Goal: Task Accomplishment & Management: Complete application form

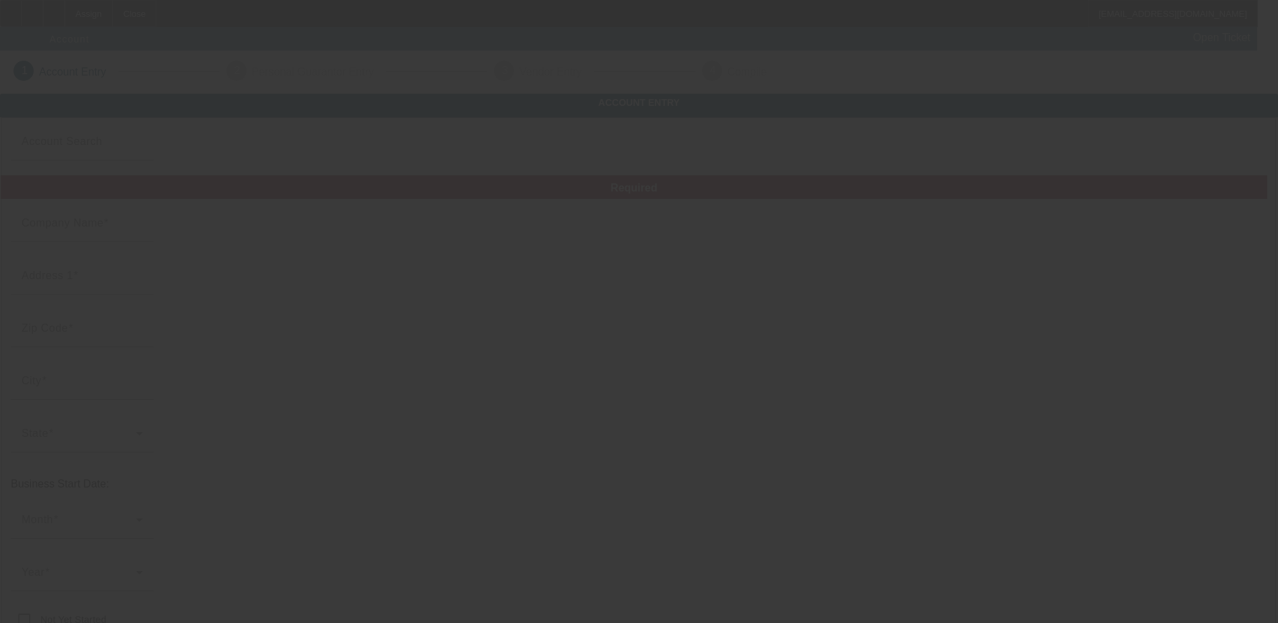
type input "8/27/2025"
type input "Merin Motors"
type input "8111 Lankershim Blvd"
type input "91605"
type input "North Hollywood"
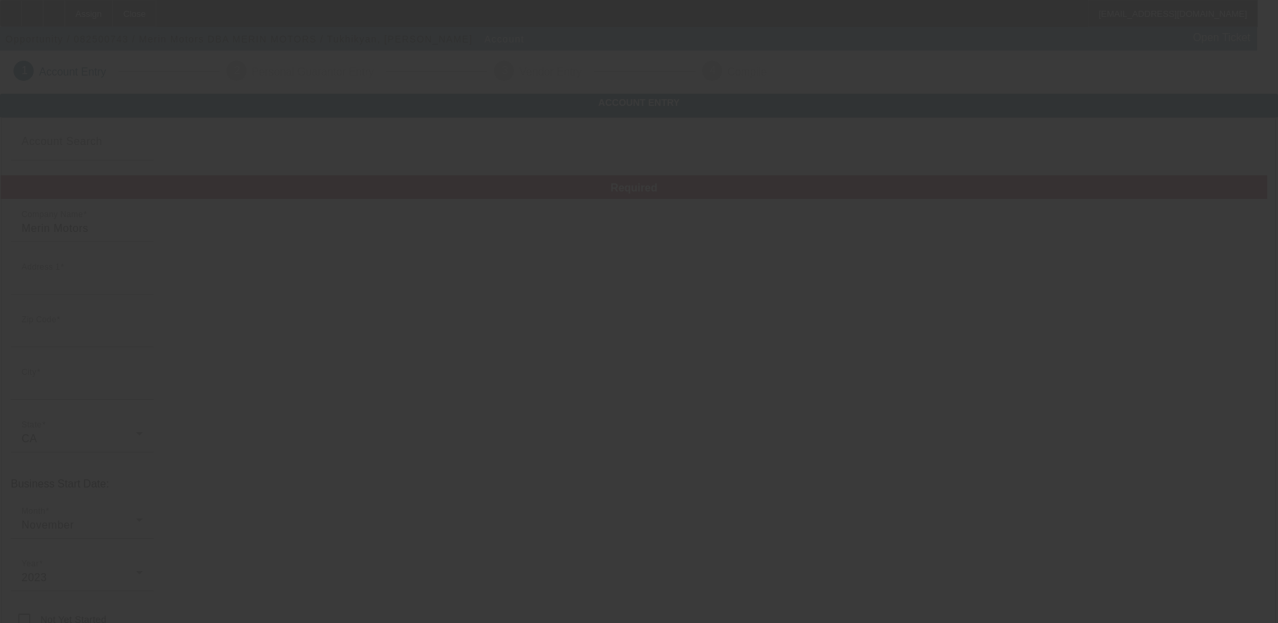
type input "(707) 990-9990"
type input "MERIN MOTORS"
type input "info@merinmotors.com"
type input "93-4514387"
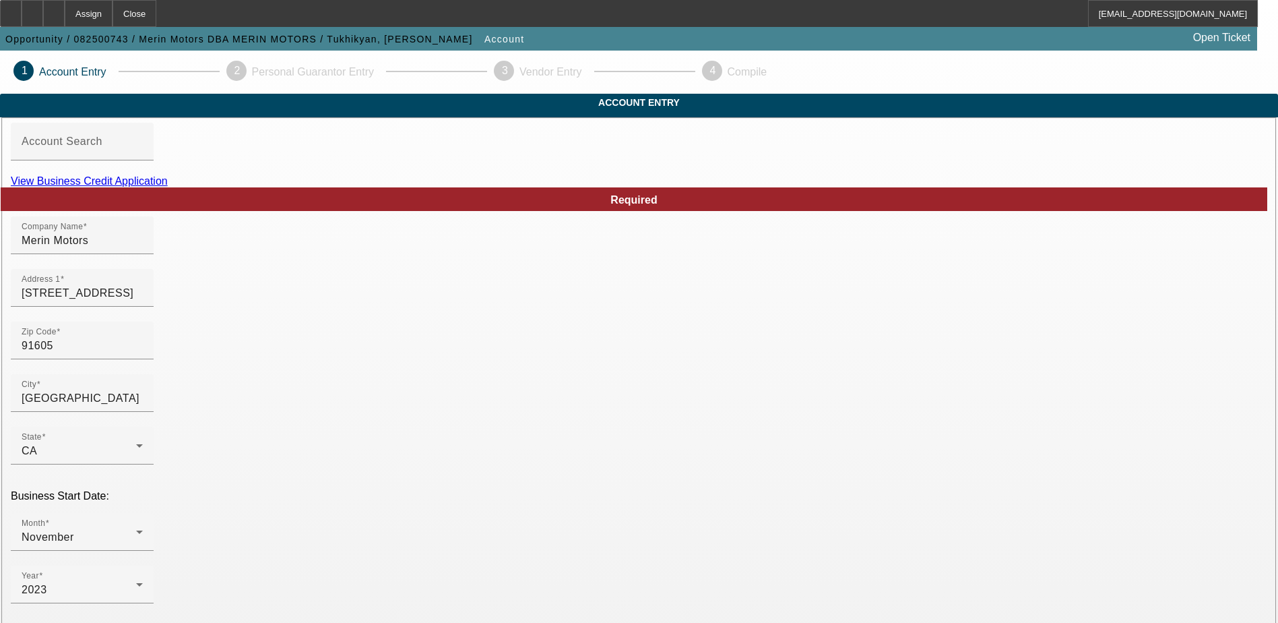
click at [168, 187] on link "View Business Credit Application" at bounding box center [89, 180] width 157 height 11
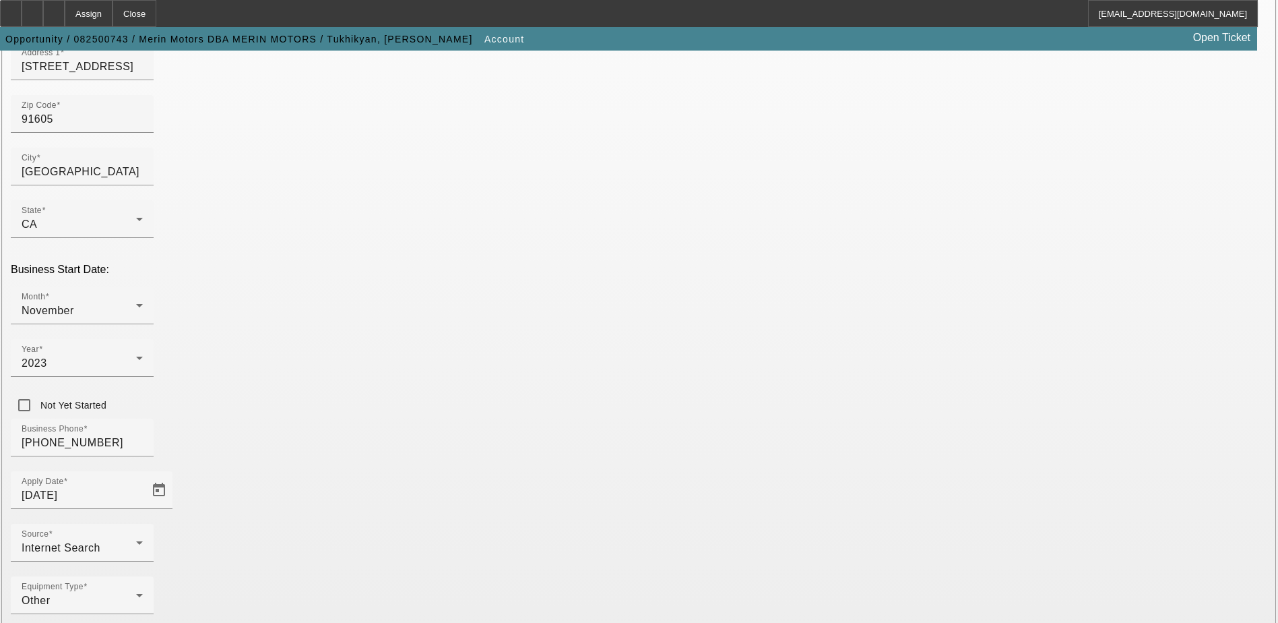
scroll to position [240, 0]
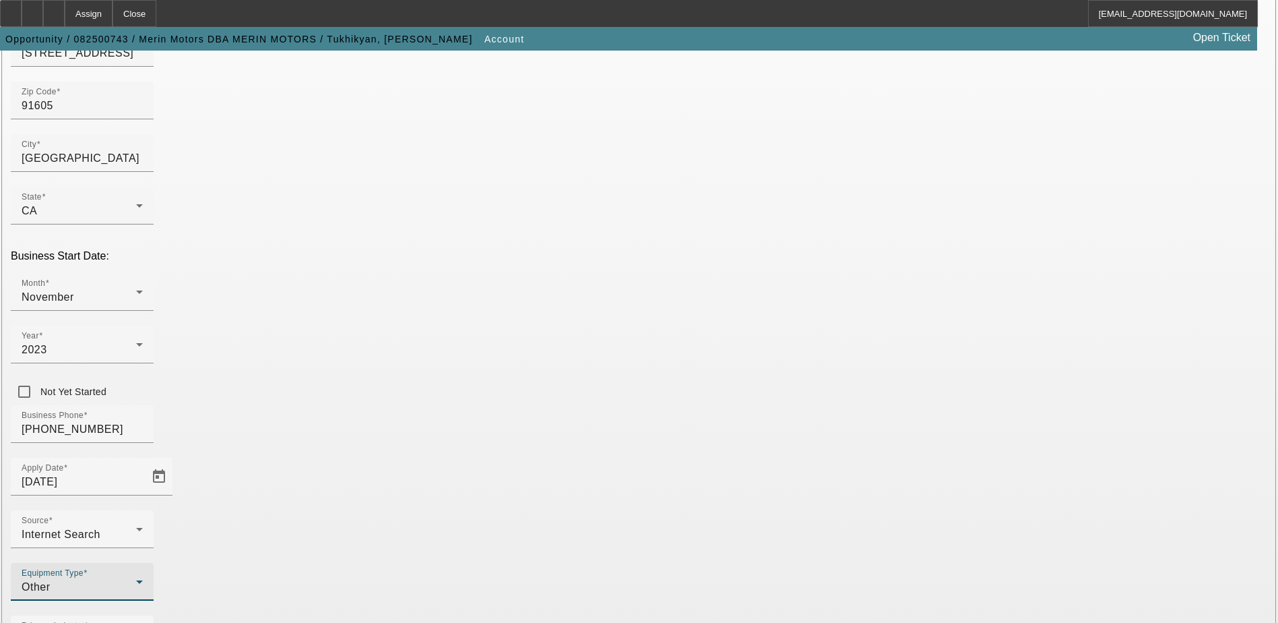
click at [136, 579] on div "Other" at bounding box center [79, 587] width 115 height 16
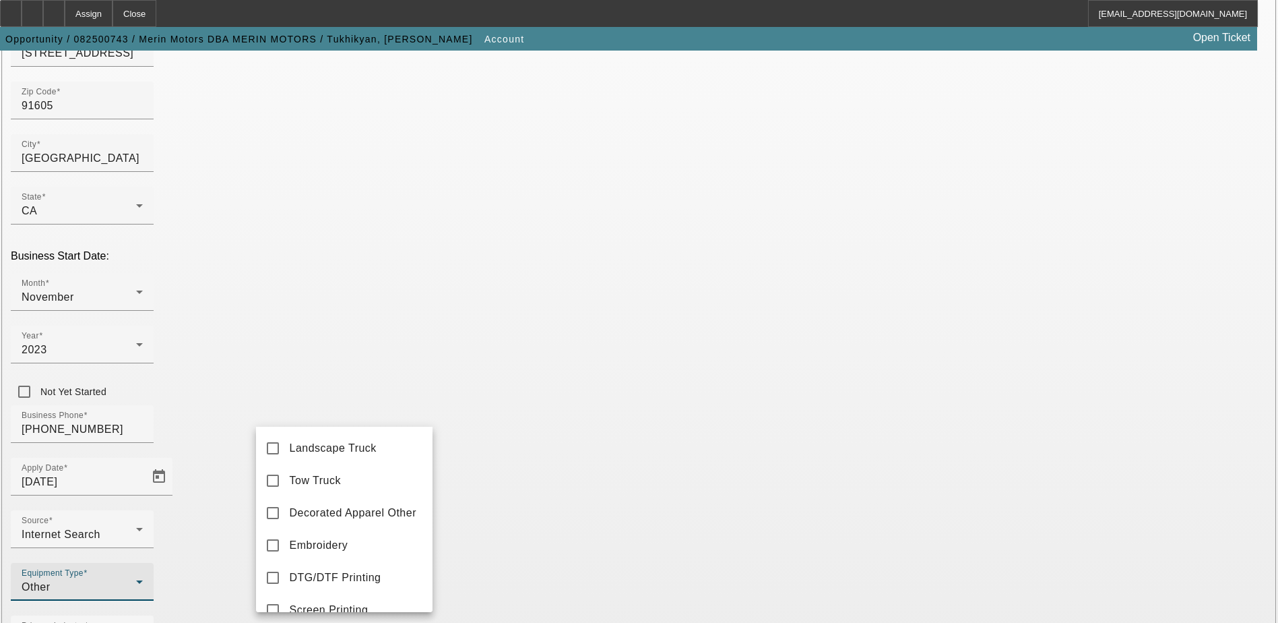
scroll to position [118, 0]
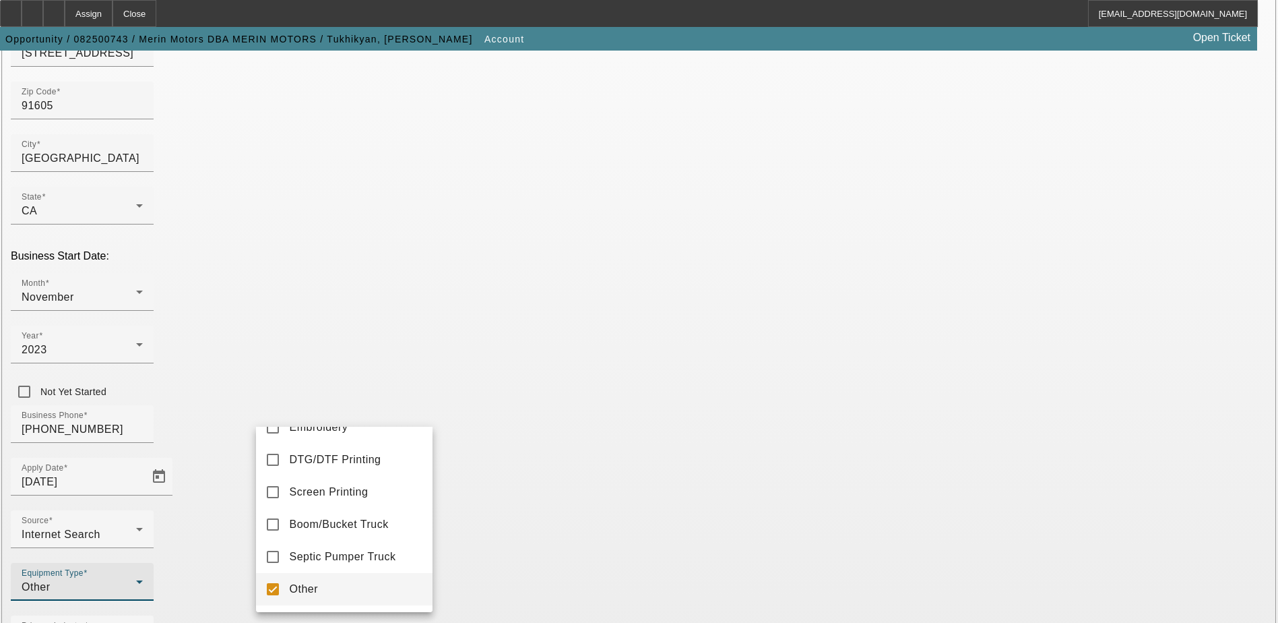
click at [406, 411] on div at bounding box center [639, 311] width 1278 height 623
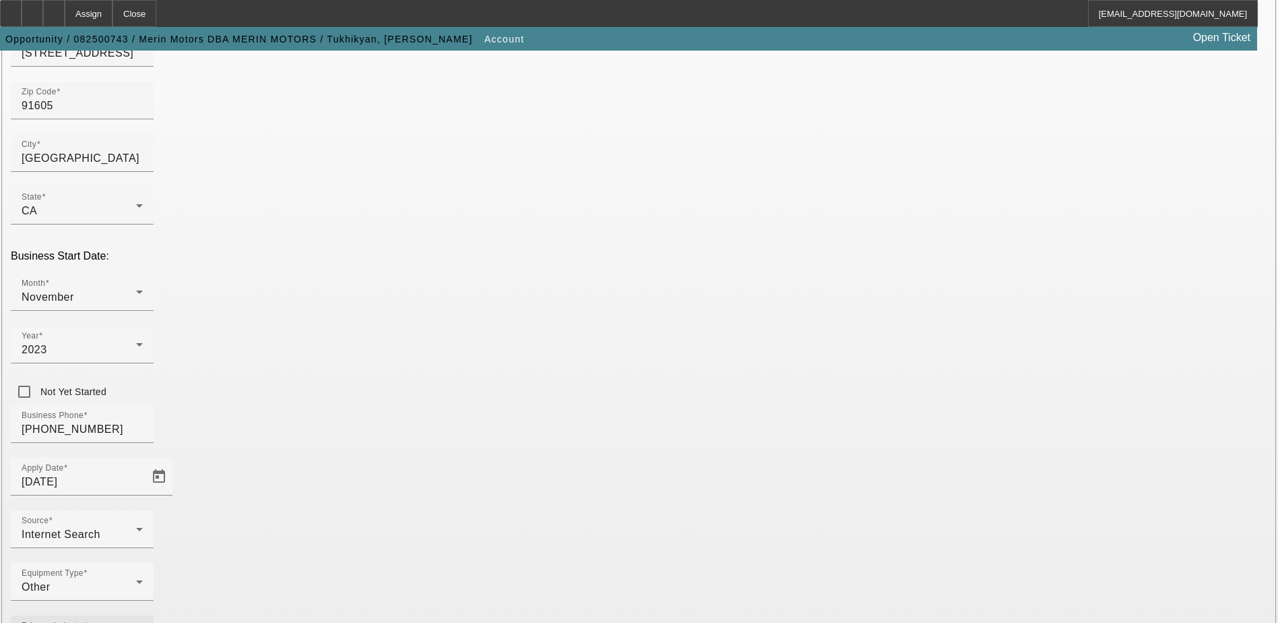
click at [148, 622] on icon at bounding box center [139, 634] width 16 height 16
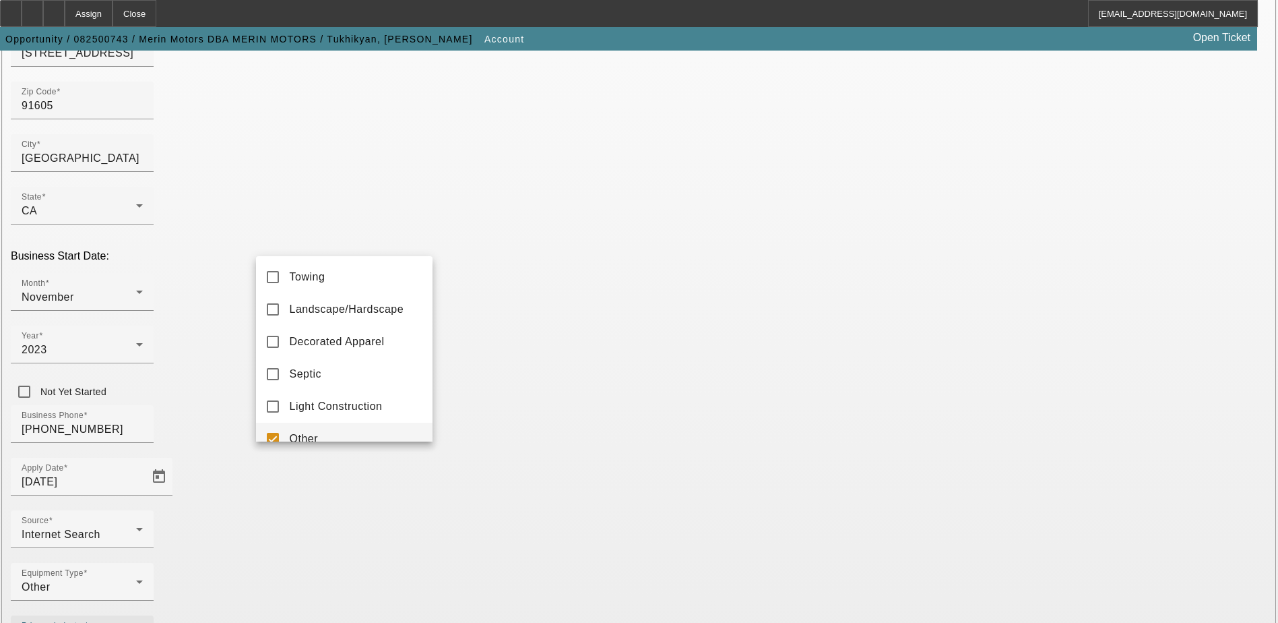
scroll to position [0, 0]
click at [537, 462] on div at bounding box center [639, 311] width 1278 height 623
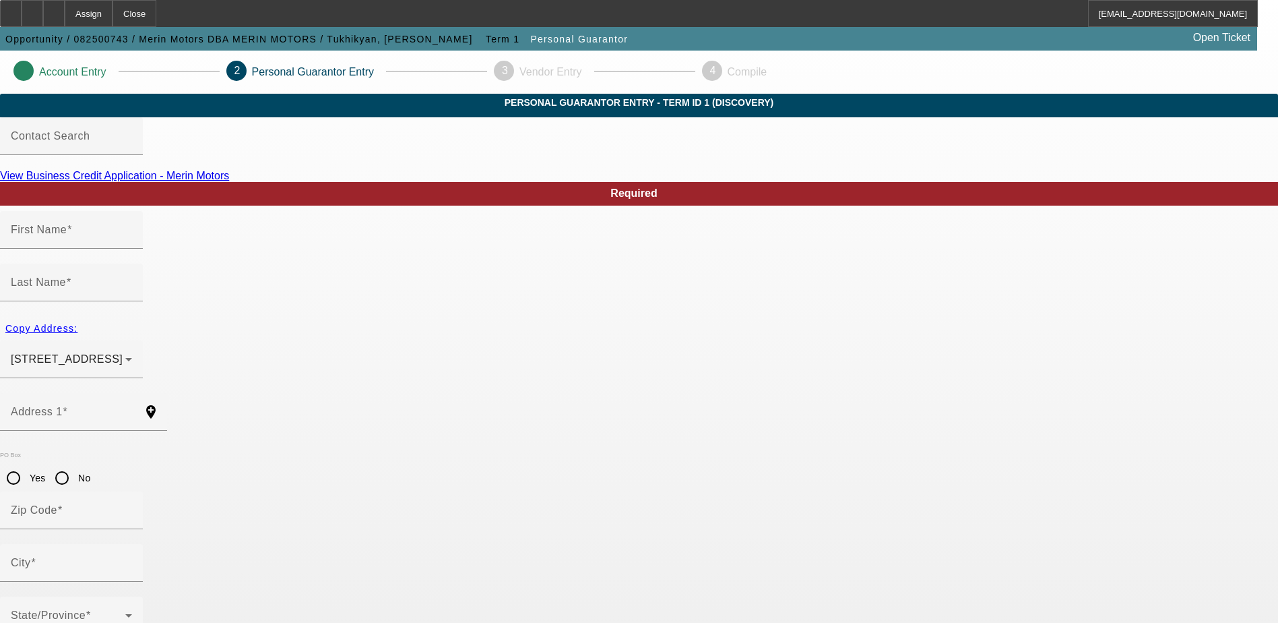
type input "Vahram"
type input "Tukhikyan"
type input "501 Grove Pl"
radio input "true"
type input "91206"
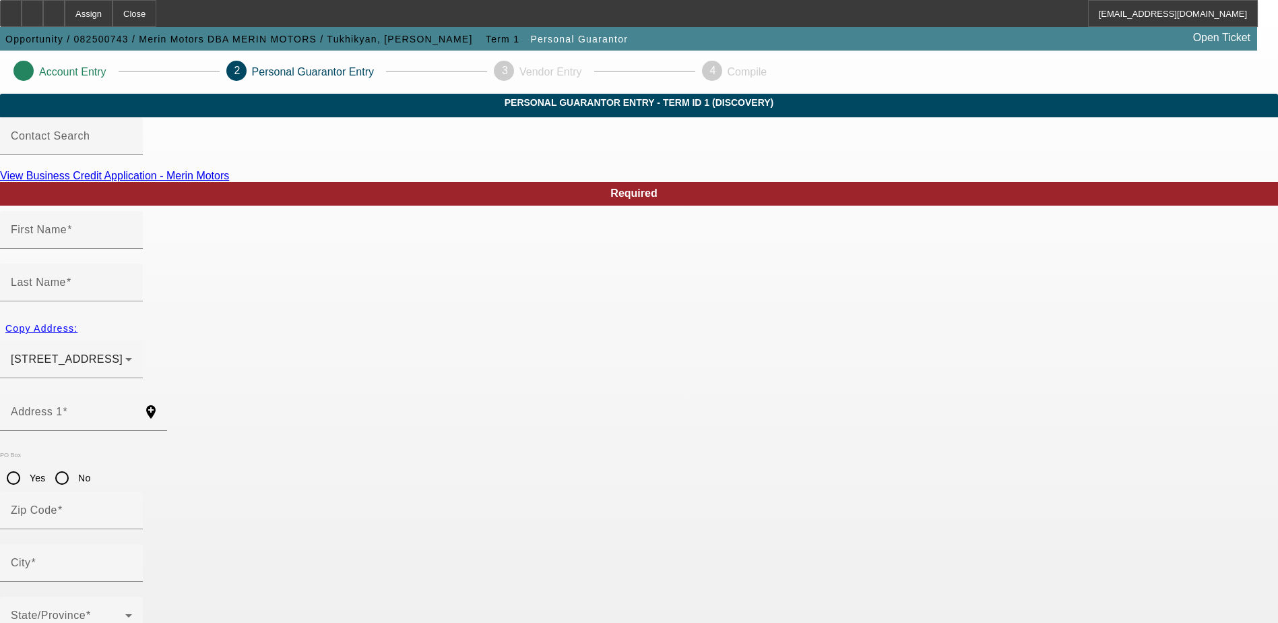
type input "Glendale"
type input "(707) 990-9990"
type input "100"
type input "273-71-1300"
type input "info@merinmotors.com"
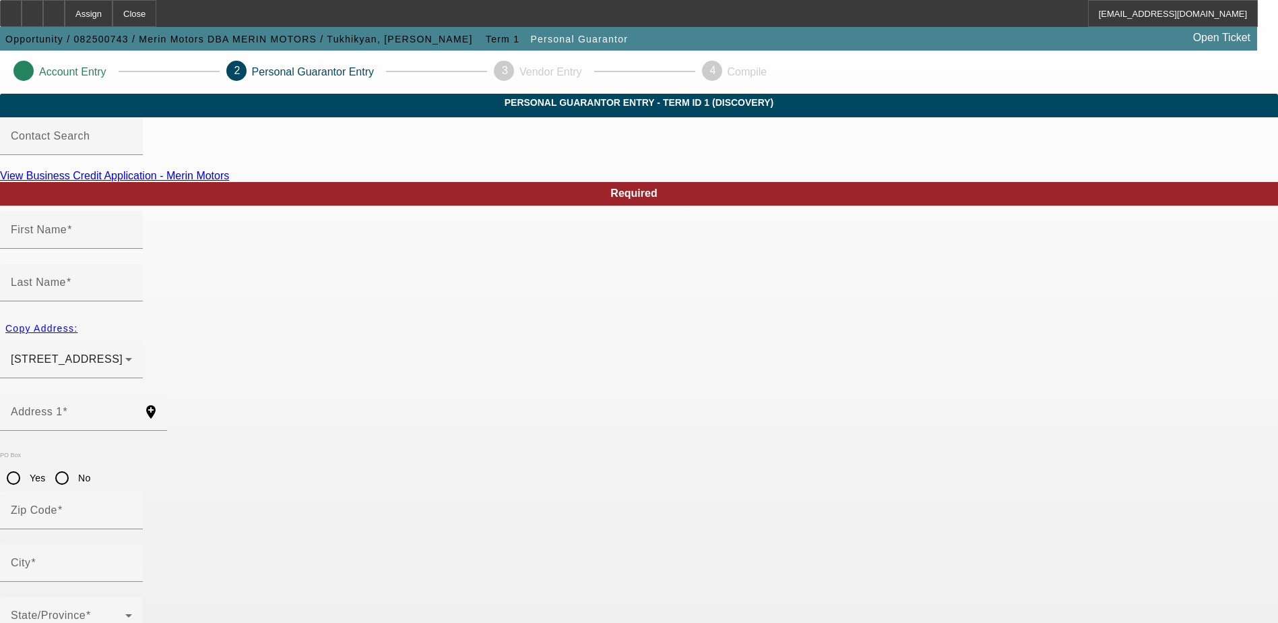
type input "(747) 272-2465"
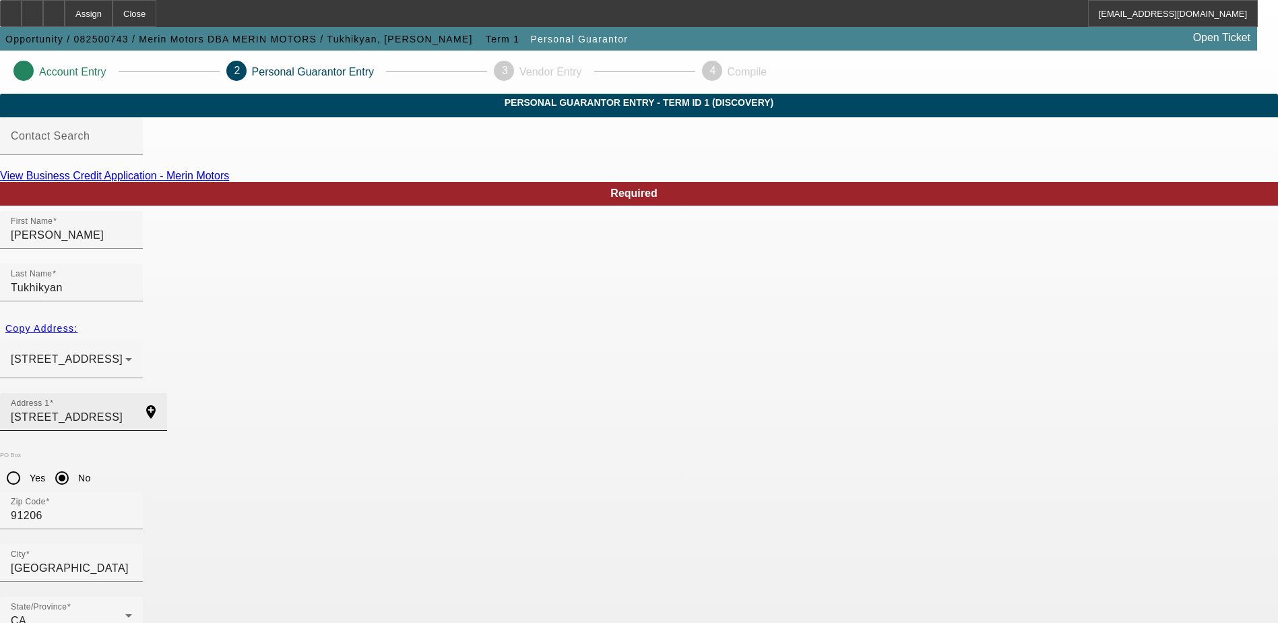
scroll to position [36, 0]
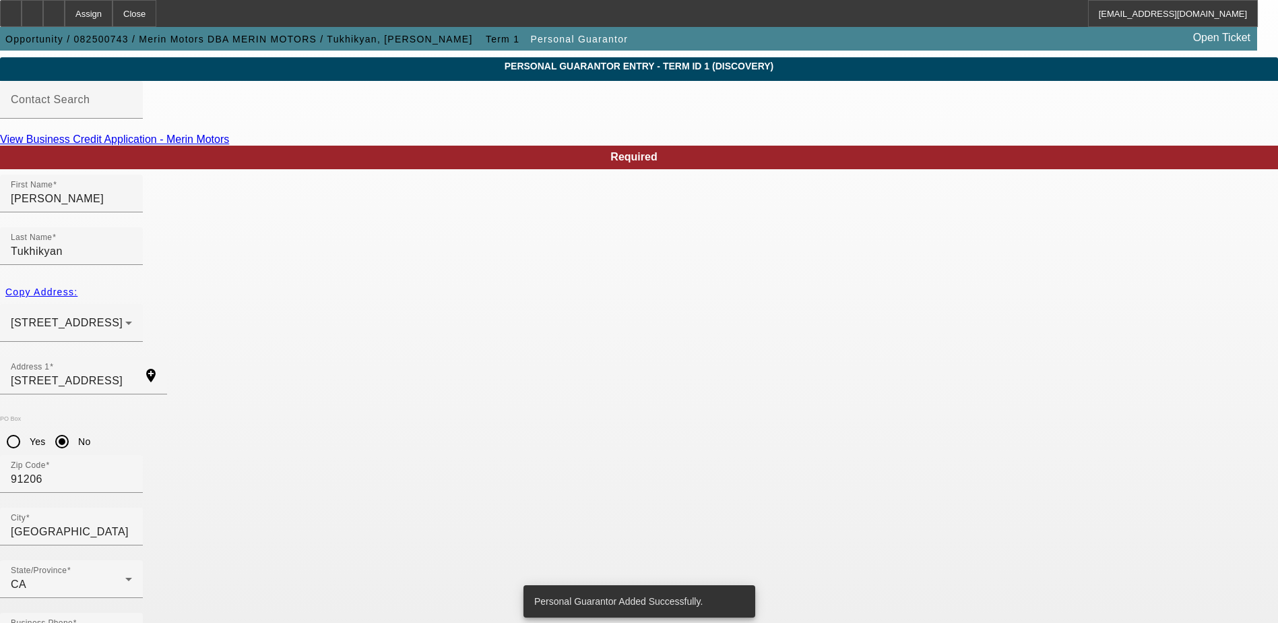
scroll to position [0, 0]
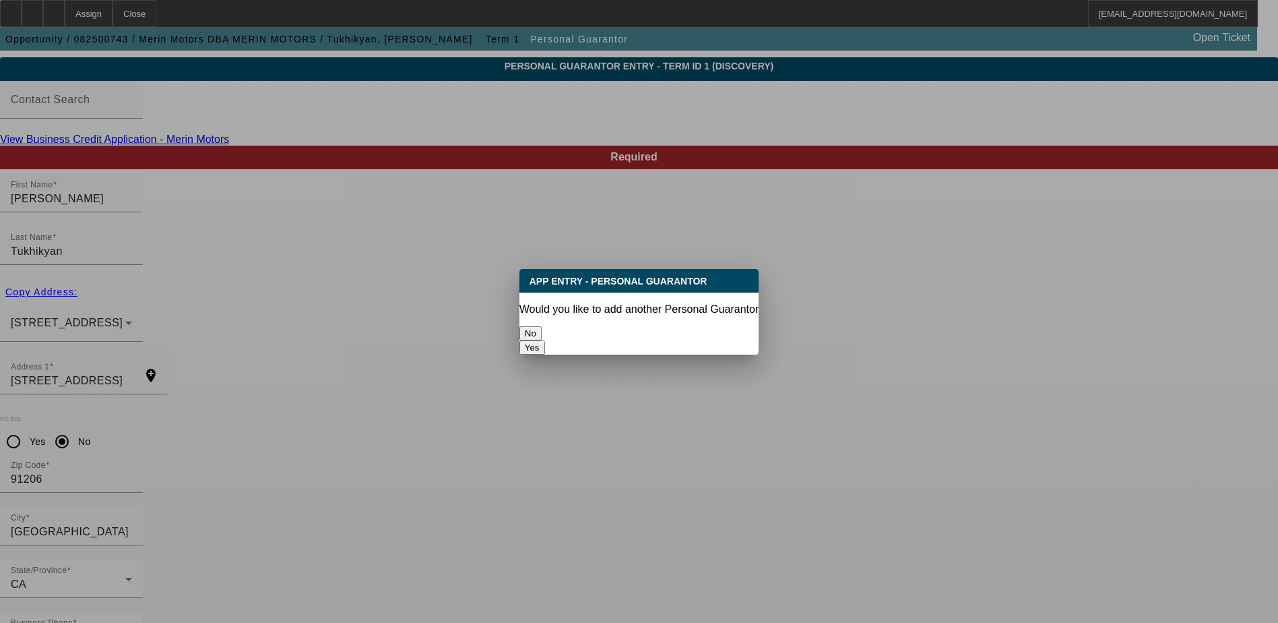
click at [542, 326] on button "No" at bounding box center [530, 333] width 22 height 14
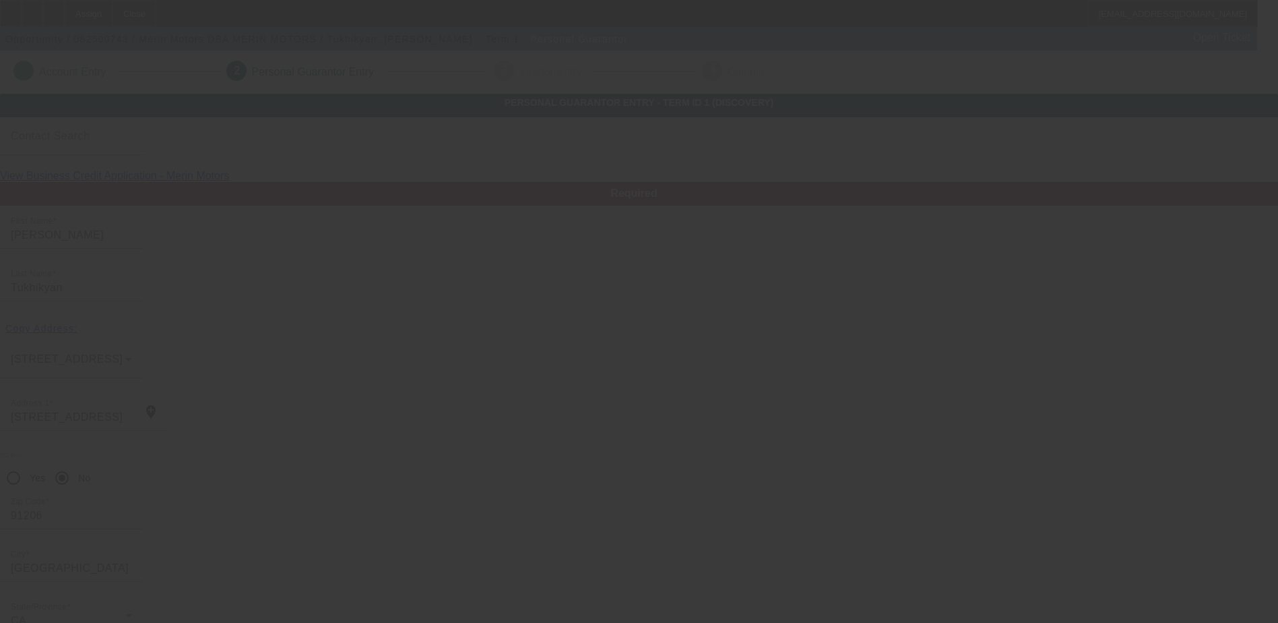
scroll to position [36, 0]
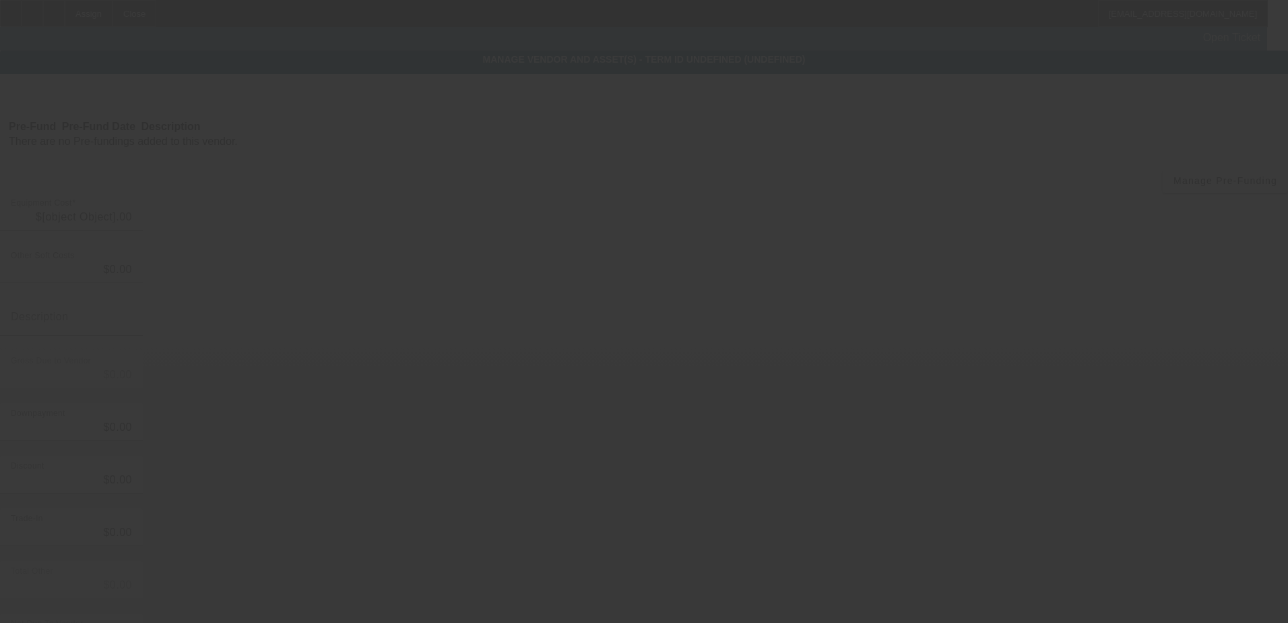
type input "$213,000.00"
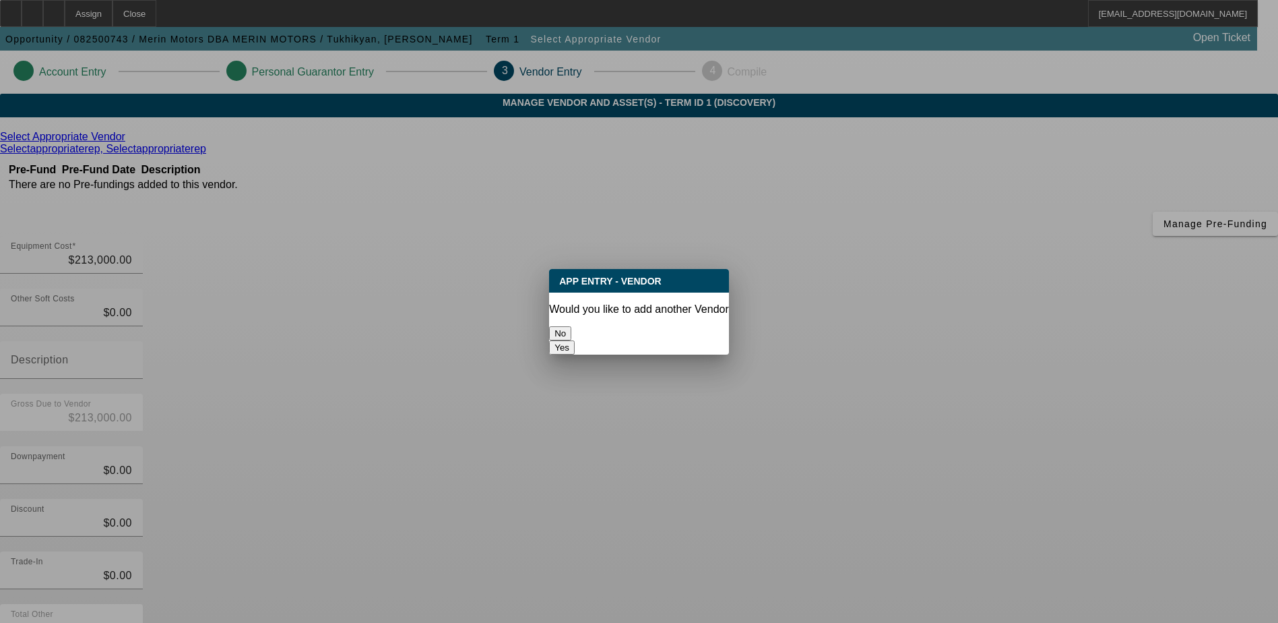
click at [571, 327] on button "No" at bounding box center [560, 333] width 22 height 14
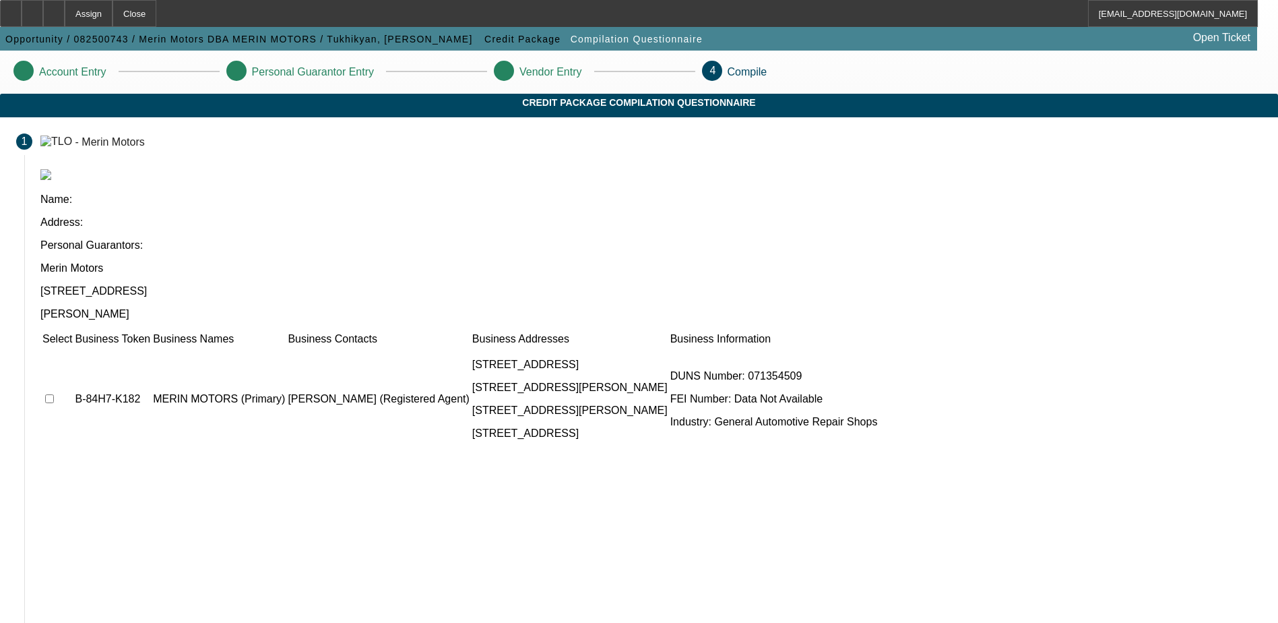
click at [54, 394] on input "checkbox" at bounding box center [49, 398] width 9 height 9
checkbox input "true"
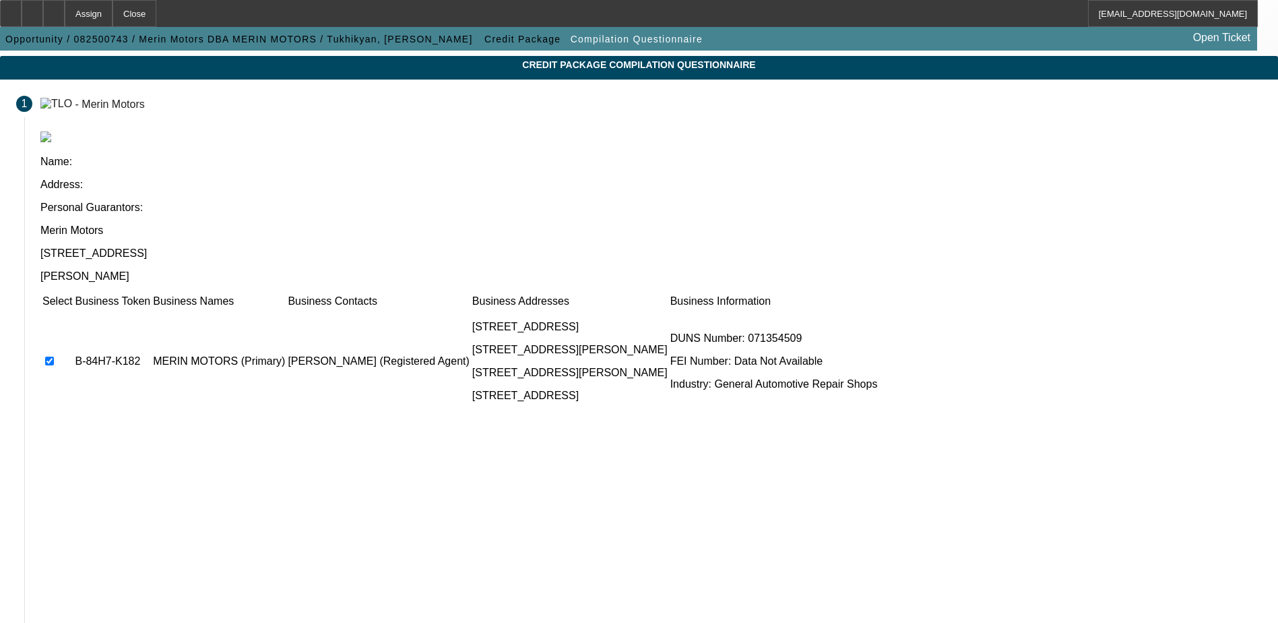
scroll to position [74, 0]
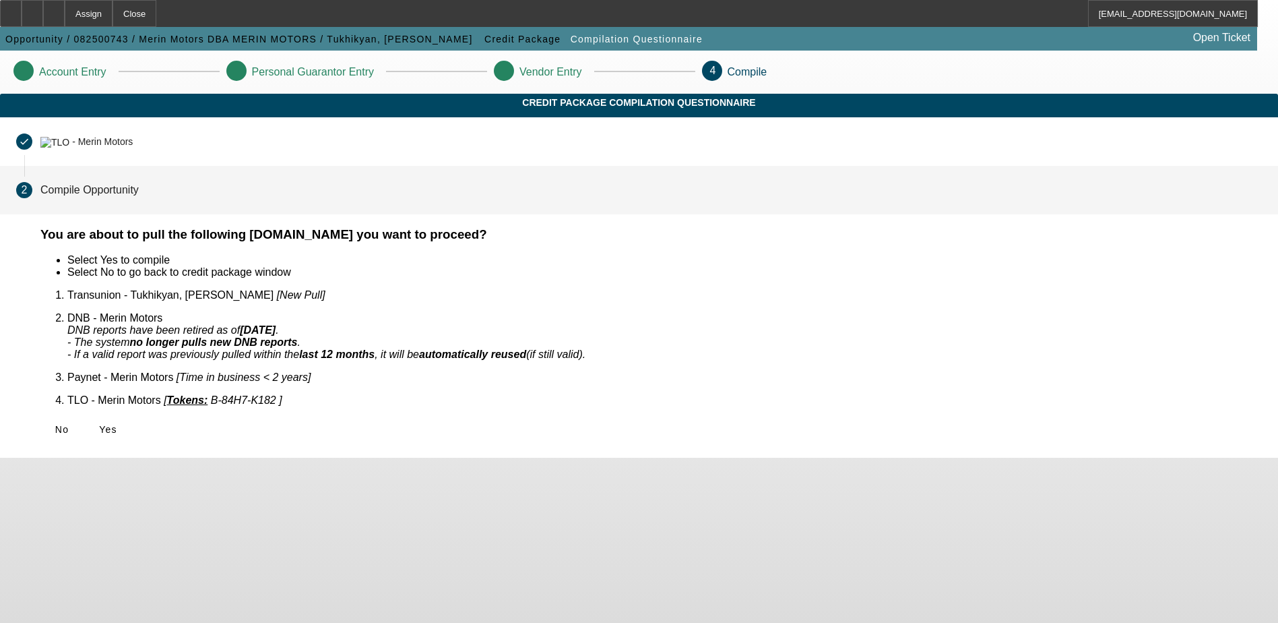
scroll to position [0, 0]
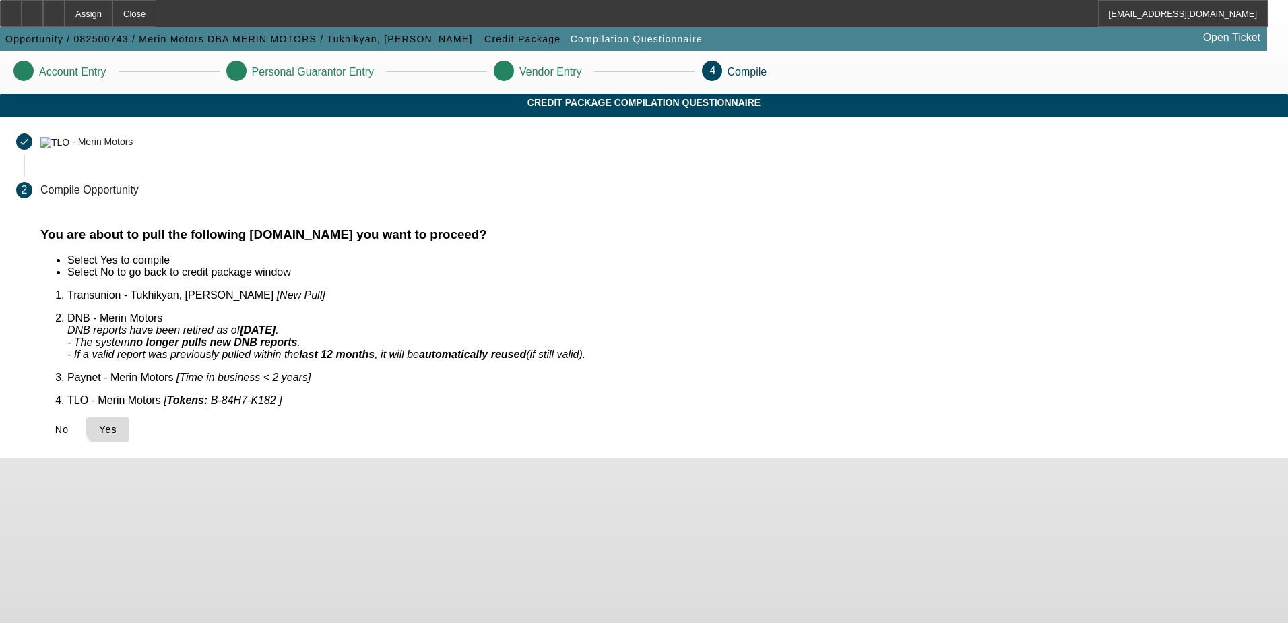
click at [117, 424] on span "Yes" at bounding box center [108, 429] width 18 height 11
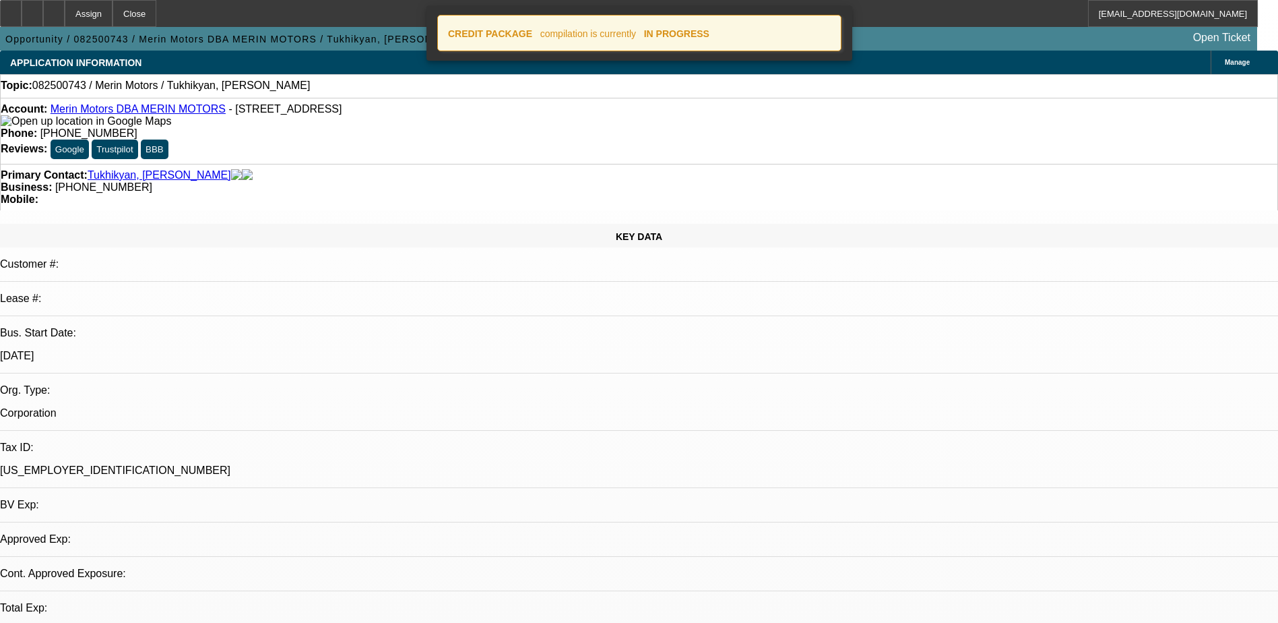
select select "0"
select select "2"
select select "0.1"
select select "1"
select select "2"
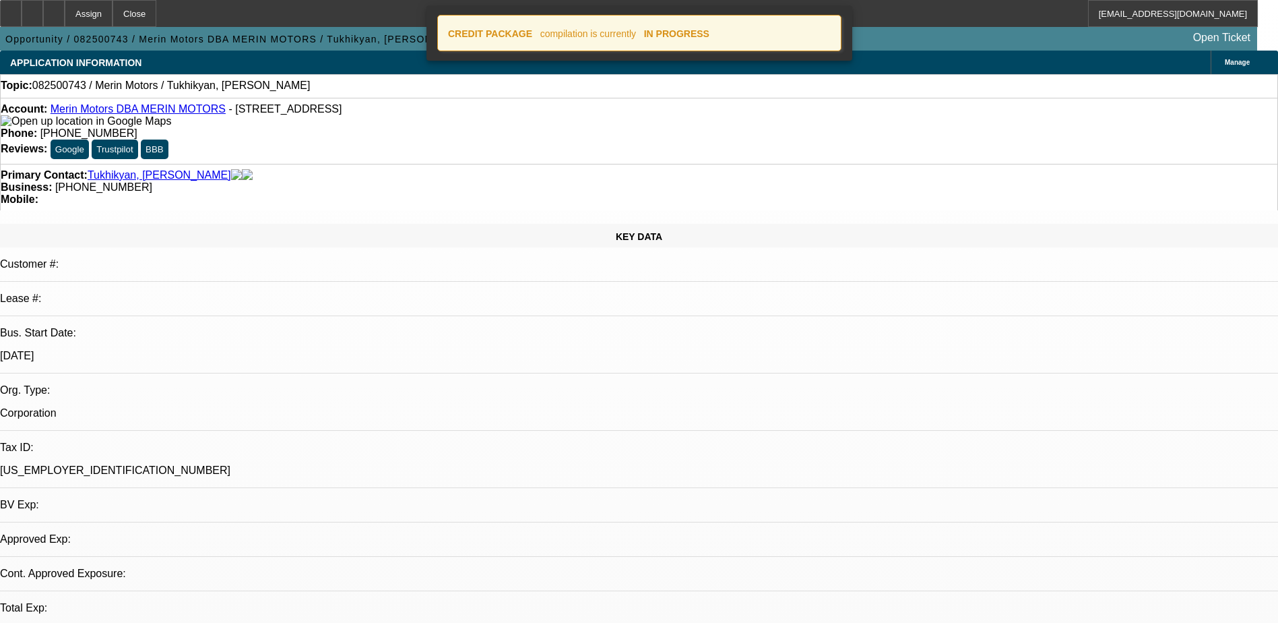
select select "4"
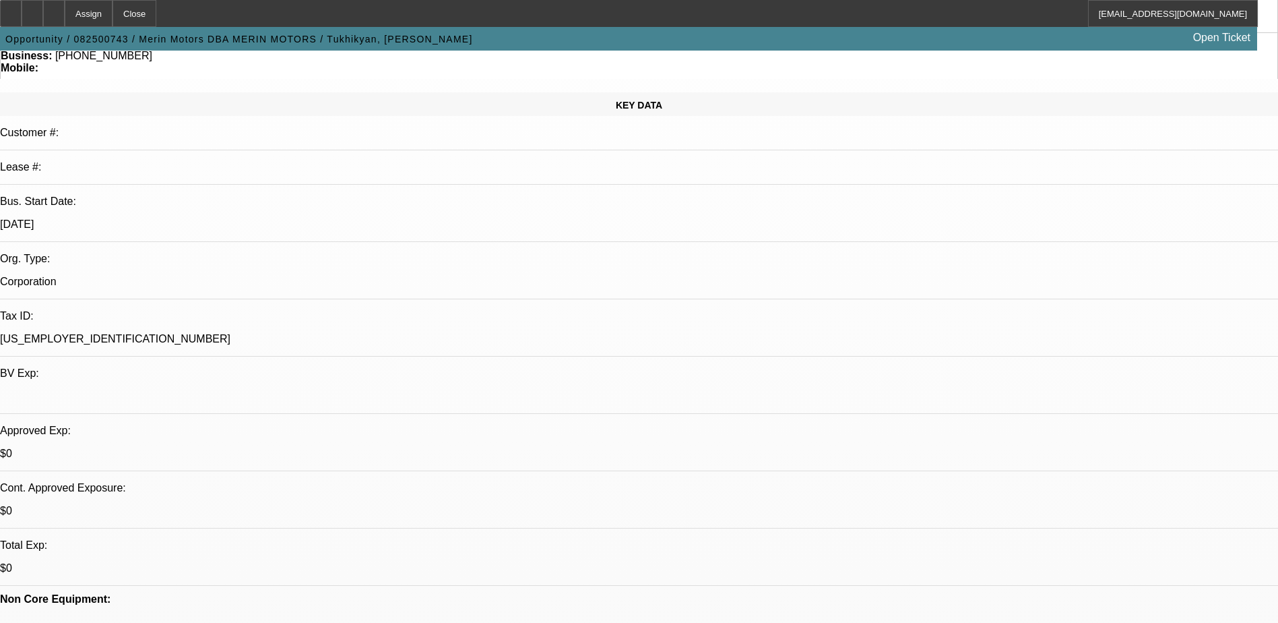
scroll to position [135, 0]
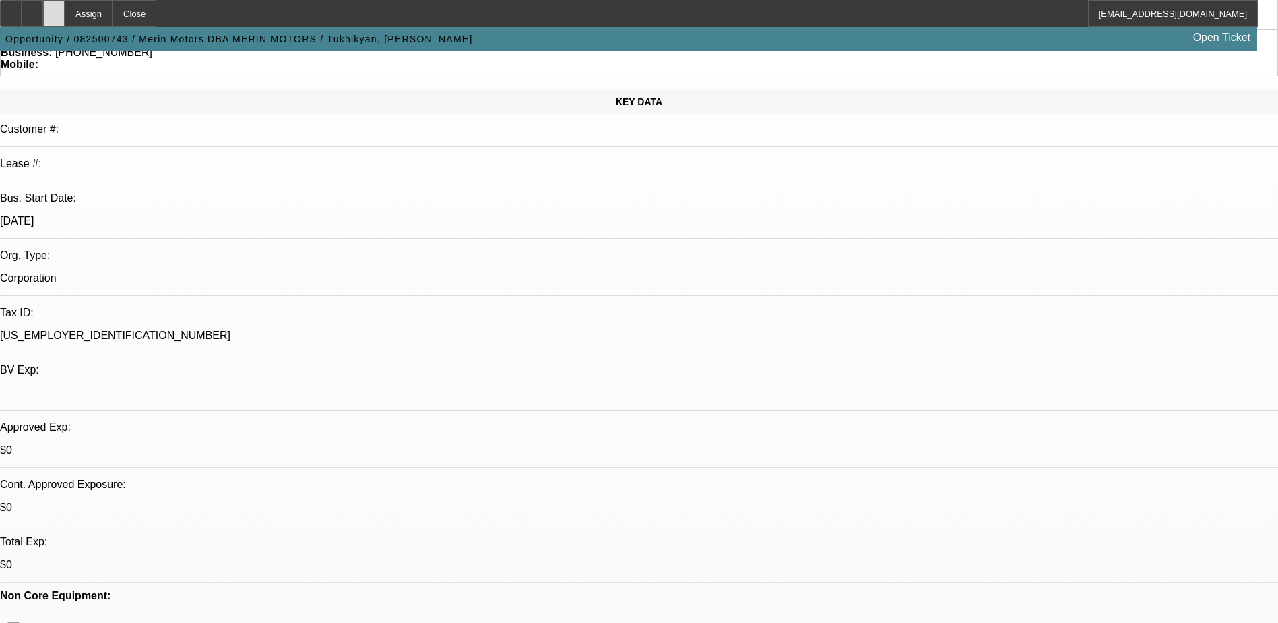
click at [65, 10] on div at bounding box center [54, 13] width 22 height 27
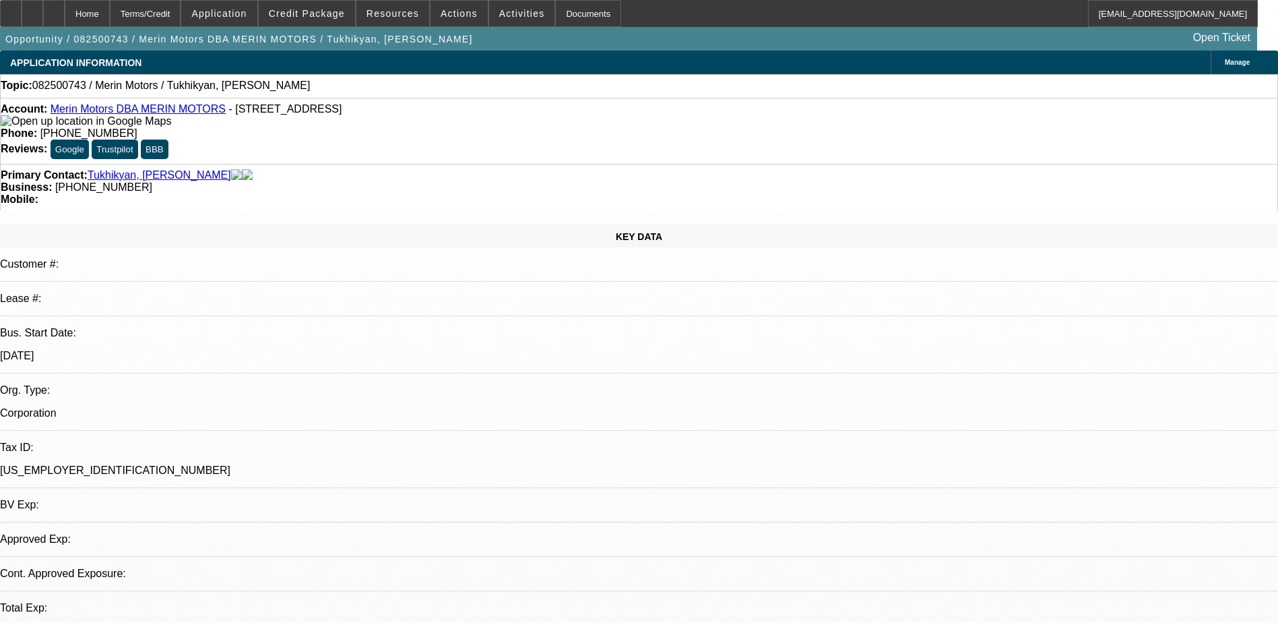
select select "0"
select select "2"
select select "0.1"
select select "4"
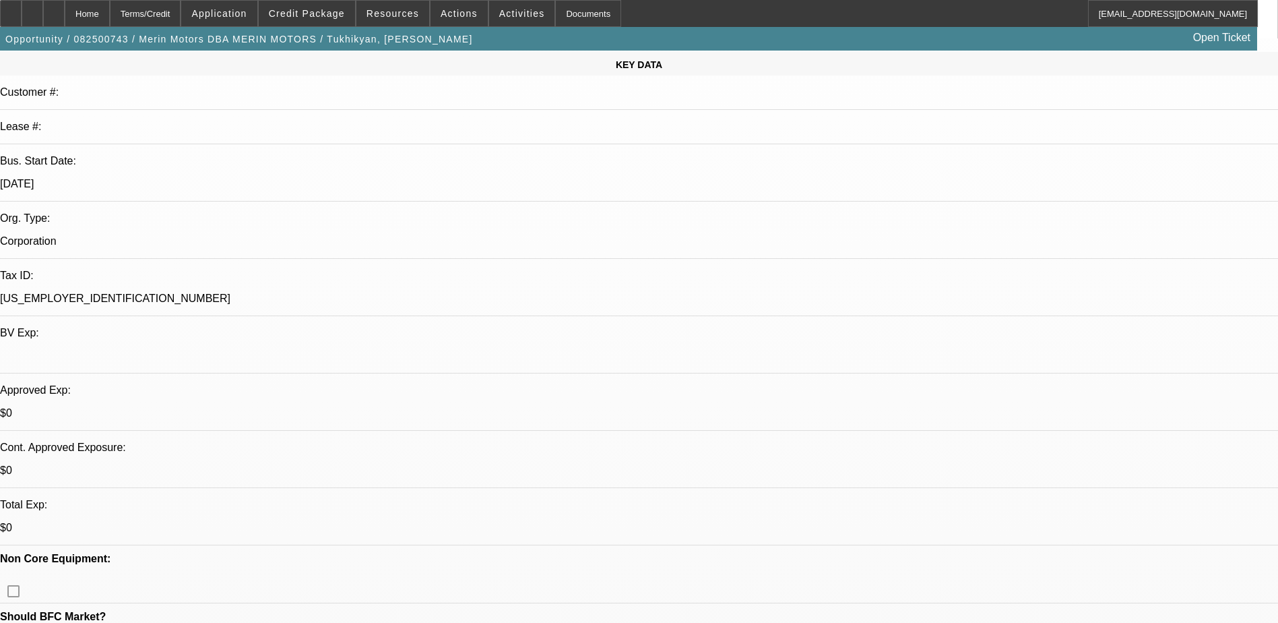
scroll to position [202, 0]
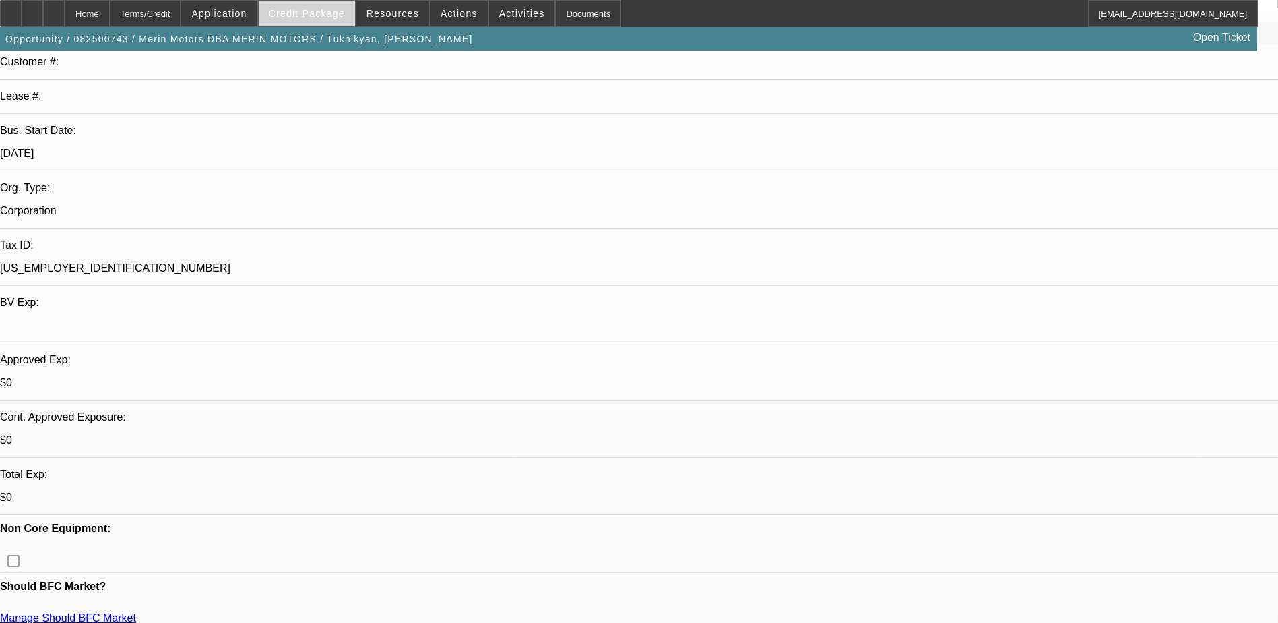
click at [343, 5] on span at bounding box center [307, 13] width 96 height 32
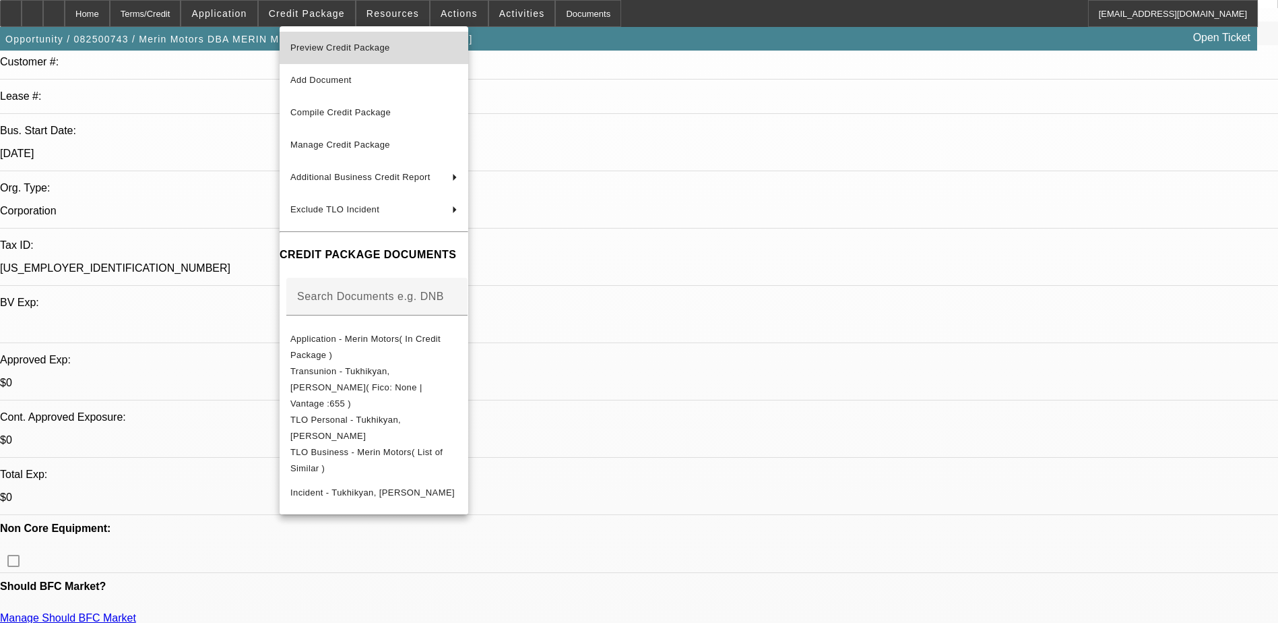
click at [390, 44] on span "Preview Credit Package" at bounding box center [340, 47] width 100 height 10
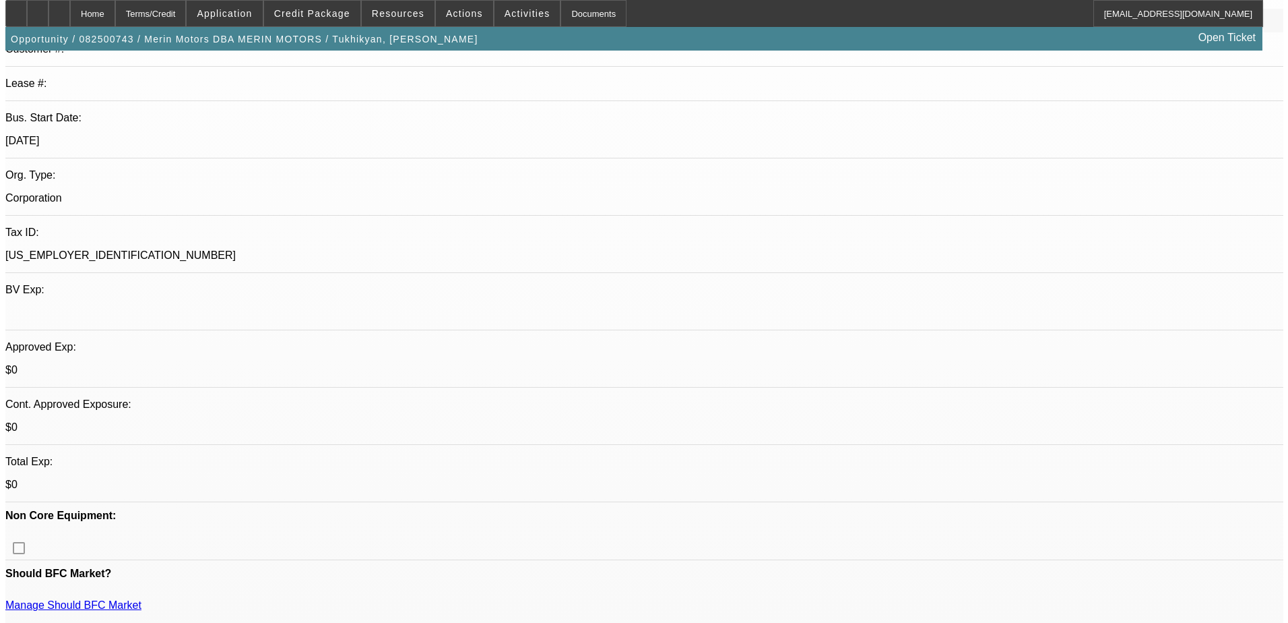
scroll to position [0, 0]
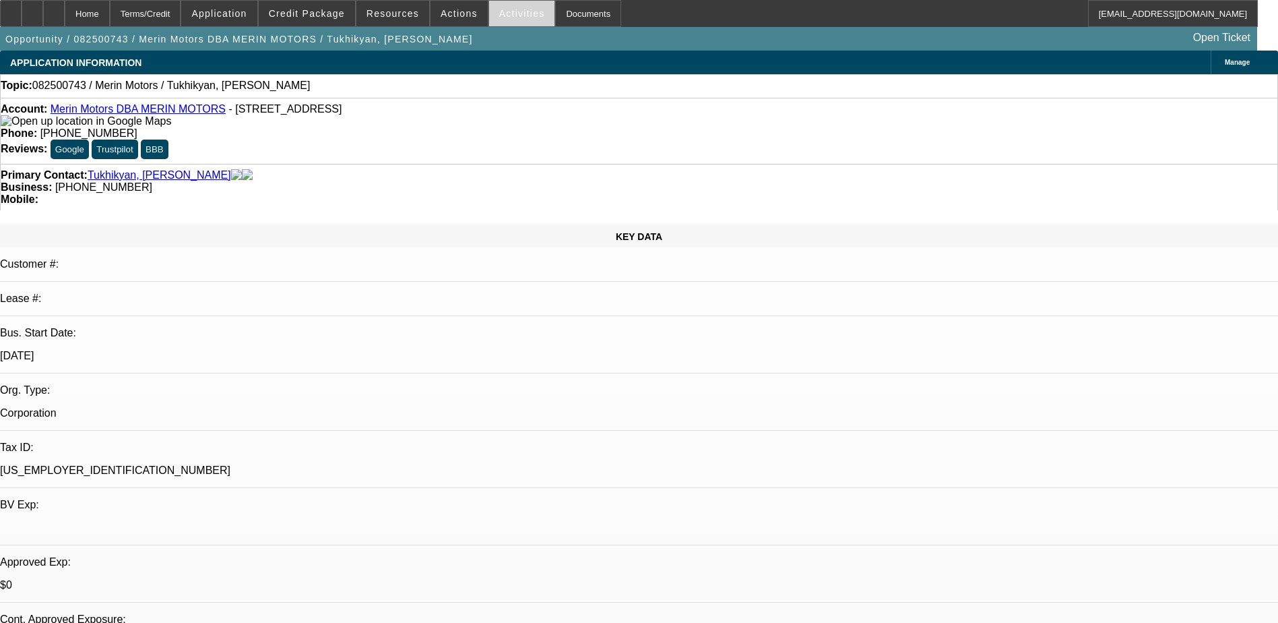
click at [516, 11] on span "Activities" at bounding box center [522, 13] width 46 height 11
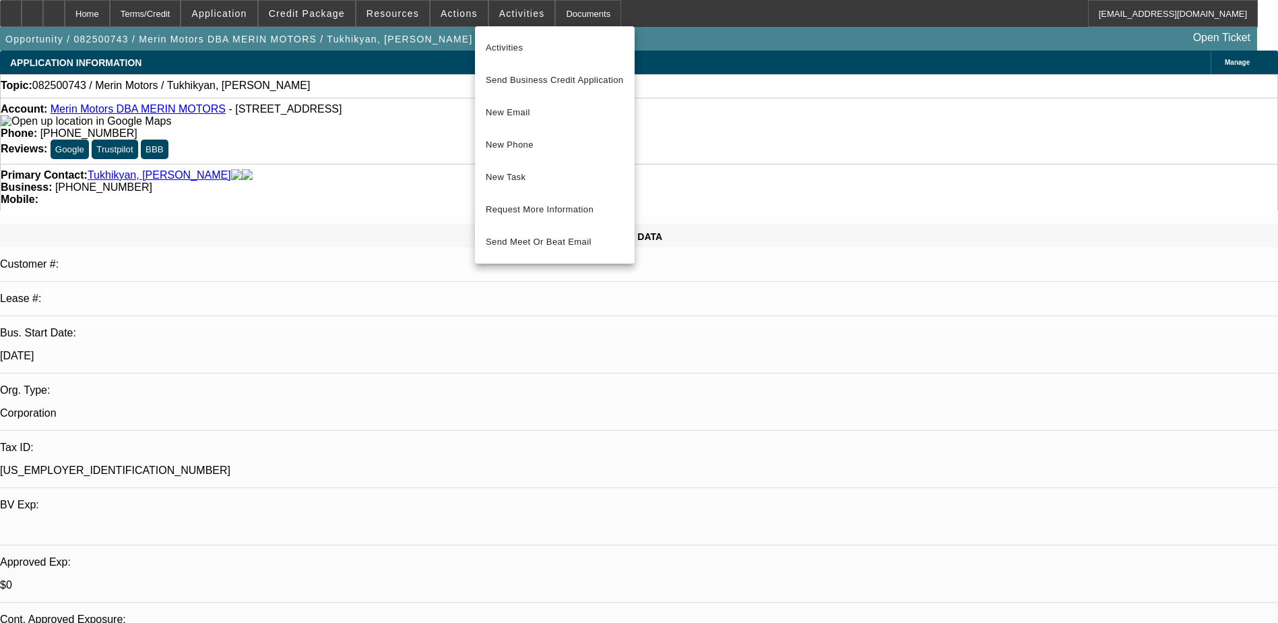
click at [449, 15] on div at bounding box center [639, 311] width 1278 height 623
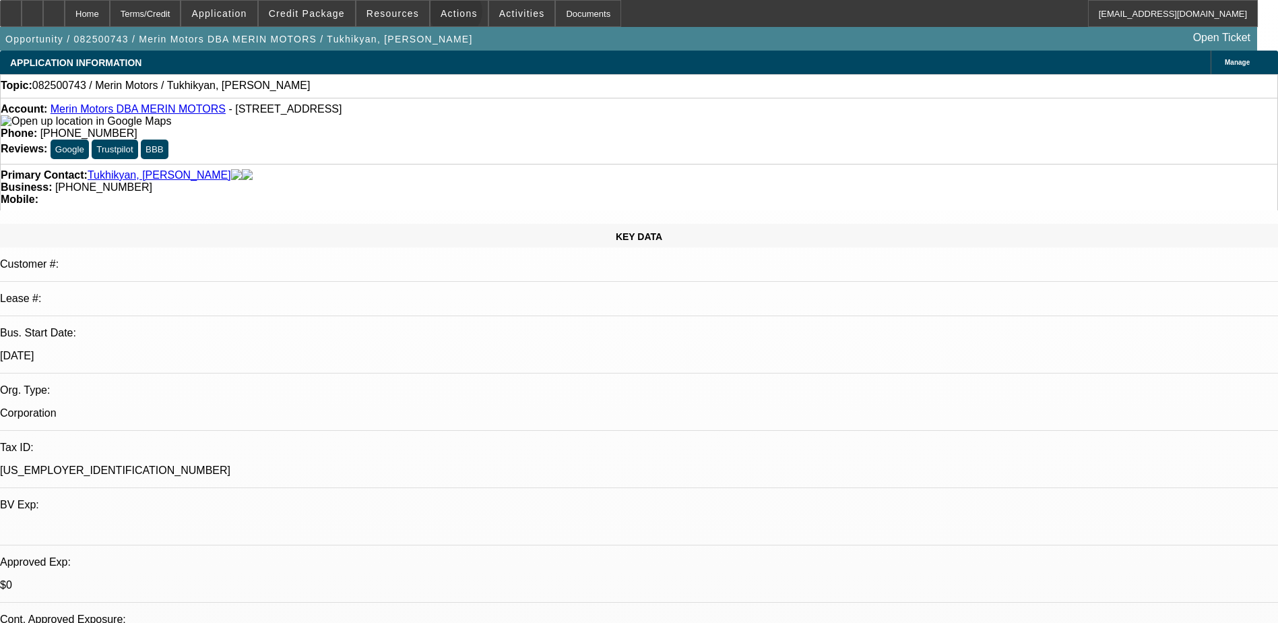
click at [449, 15] on span "Actions" at bounding box center [459, 13] width 37 height 11
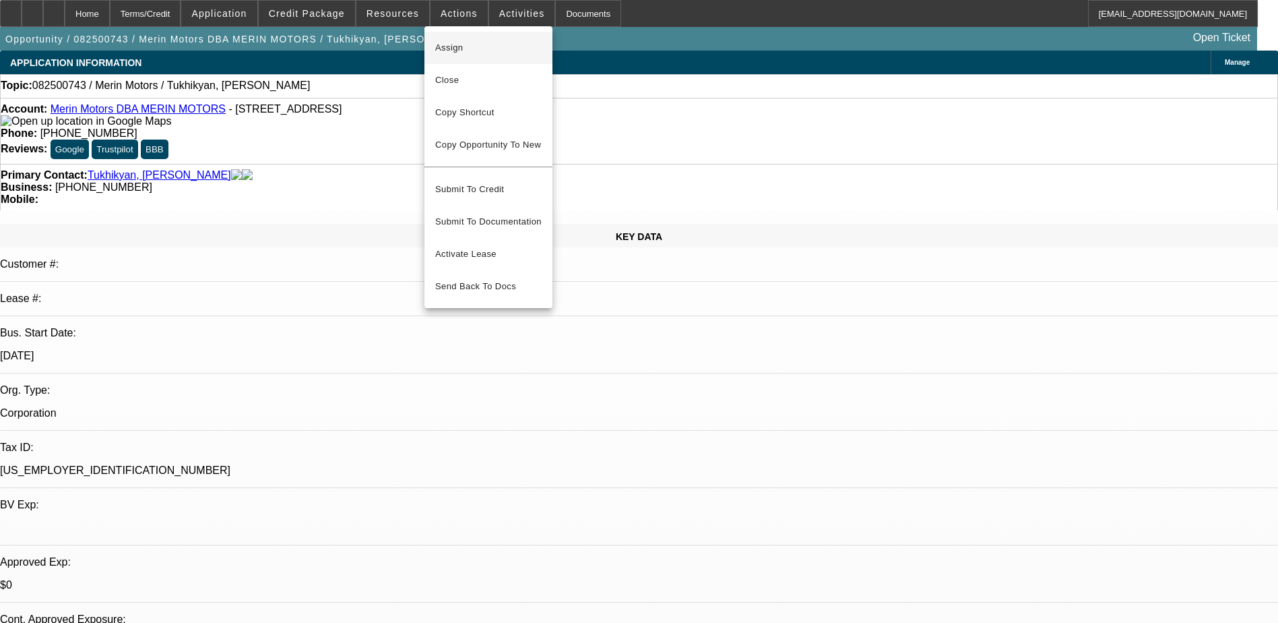
click at [491, 46] on span "Assign" at bounding box center [488, 48] width 106 height 16
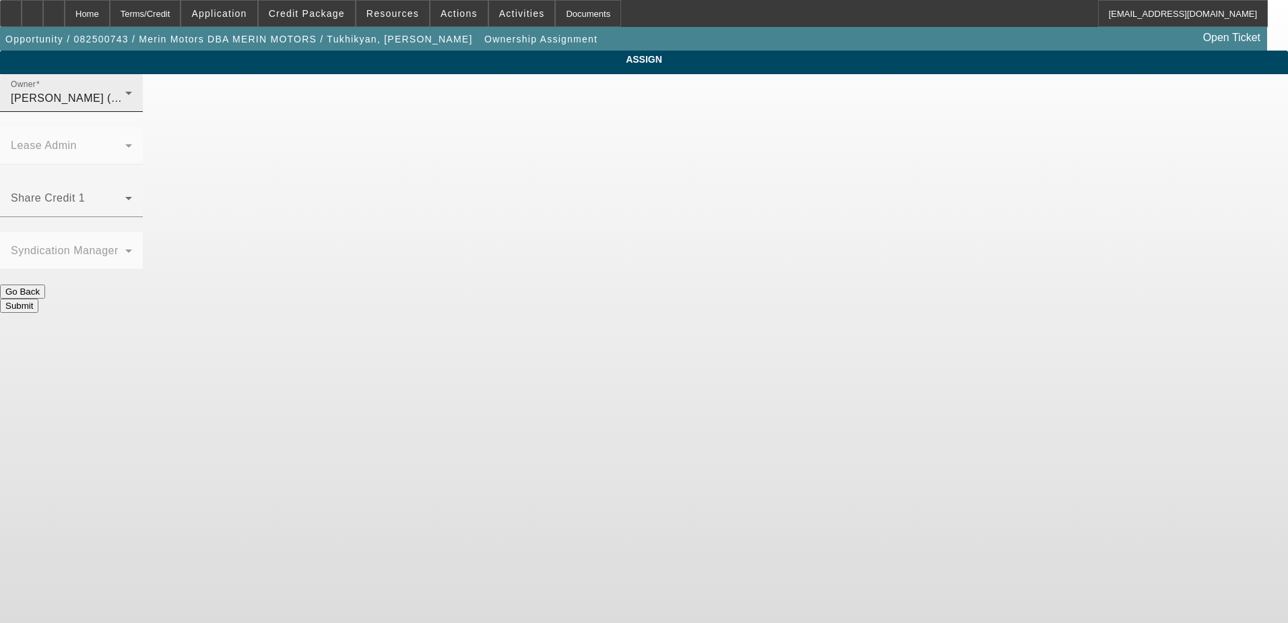
click at [125, 106] on div "Gaizutis, Lucas (Lvl 2)" at bounding box center [68, 98] width 115 height 16
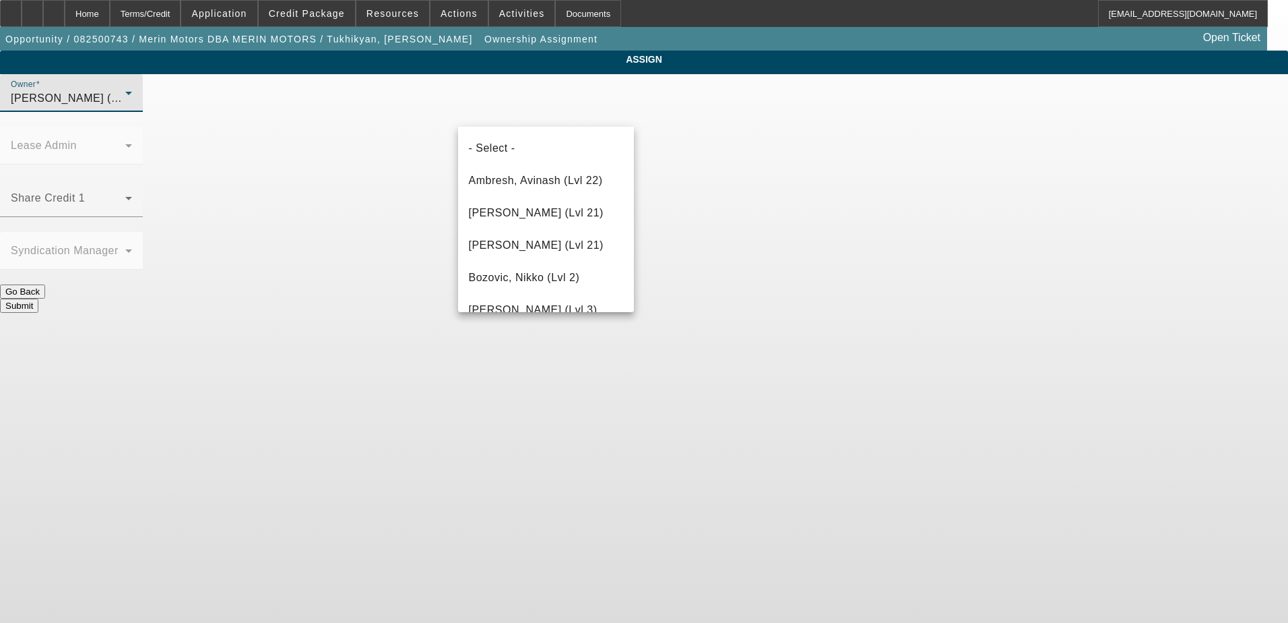
scroll to position [467, 0]
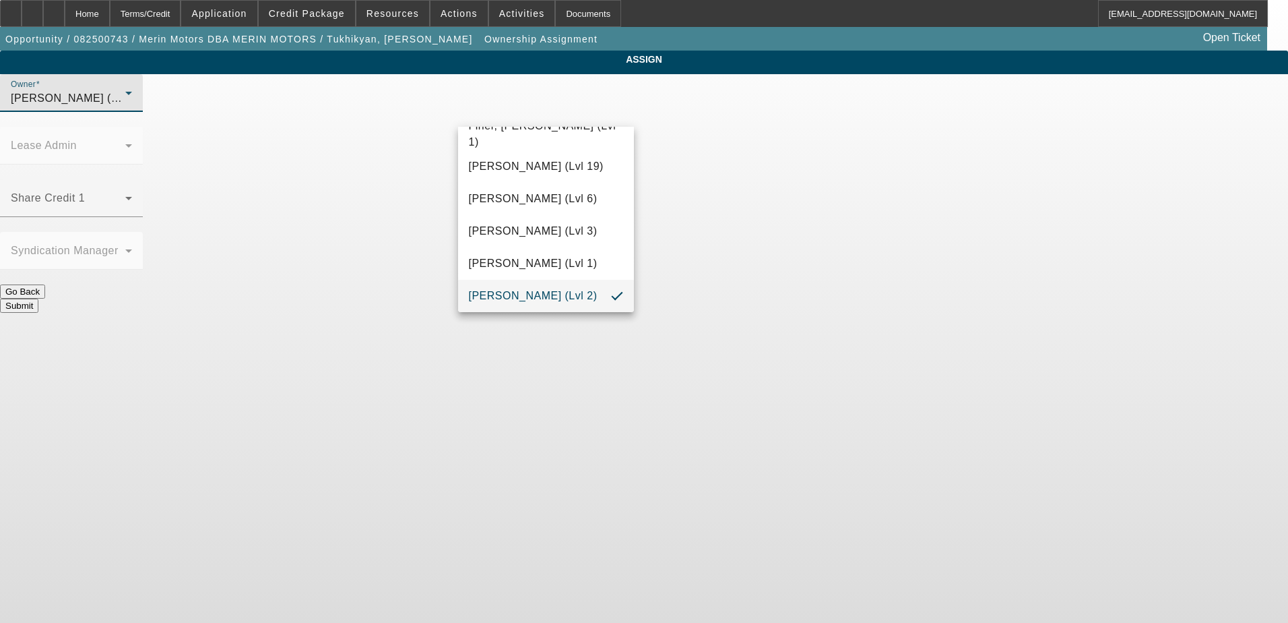
drag, startPoint x: 422, startPoint y: 110, endPoint x: 431, endPoint y: 113, distance: 9.4
click at [422, 110] on div at bounding box center [644, 311] width 1288 height 623
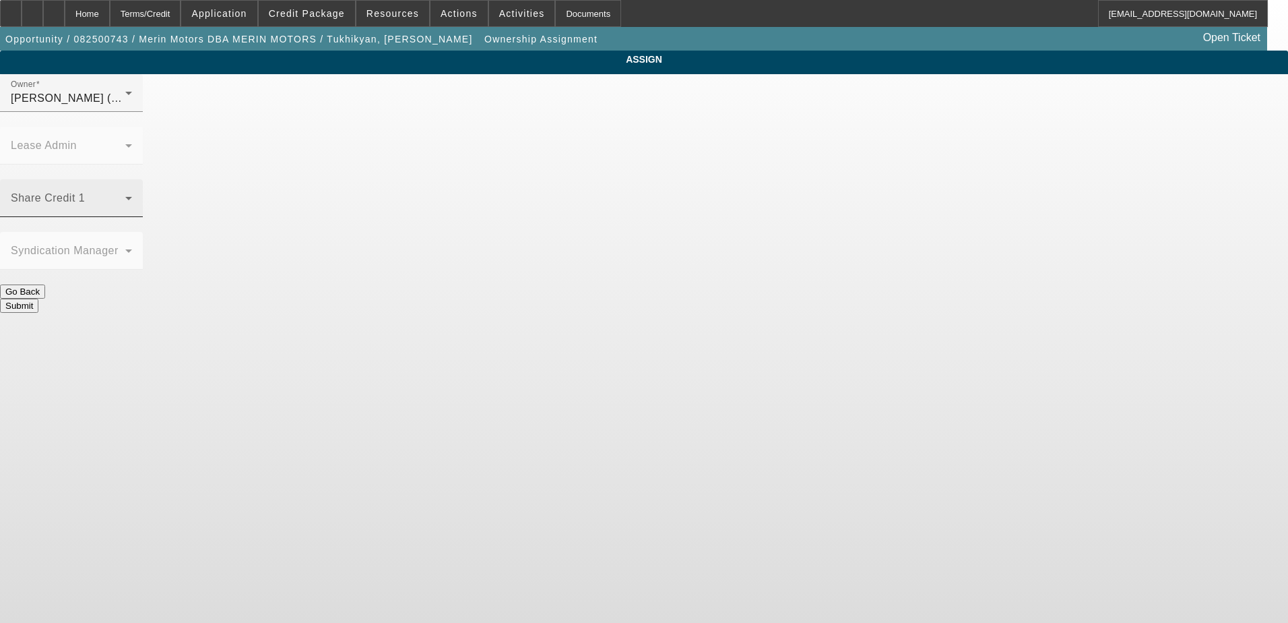
click at [132, 179] on div "Share Credit 1" at bounding box center [71, 198] width 121 height 38
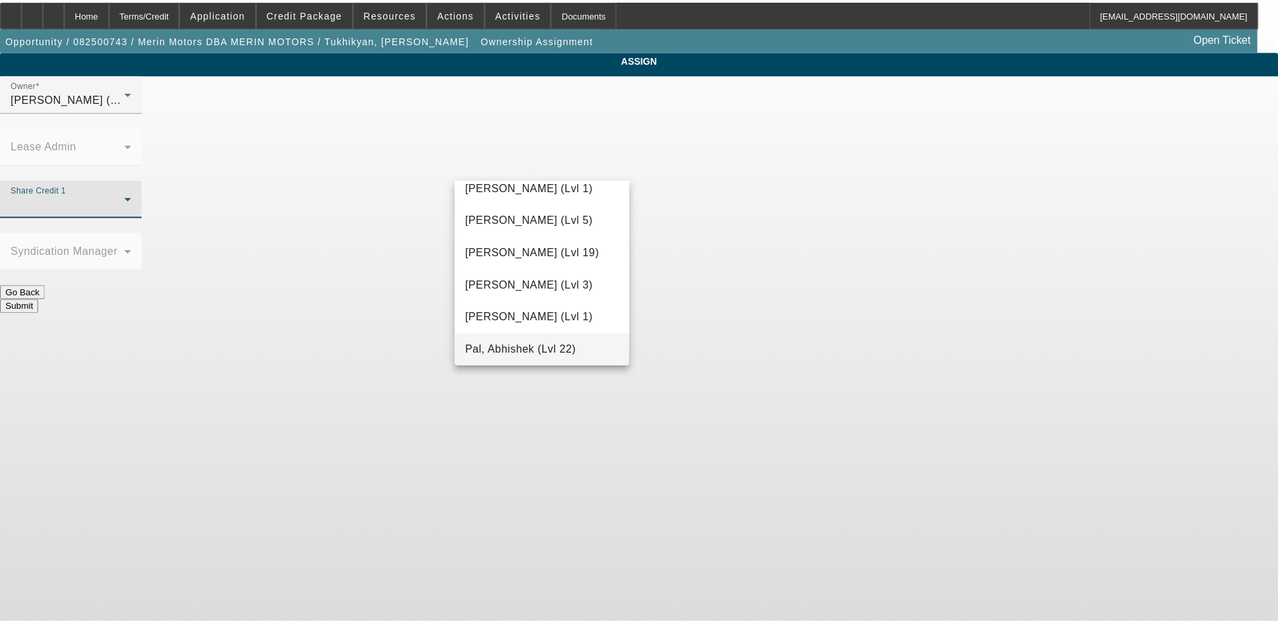
scroll to position [329, 0]
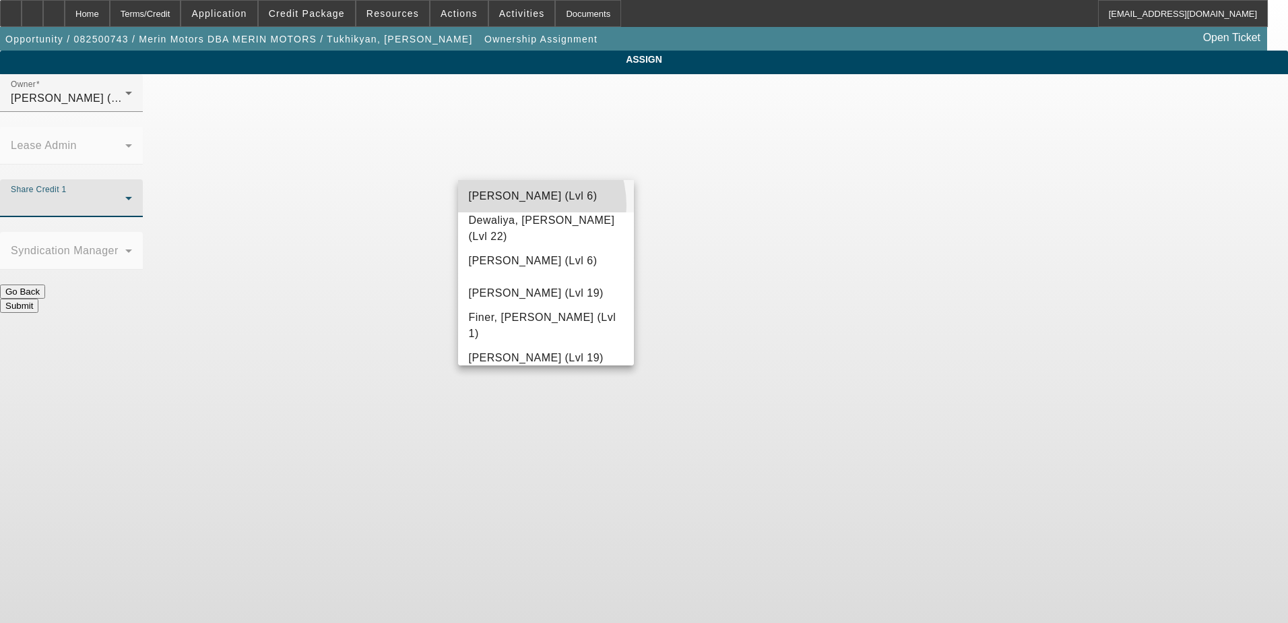
click at [515, 206] on mat-option "D'Aquila, Philip (Lvl 6)" at bounding box center [546, 196] width 177 height 32
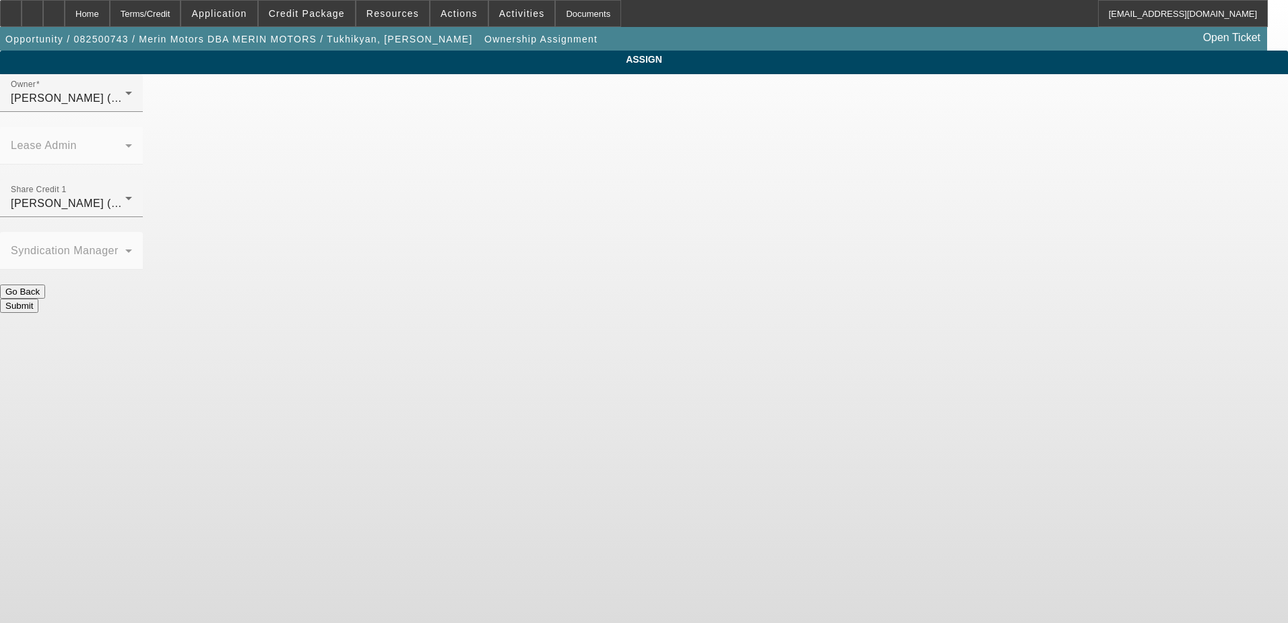
click at [38, 298] on button "Submit" at bounding box center [19, 305] width 38 height 14
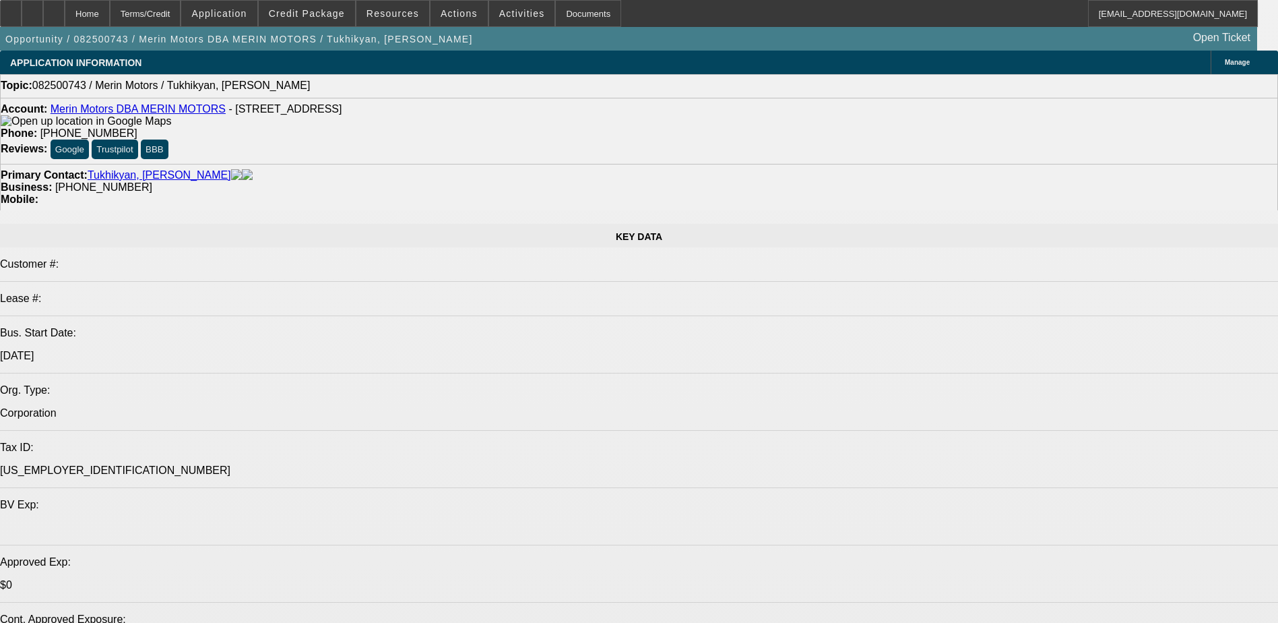
select select "0"
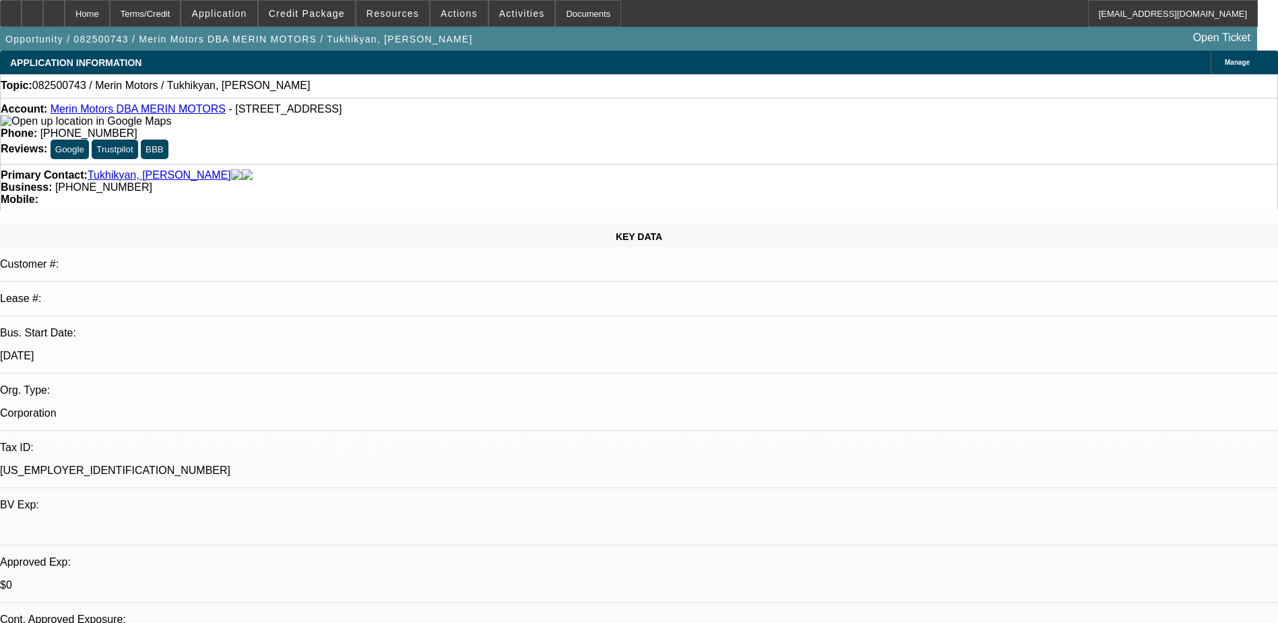
select select "2"
select select "0.1"
select select "4"
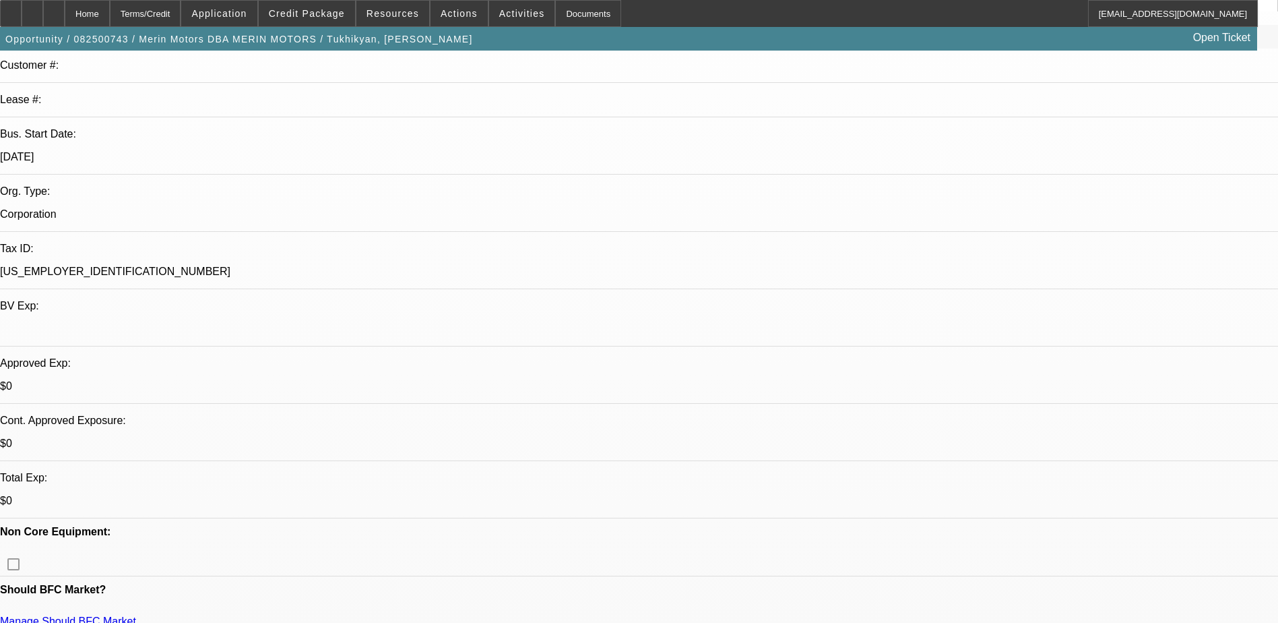
scroll to position [202, 0]
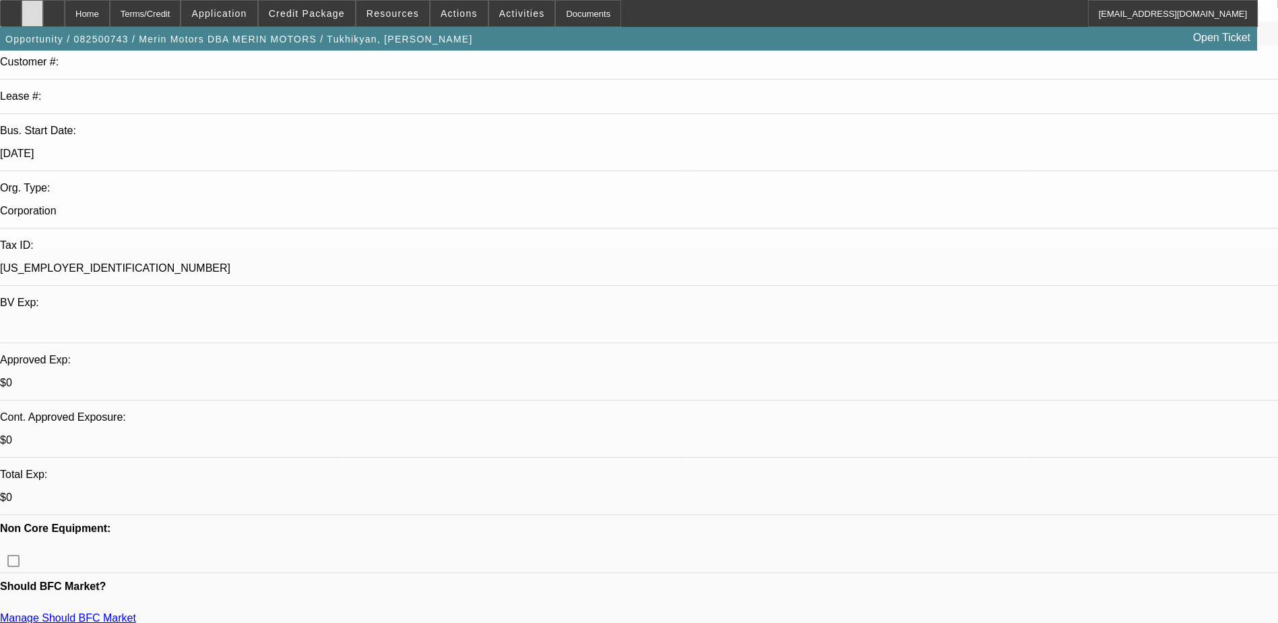
click at [32, 9] on icon at bounding box center [32, 9] width 0 height 0
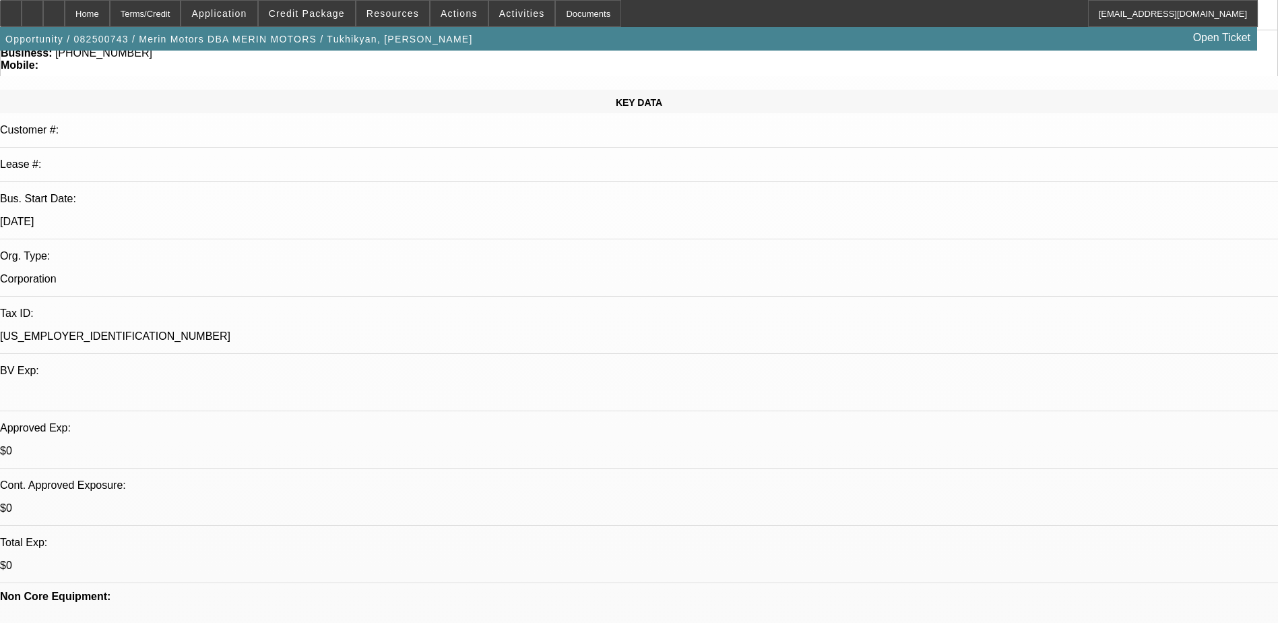
scroll to position [0, 0]
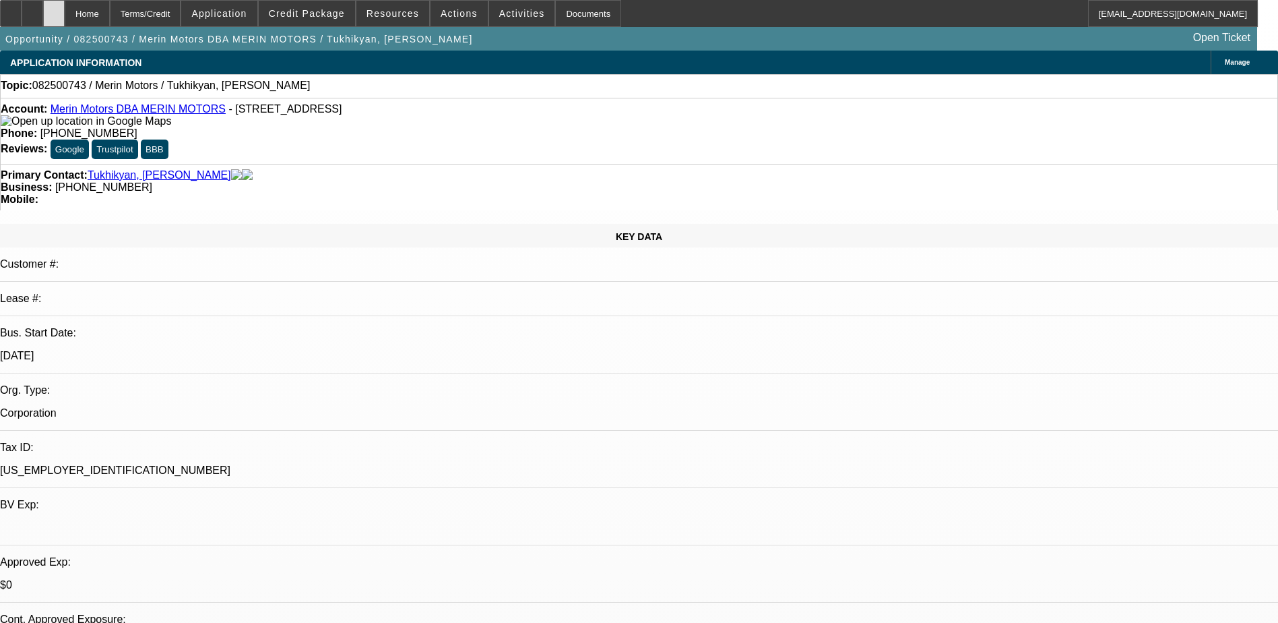
click at [54, 9] on icon at bounding box center [54, 9] width 0 height 0
select select "0"
select select "2"
select select "0.1"
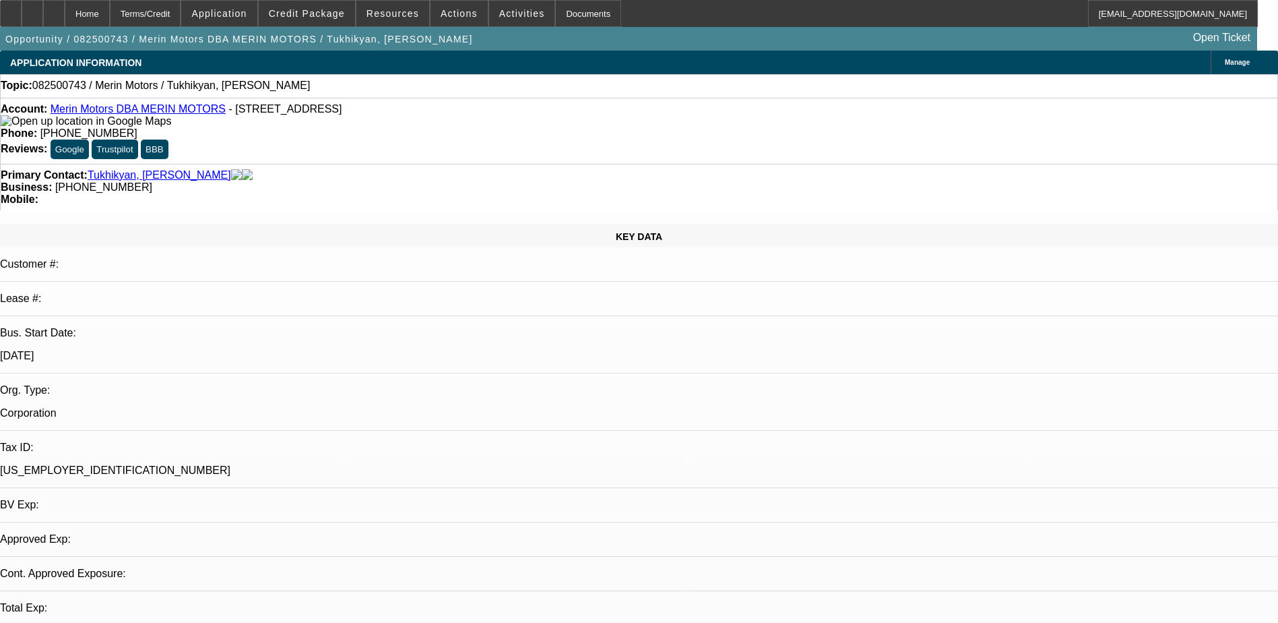
select select "4"
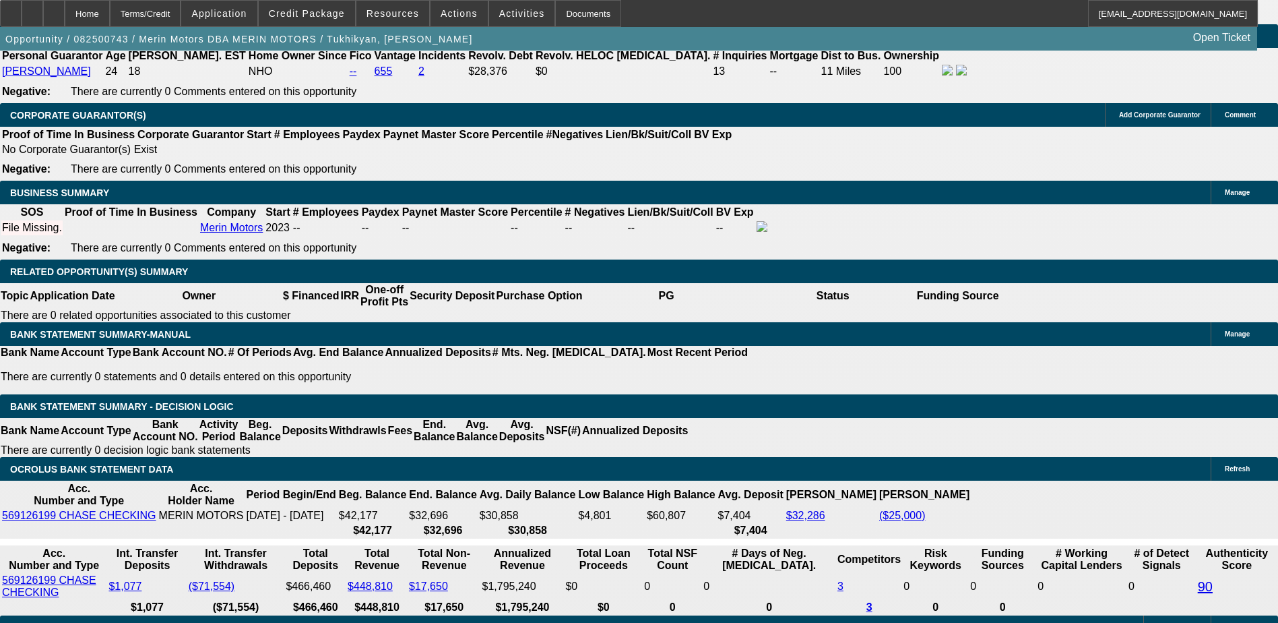
scroll to position [2021, 0]
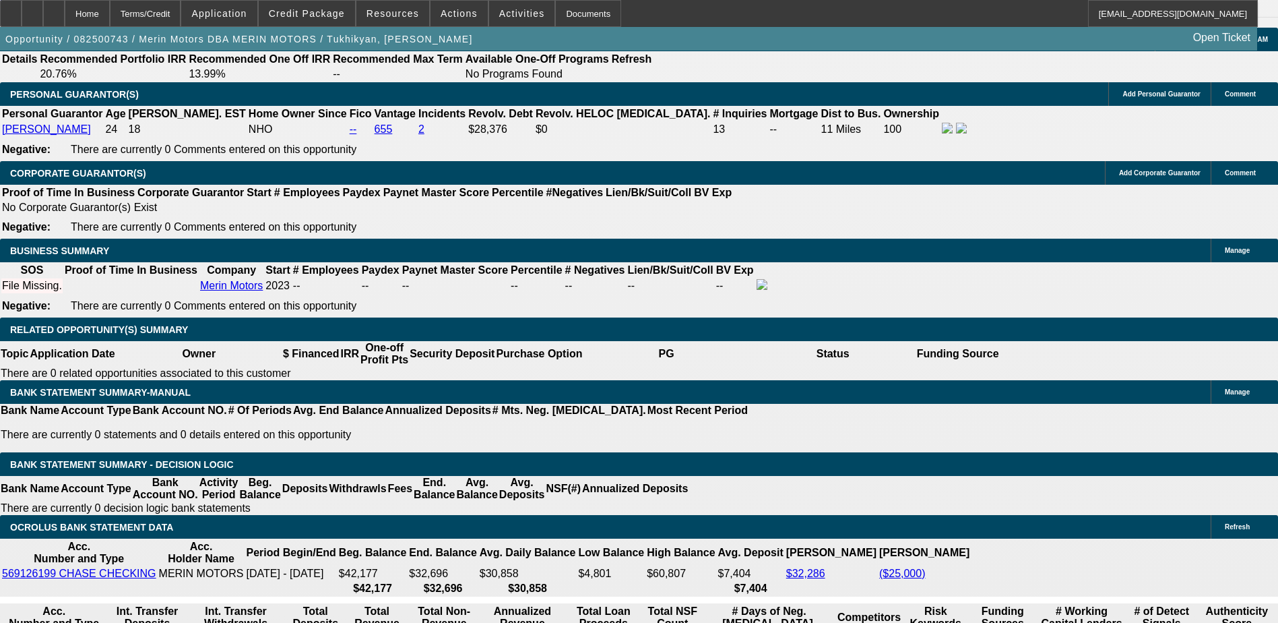
select select "0.2"
type input "$42,600.00"
type input "UNKNOWN"
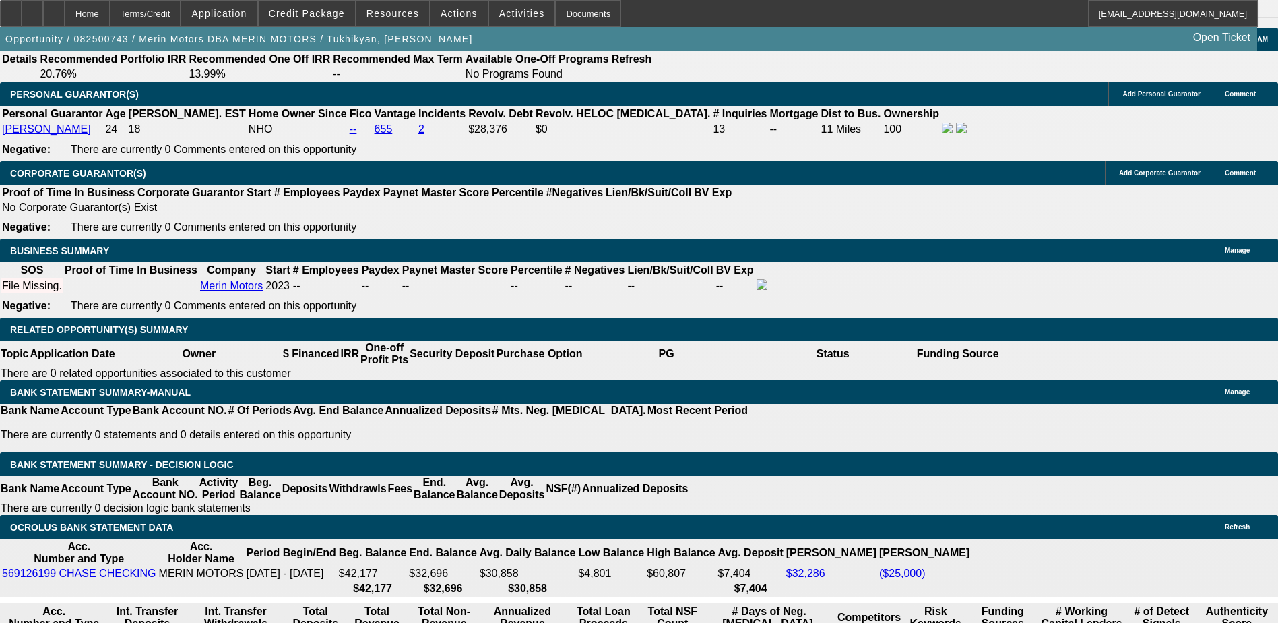
drag, startPoint x: 249, startPoint y: 120, endPoint x: 249, endPoint y: 135, distance: 15.5
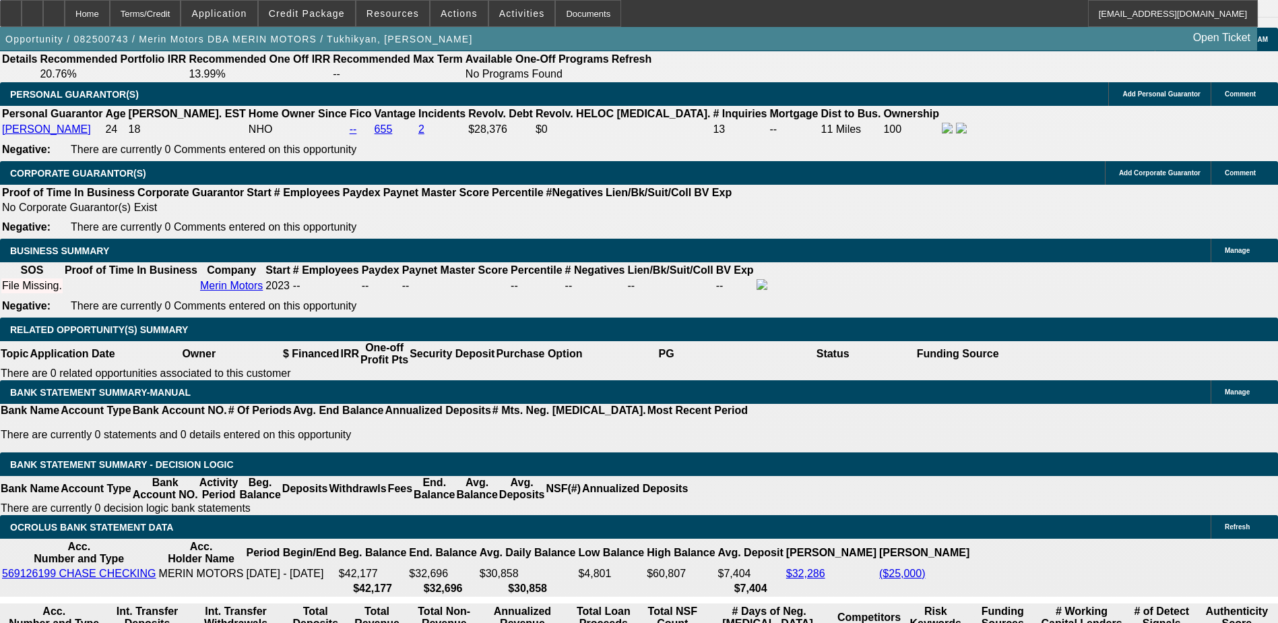
type input "$0.00"
type input "6"
type input "0"
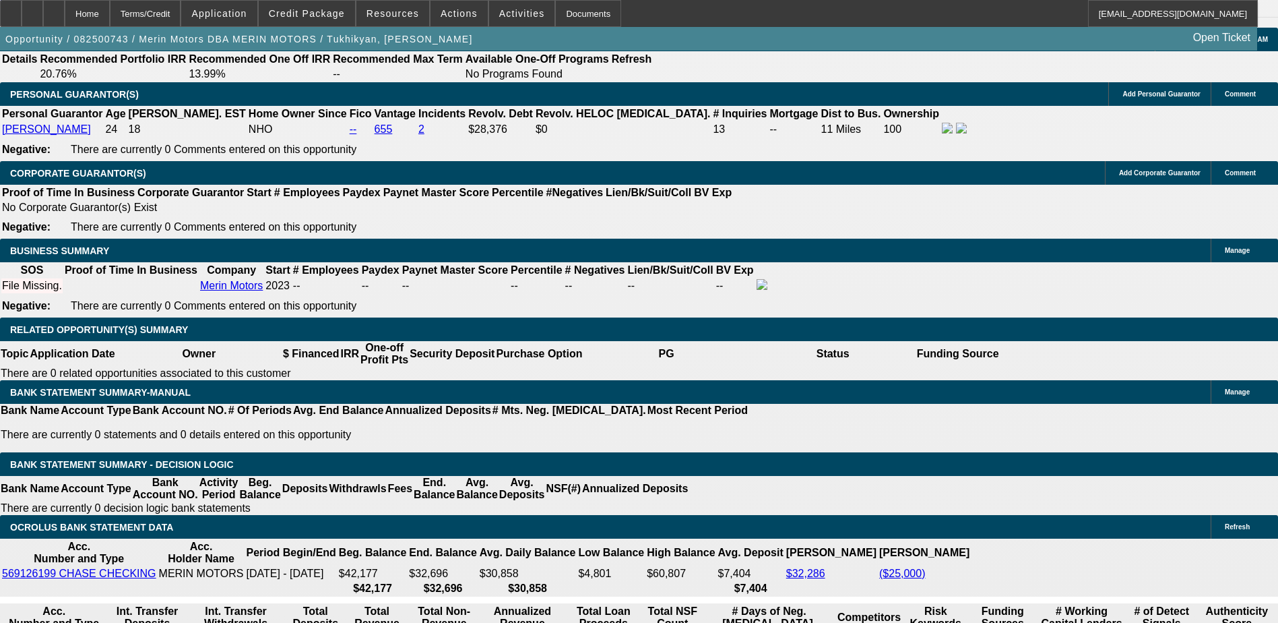
type input "60"
type input "16"
type input "$5,825.54"
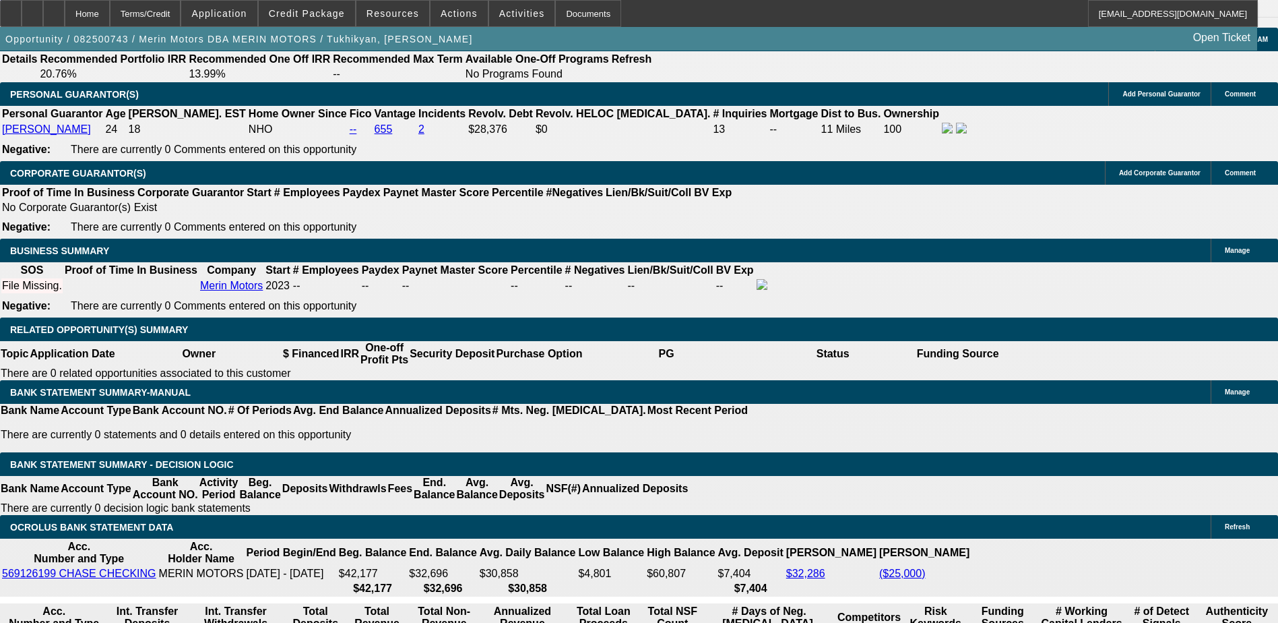
type input "$2,912.77"
type input "$8,287.60"
type input "$4,143.80"
type input "16"
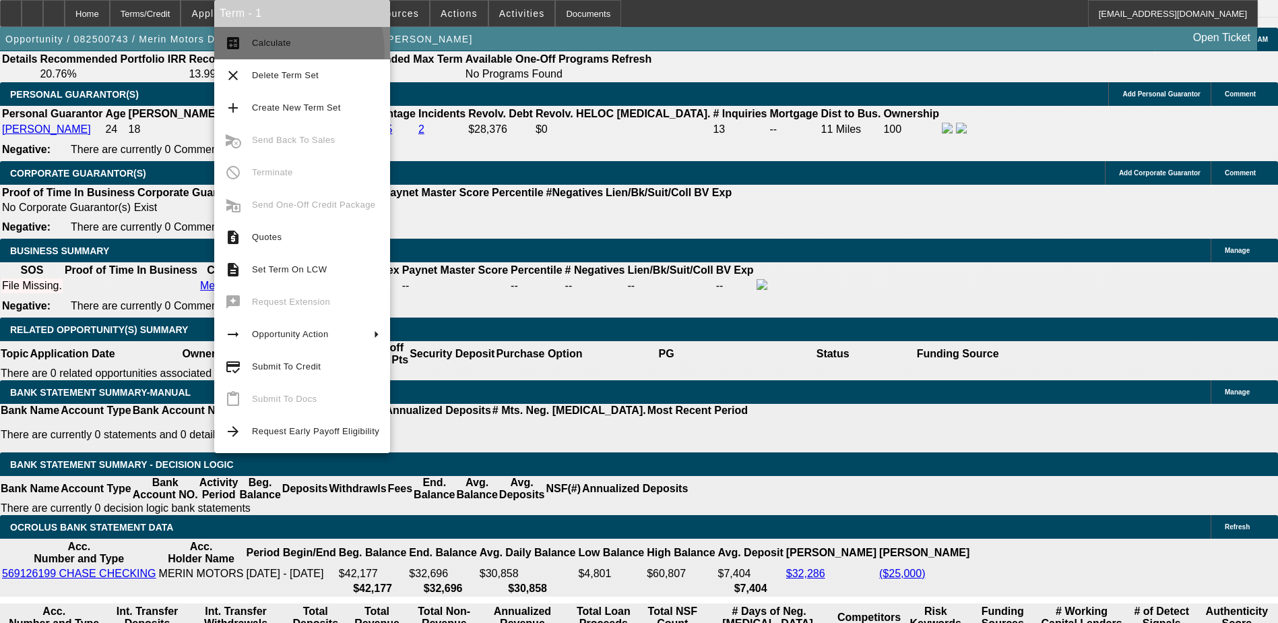
drag, startPoint x: 281, startPoint y: 52, endPoint x: 283, endPoint y: 61, distance: 9.0
click at [282, 52] on button "calculate Calculate" at bounding box center [302, 43] width 176 height 32
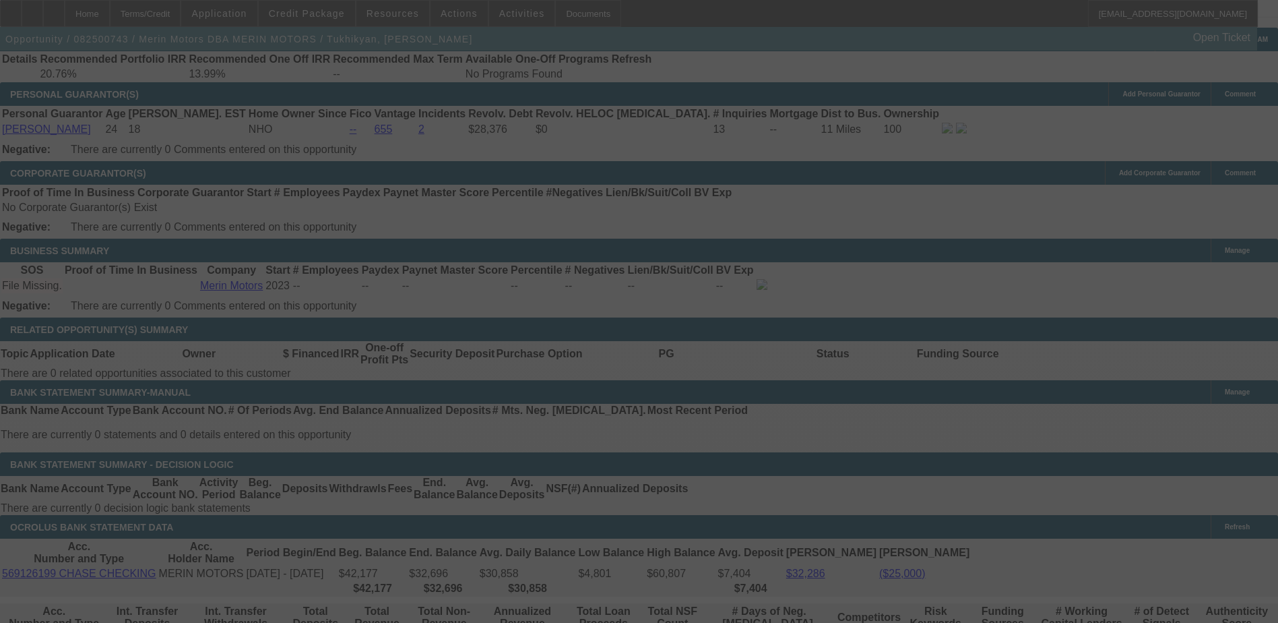
scroll to position [2014, 0]
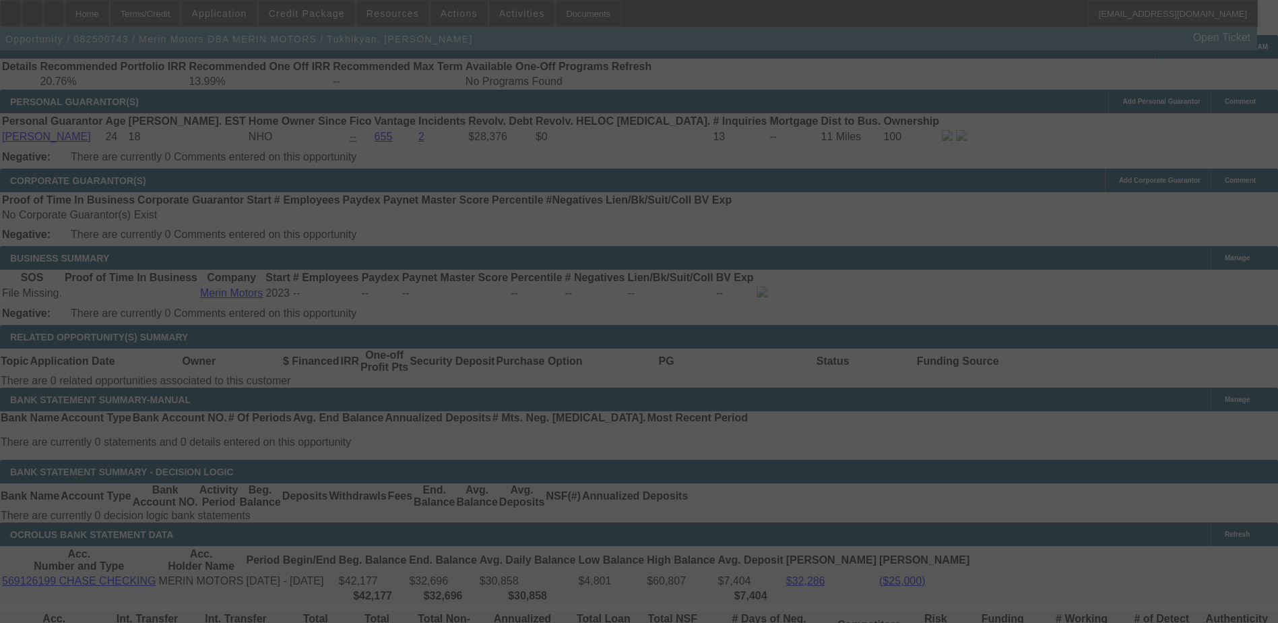
select select "0.2"
select select "2"
select select "0.1"
select select "4"
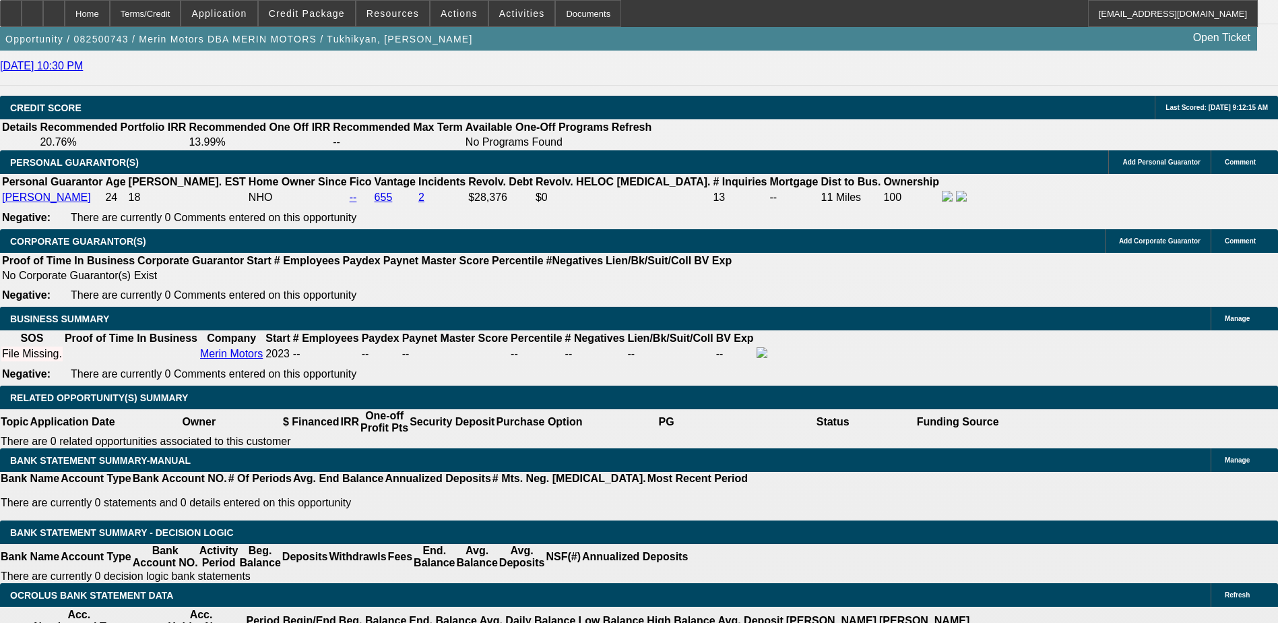
scroll to position [1879, 0]
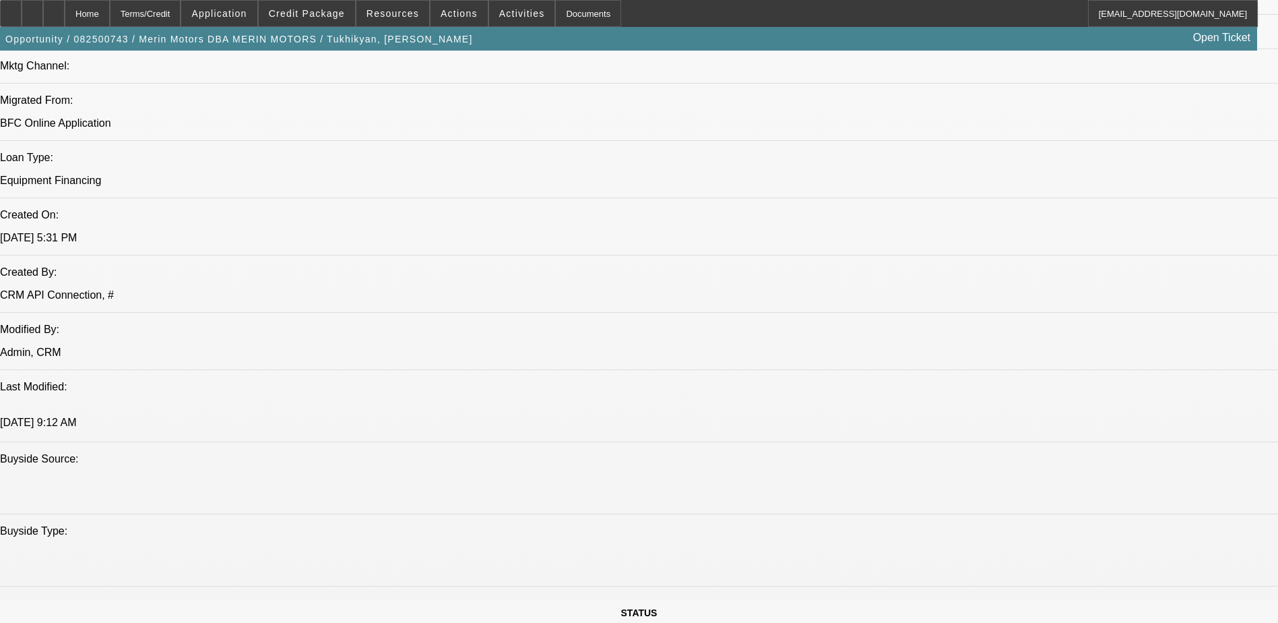
scroll to position [943, 0]
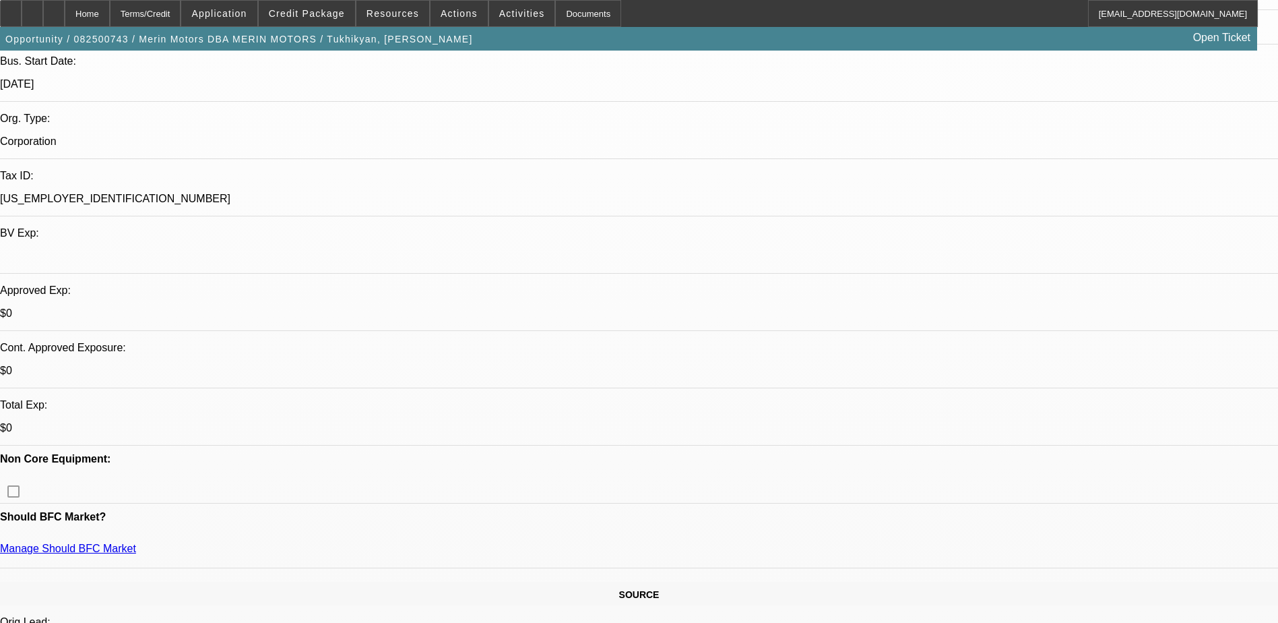
scroll to position [270, 0]
click at [316, 13] on span "Credit Package" at bounding box center [307, 13] width 76 height 11
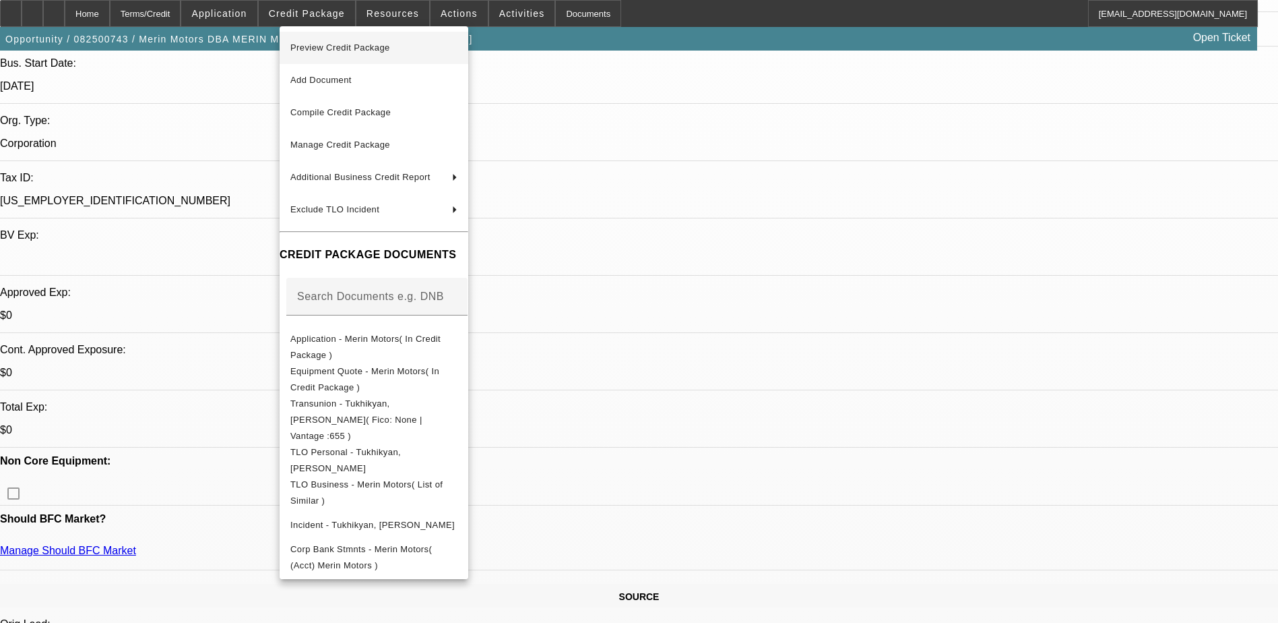
click at [385, 48] on span "Preview Credit Package" at bounding box center [340, 47] width 100 height 10
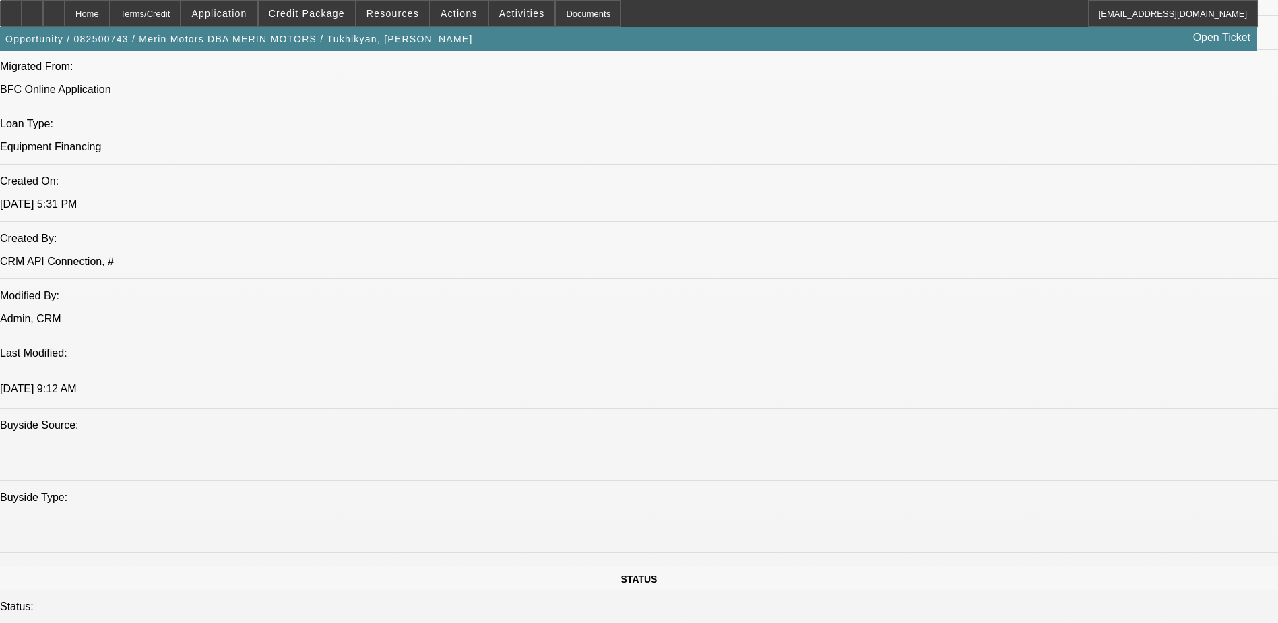
scroll to position [1011, 0]
drag, startPoint x: 350, startPoint y: 300, endPoint x: 390, endPoint y: 302, distance: 39.8
drag, startPoint x: 390, startPoint y: 302, endPoint x: 379, endPoint y: 356, distance: 55.8
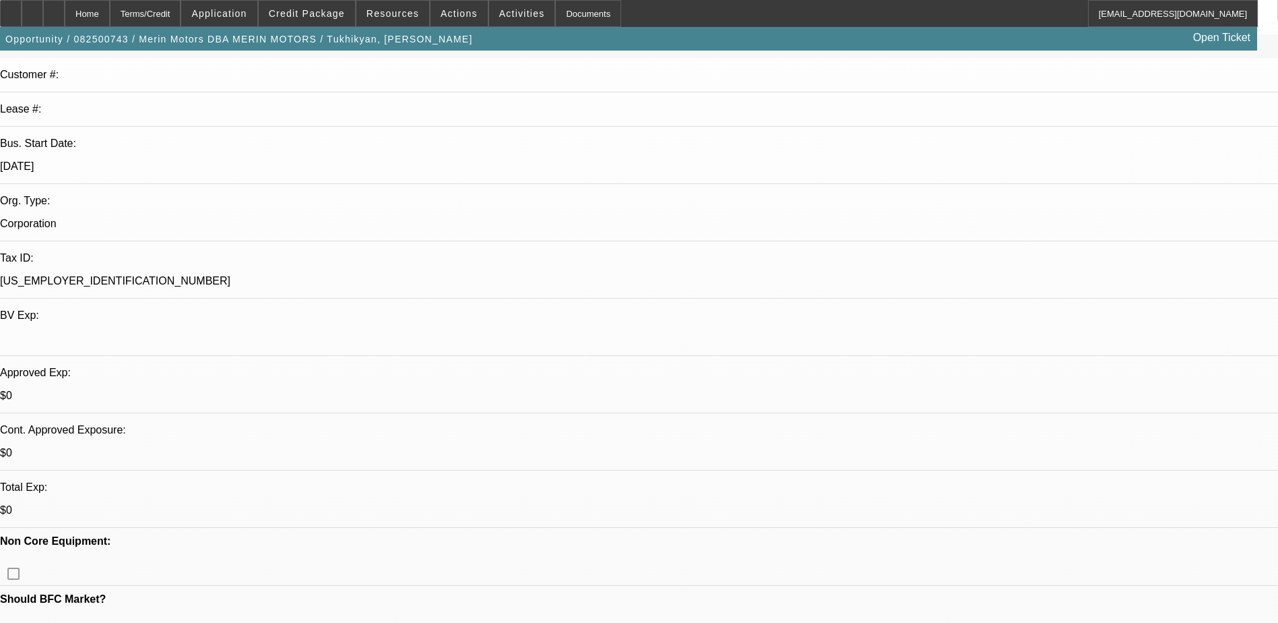
scroll to position [202, 0]
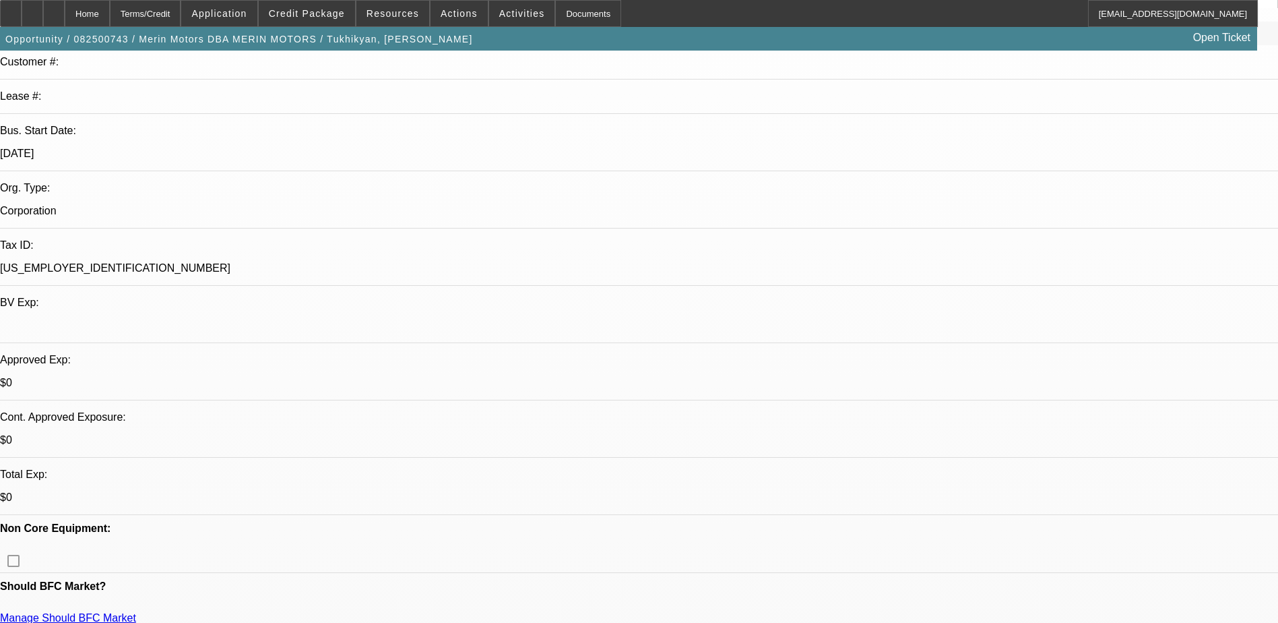
drag, startPoint x: 94, startPoint y: 398, endPoint x: 32, endPoint y: 392, distance: 62.2
click at [293, 7] on span at bounding box center [307, 13] width 96 height 32
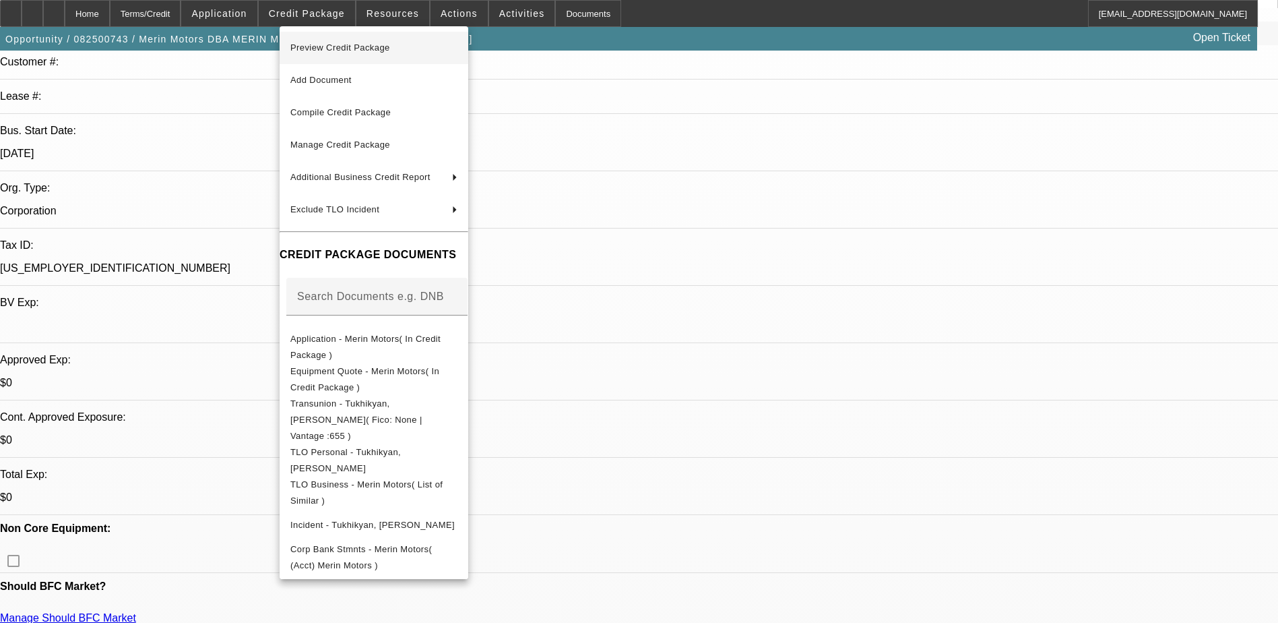
click at [379, 49] on span "Preview Credit Package" at bounding box center [340, 47] width 100 height 10
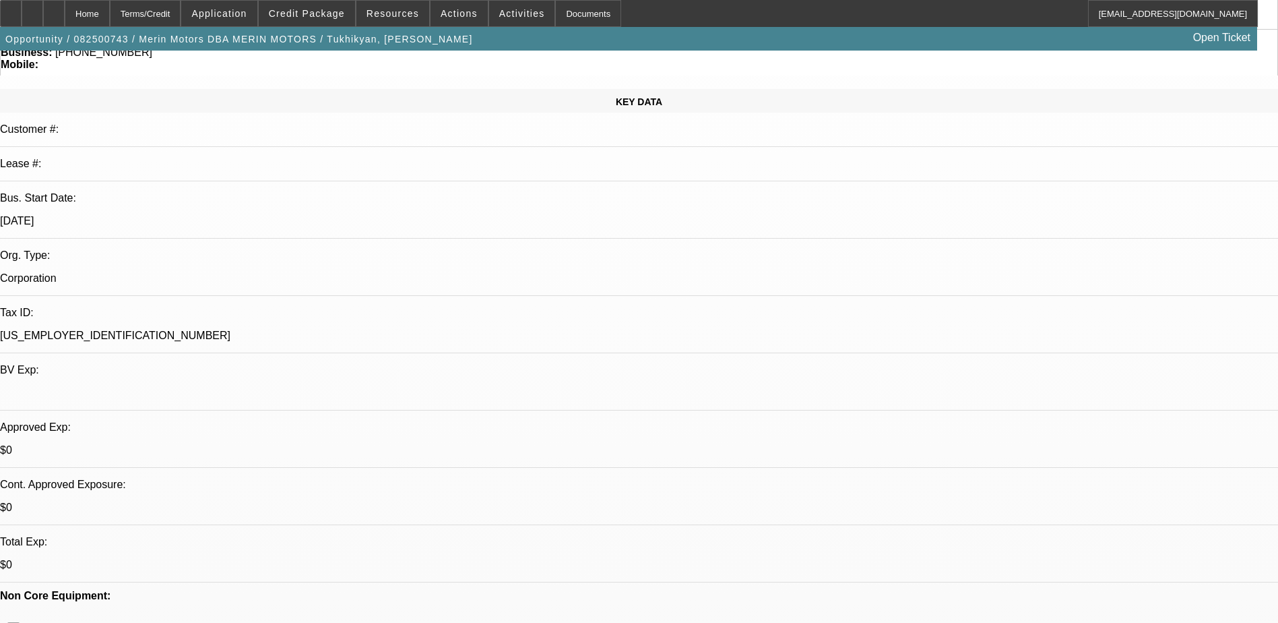
scroll to position [337, 0]
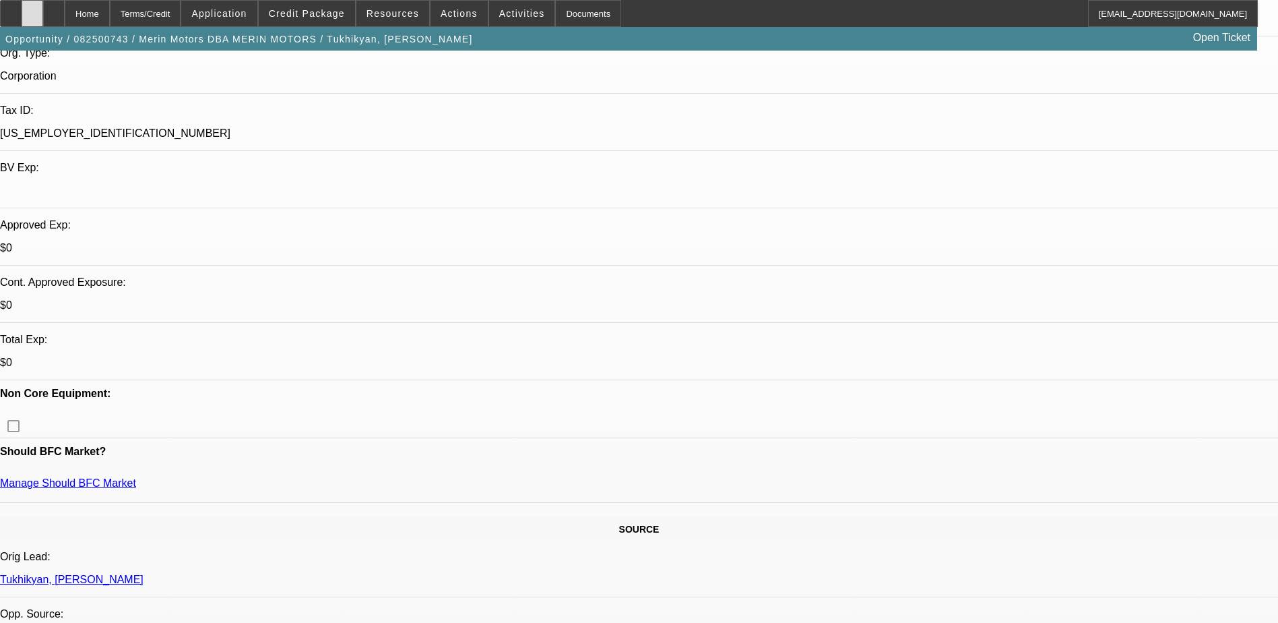
click at [43, 5] on div at bounding box center [33, 13] width 22 height 27
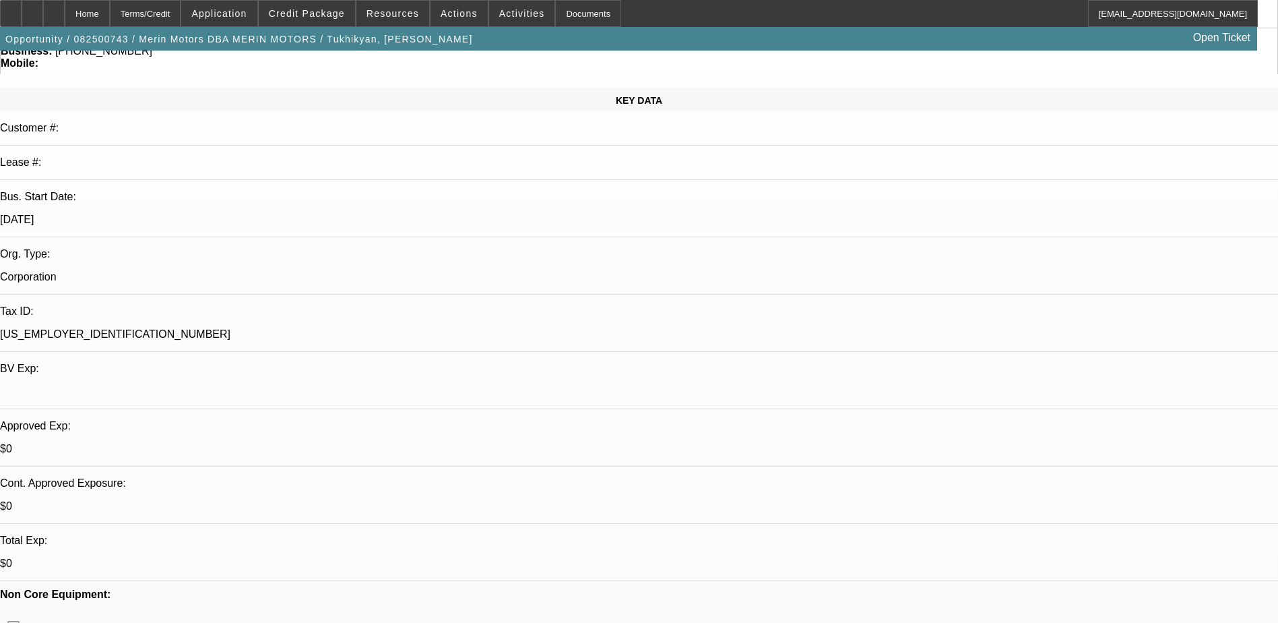
scroll to position [0, 0]
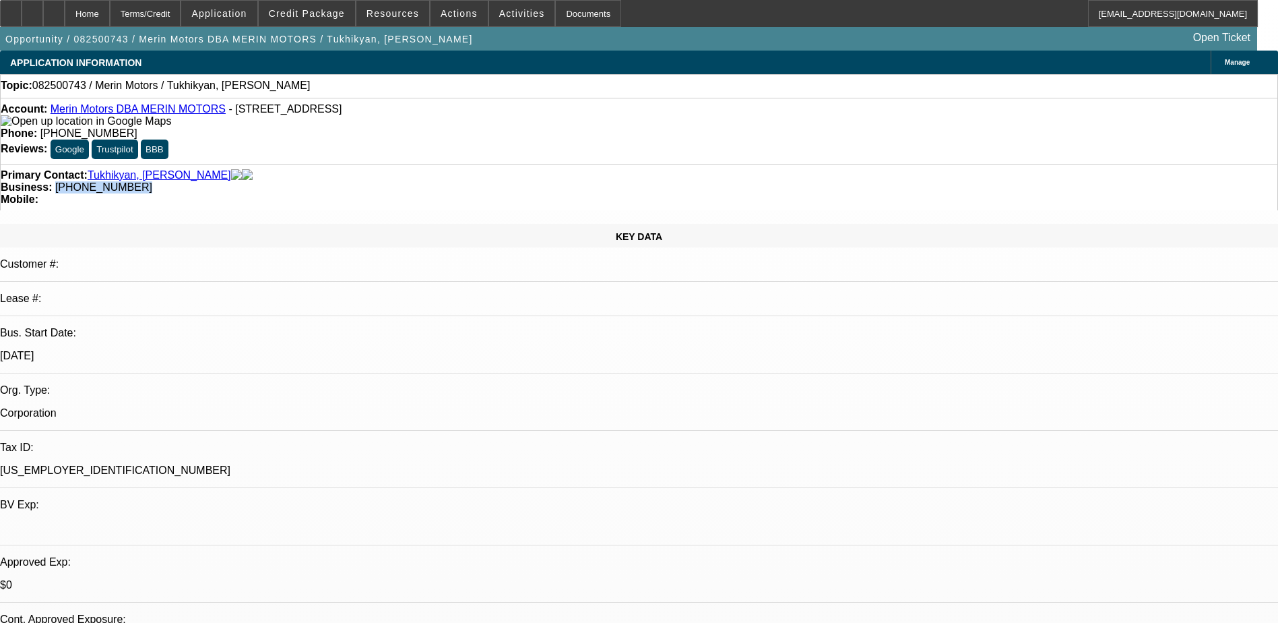
drag, startPoint x: 540, startPoint y: 148, endPoint x: 480, endPoint y: 150, distance: 60.0
click at [480, 181] on div "Business: (707) 990-9990" at bounding box center [639, 187] width 1277 height 12
drag, startPoint x: 481, startPoint y: 150, endPoint x: 517, endPoint y: 150, distance: 36.4
copy span "[PHONE_NUMBER]"
click at [325, 164] on div "Primary Contact: Tukhikyan, Vahram Business: (707) 990-9990 Mobile:" at bounding box center [639, 187] width 1278 height 46
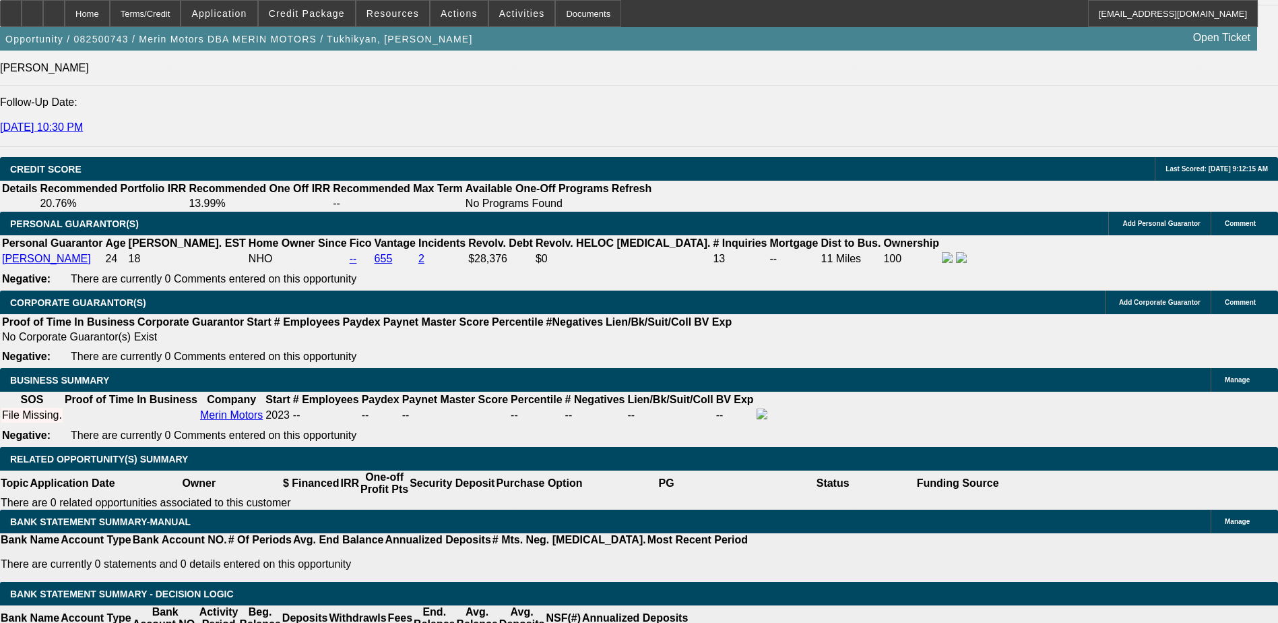
scroll to position [1819, 0]
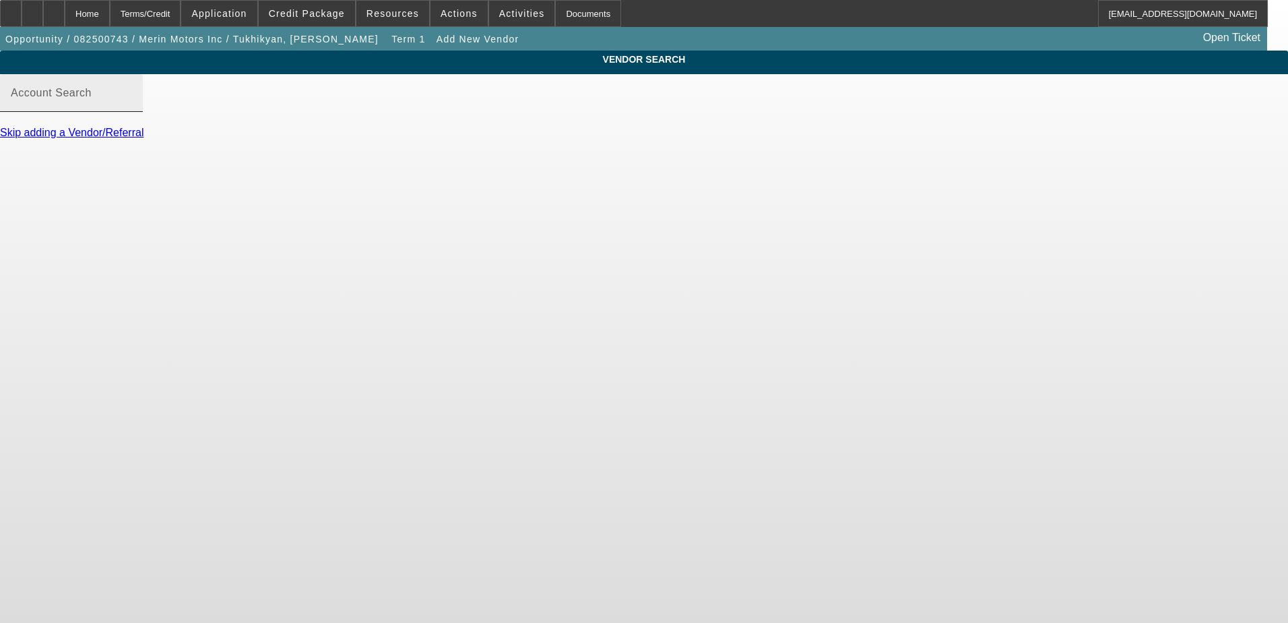
click at [132, 105] on input "Account Search" at bounding box center [71, 98] width 121 height 16
click at [132, 103] on div "Account Search" at bounding box center [71, 93] width 121 height 38
click at [110, 11] on div "Home" at bounding box center [87, 13] width 45 height 27
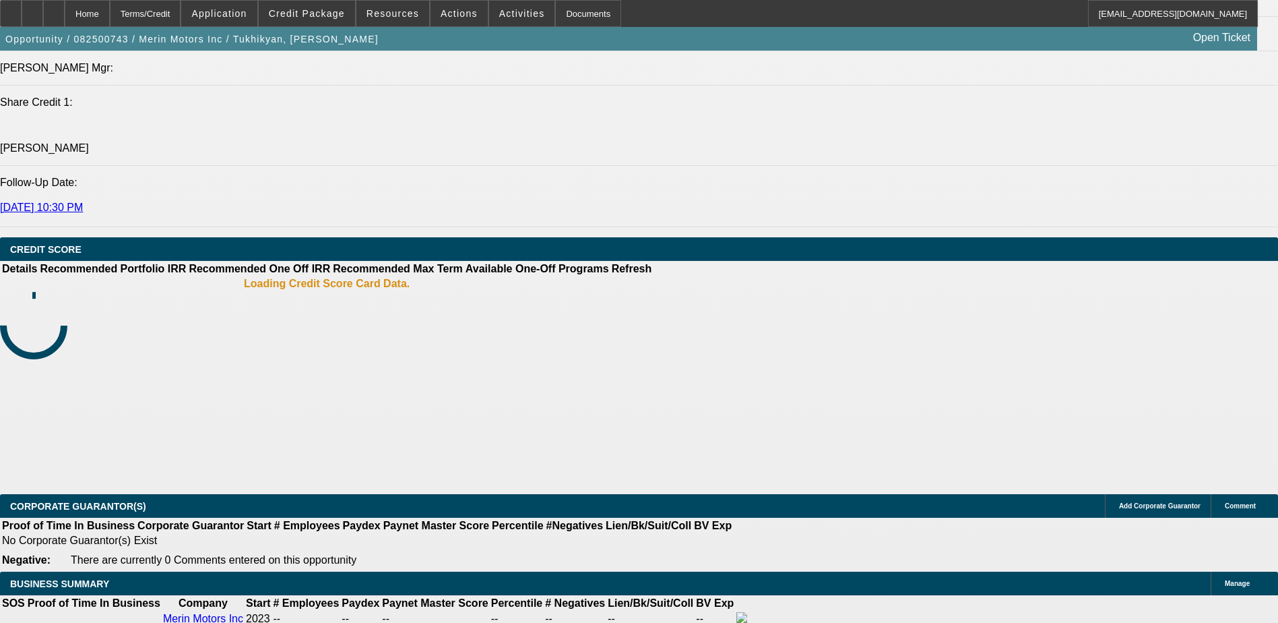
select select "0.2"
select select "2"
select select "0.1"
select select "4"
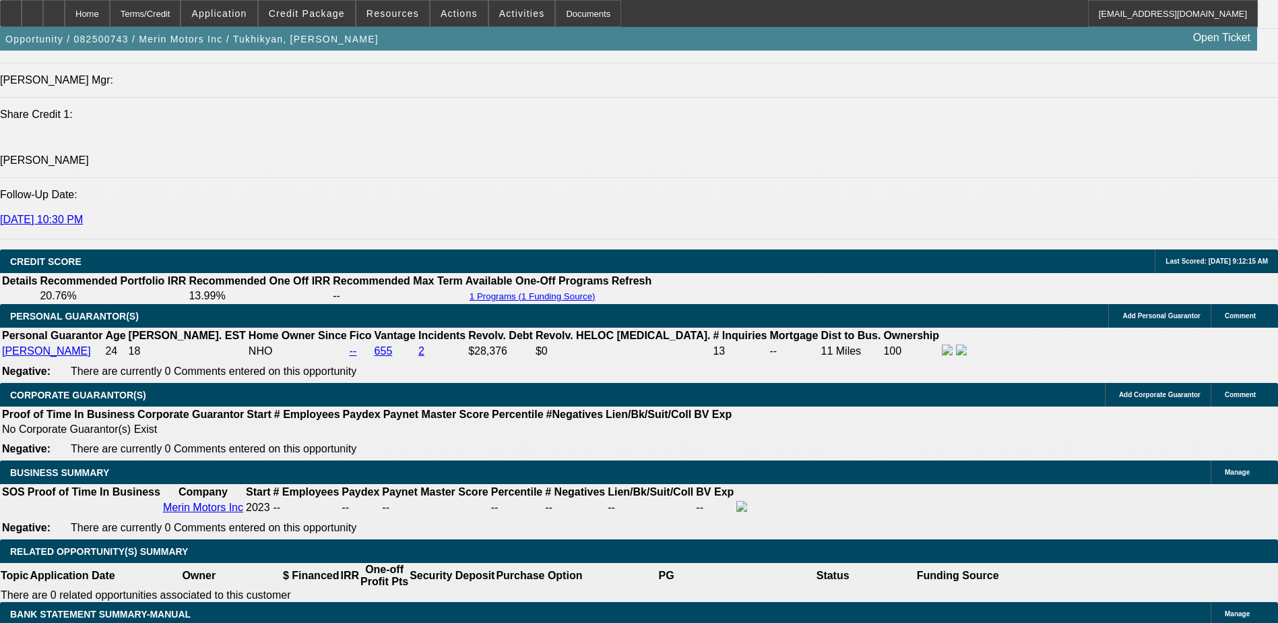
scroll to position [1798, 0]
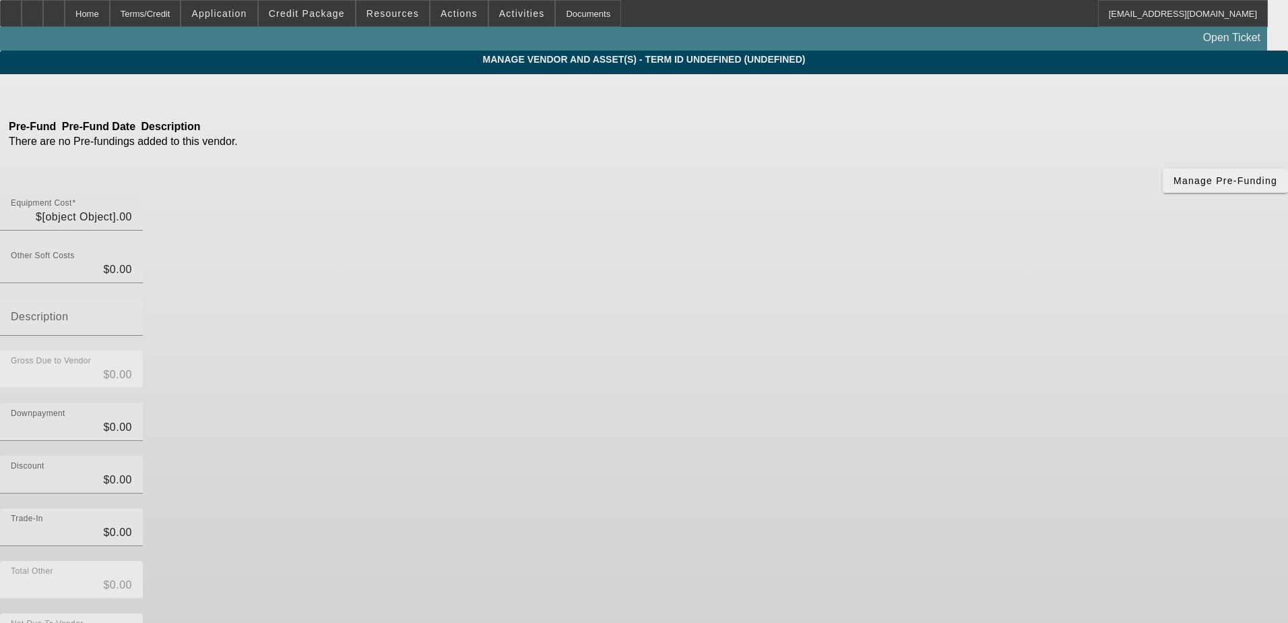
type input "$213,000.00"
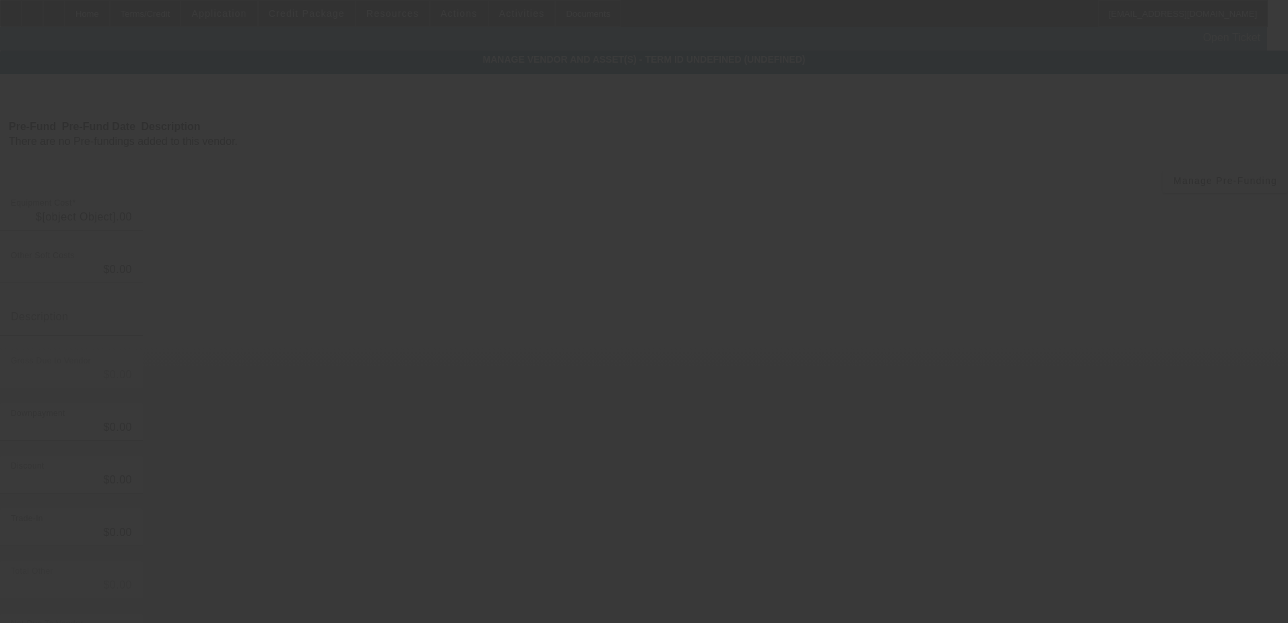
type input "$213,000.00"
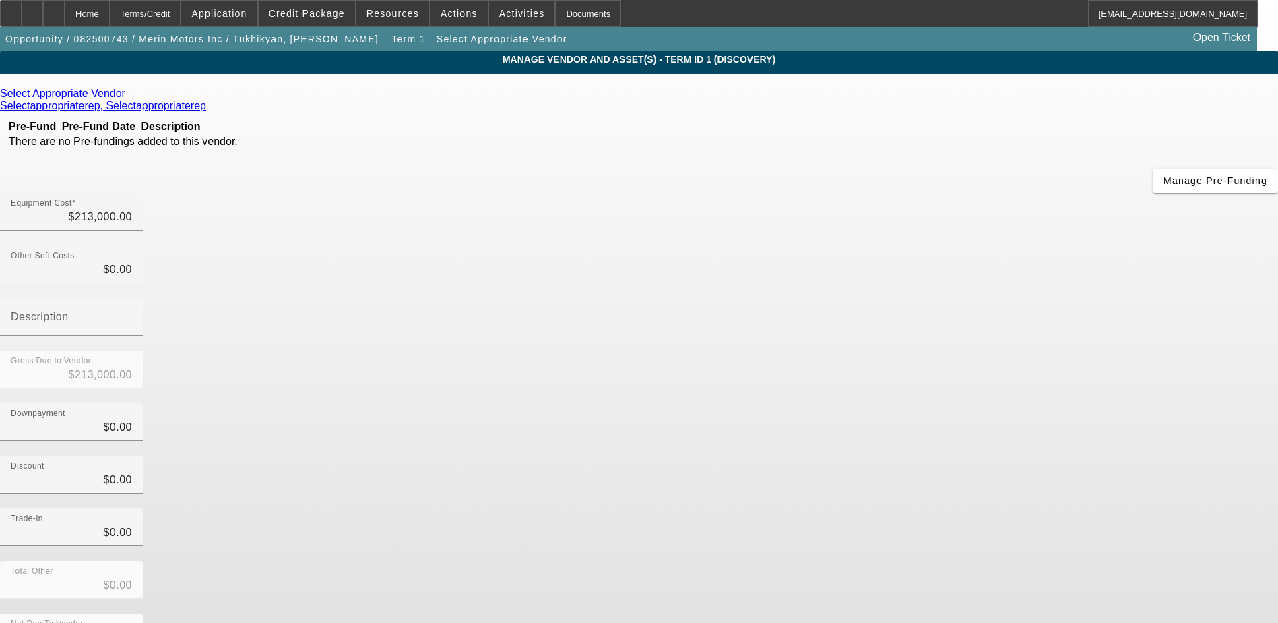
click at [129, 94] on icon at bounding box center [129, 93] width 0 height 11
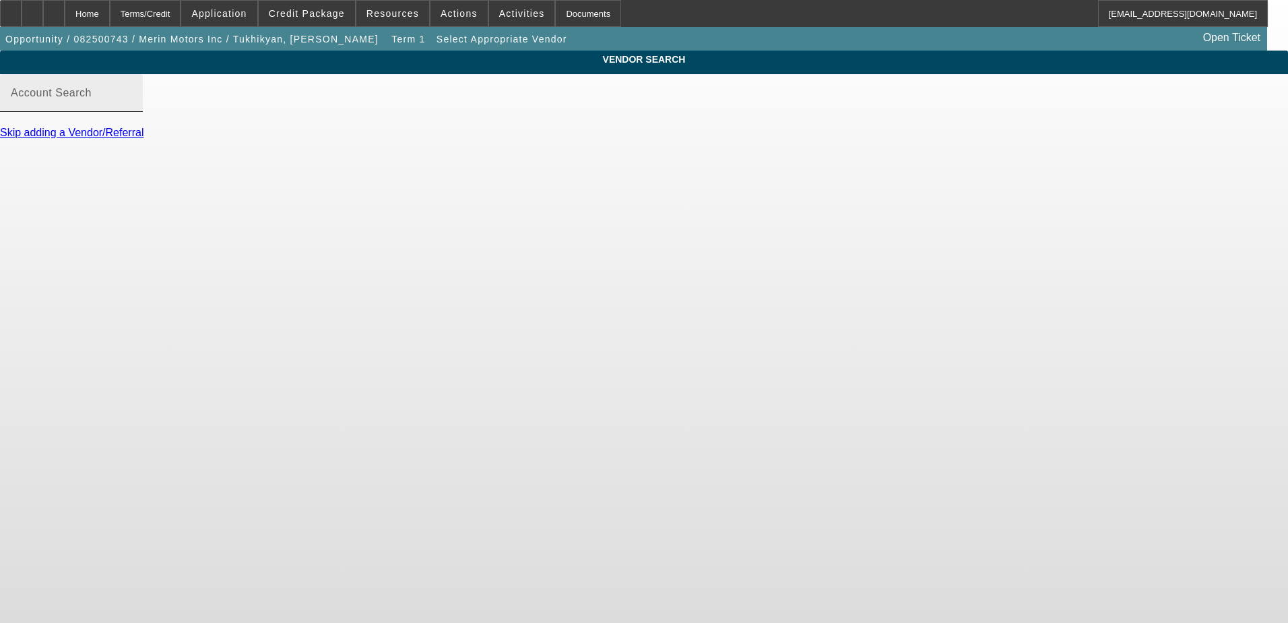
click at [92, 98] on mat-label "Account Search" at bounding box center [51, 92] width 81 height 11
click at [132, 106] on input "Account Search" at bounding box center [71, 98] width 121 height 16
click at [132, 106] on input "Blowtherm" at bounding box center [71, 98] width 121 height 16
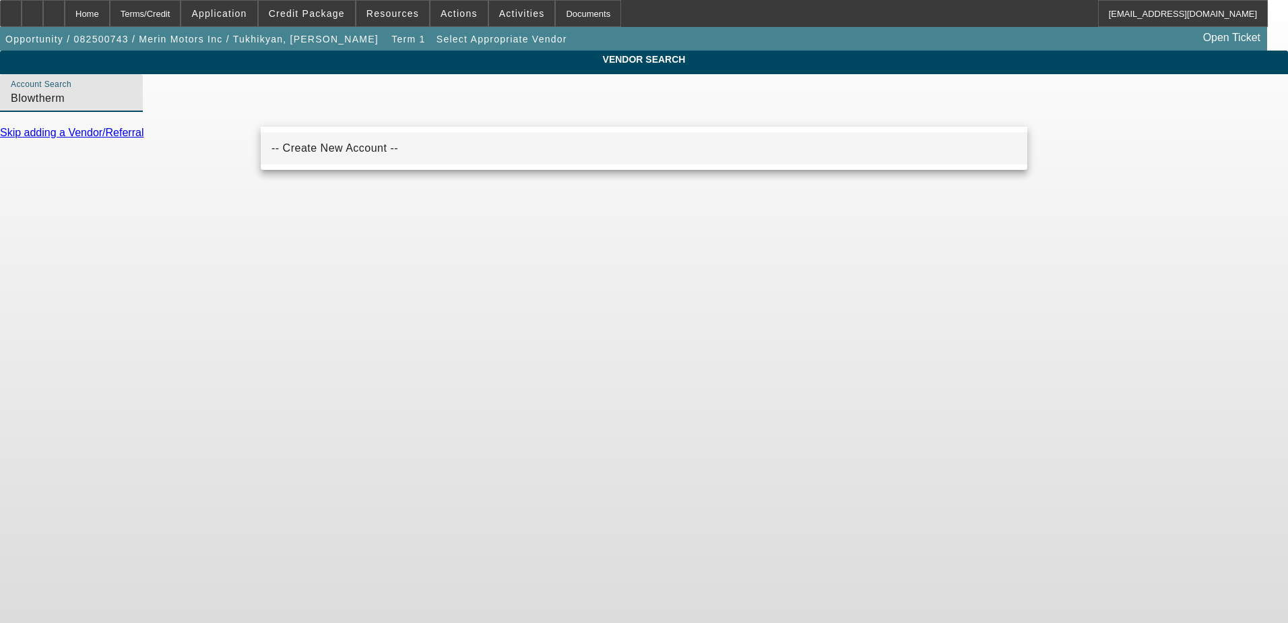
click at [347, 159] on mat-option "-- Create New Account --" at bounding box center [644, 148] width 767 height 32
type input "-- Create New Account --"
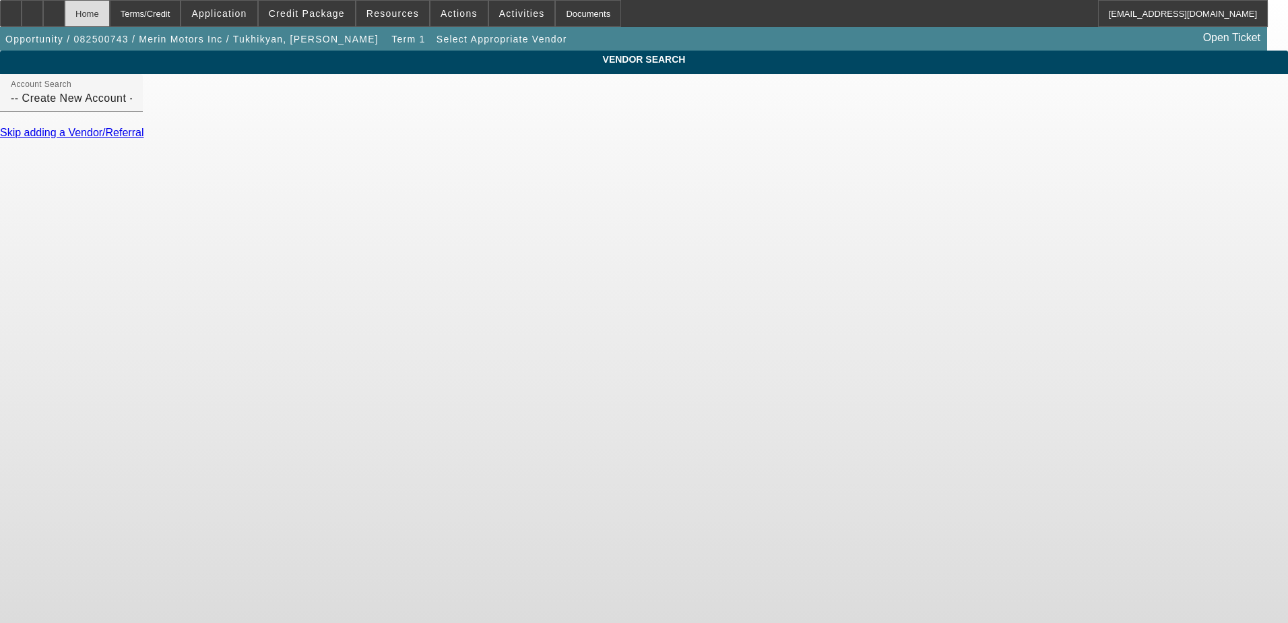
click at [110, 12] on div "Home" at bounding box center [87, 13] width 45 height 27
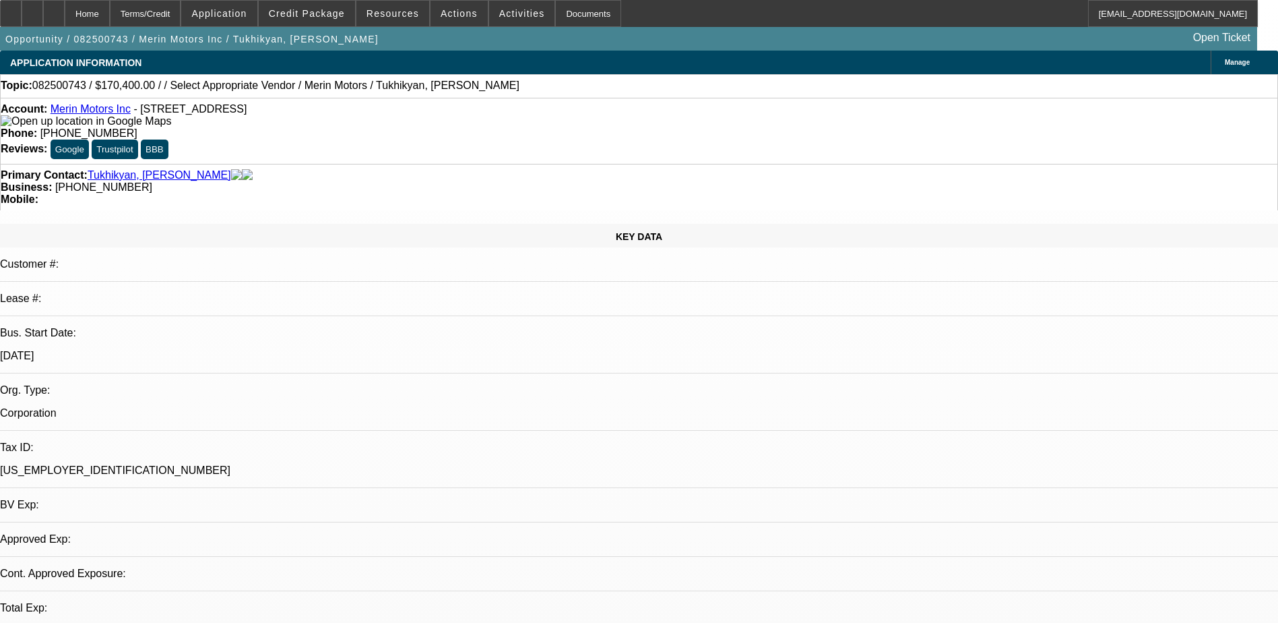
select select "0.2"
select select "2"
select select "0.1"
select select "4"
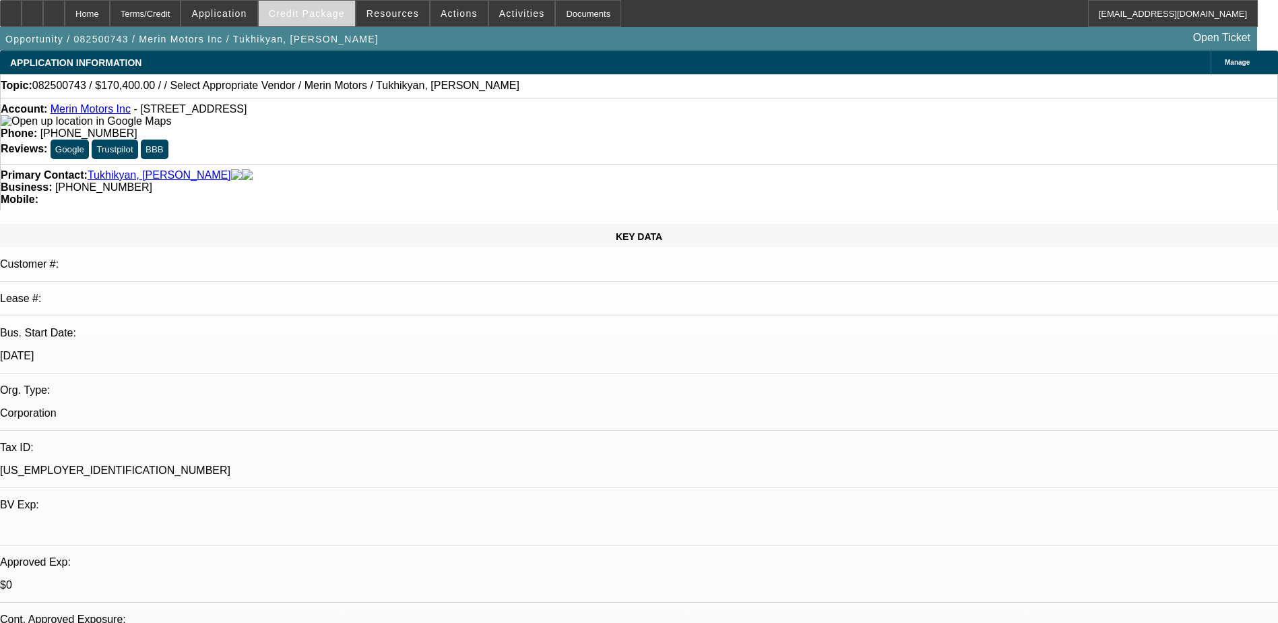
click at [317, 18] on span "Credit Package" at bounding box center [307, 13] width 76 height 11
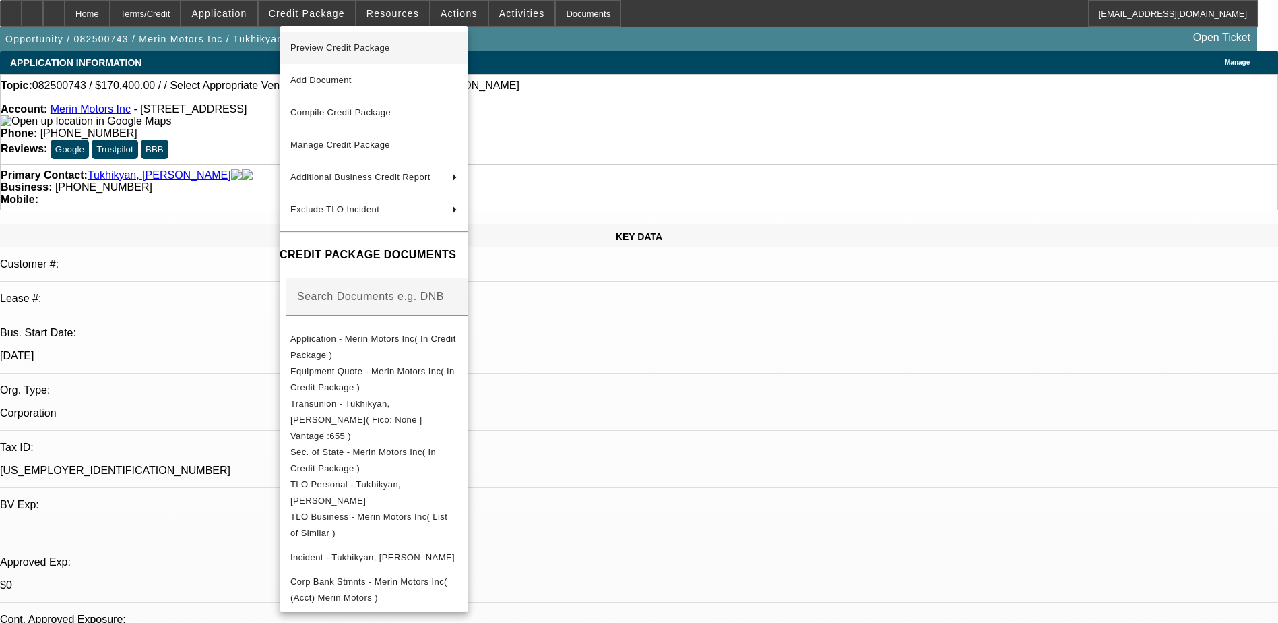
click at [392, 54] on span "Preview Credit Package" at bounding box center [373, 48] width 167 height 16
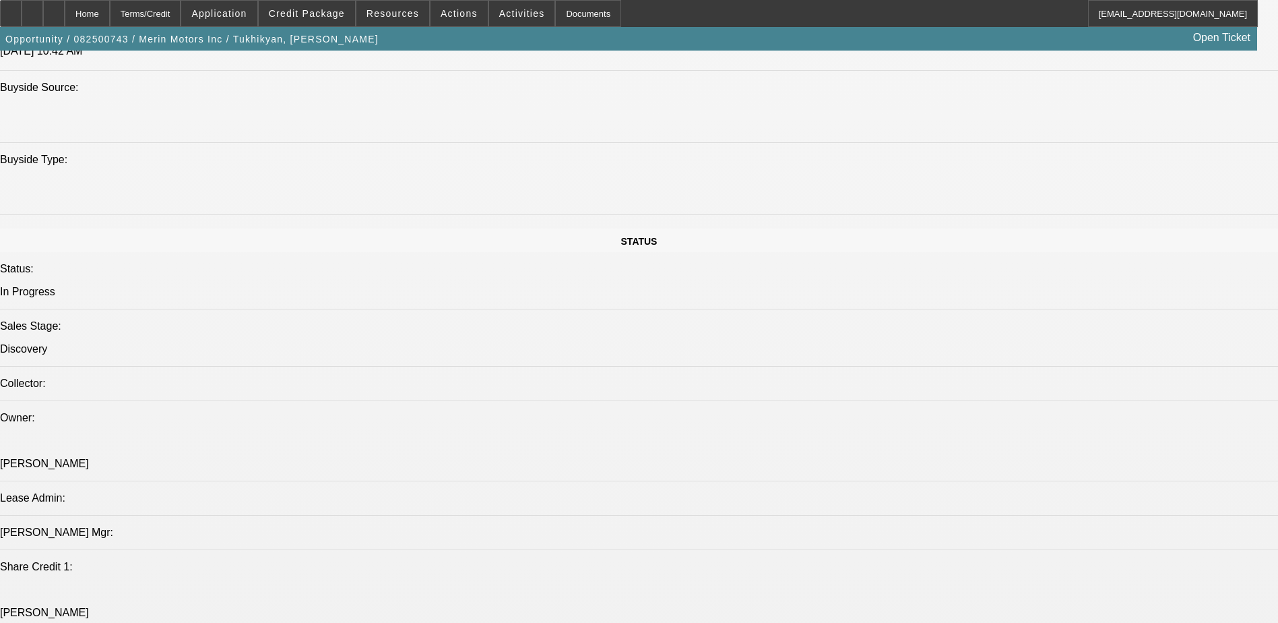
scroll to position [1752, 0]
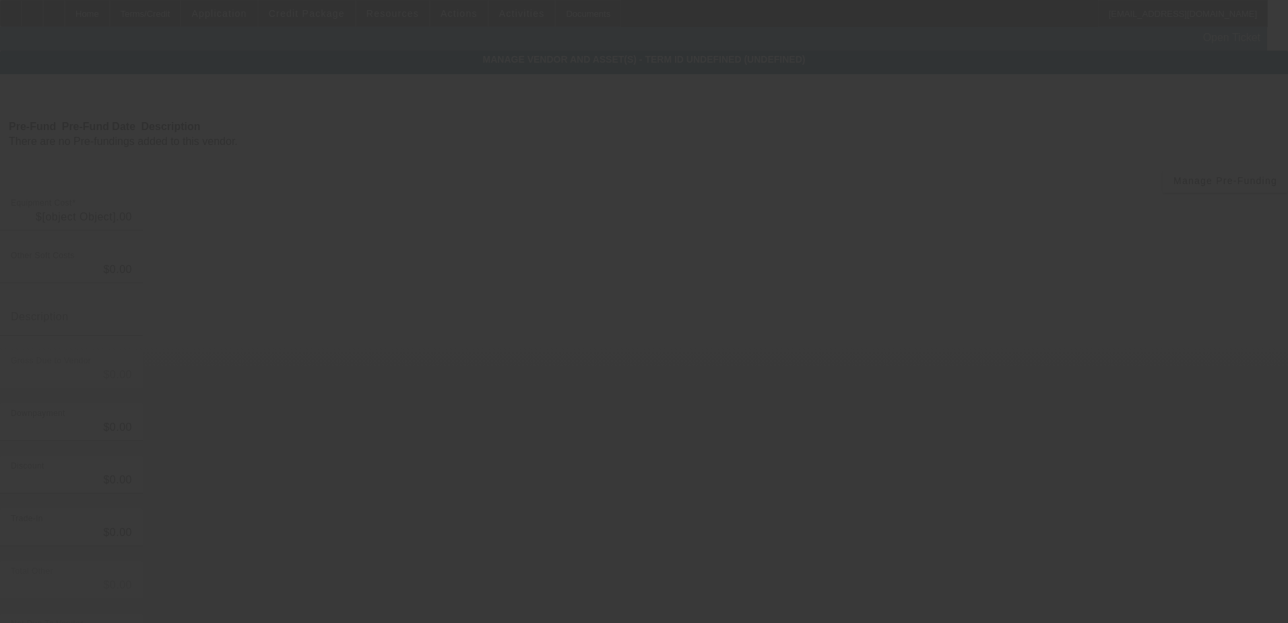
type input "$213,000.00"
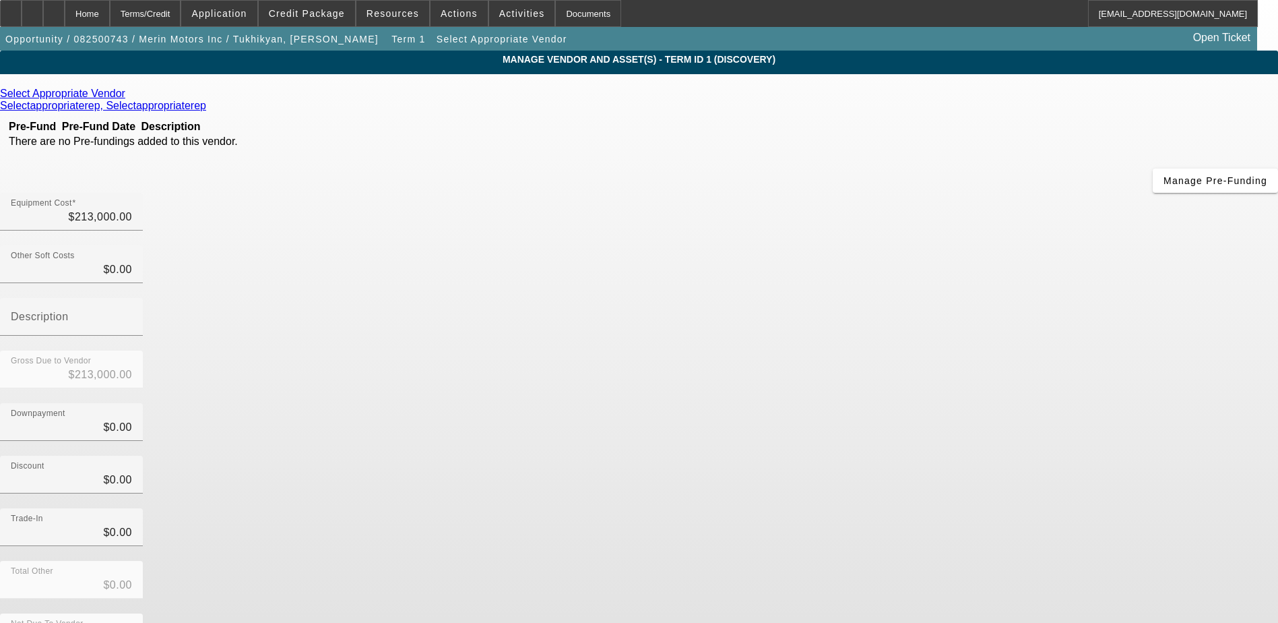
click at [129, 95] on icon at bounding box center [129, 93] width 0 height 11
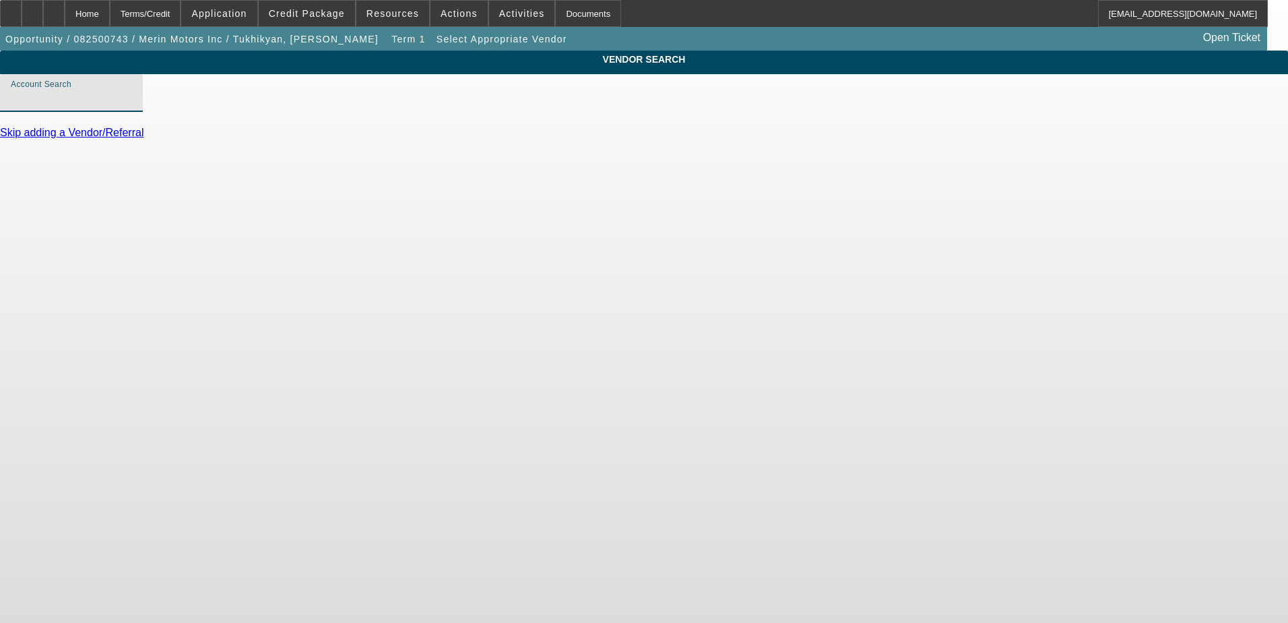
click at [132, 106] on input "Account Search" at bounding box center [71, 98] width 121 height 16
type input "n"
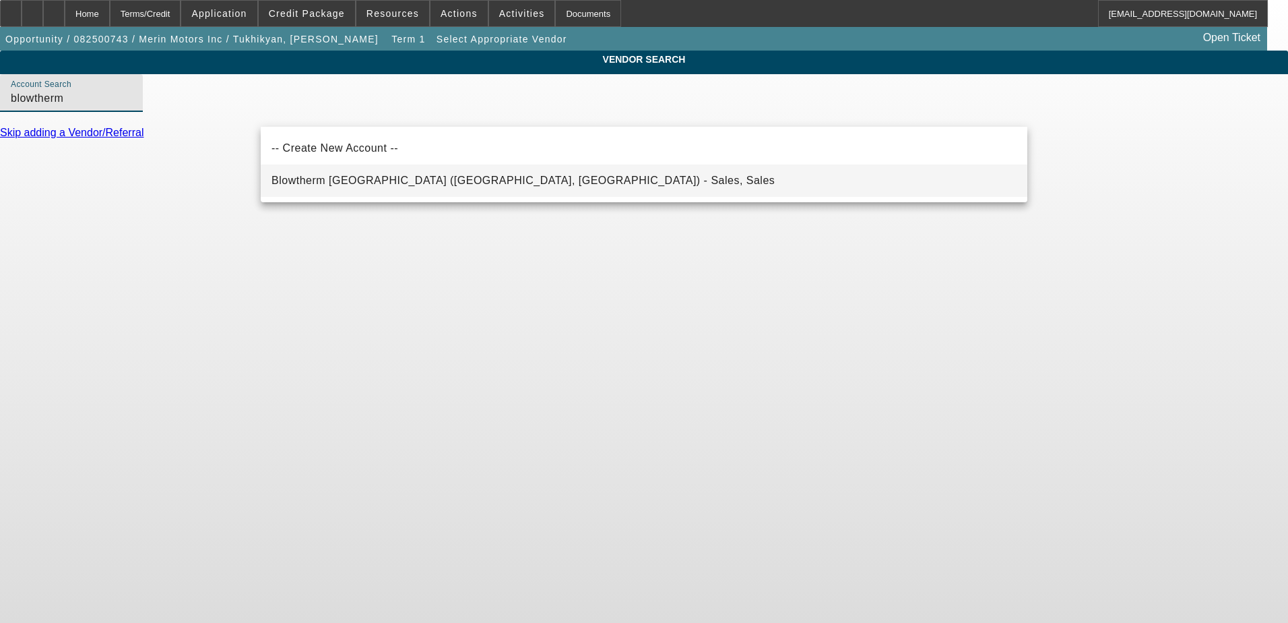
click at [405, 183] on span "Blowtherm USA (Richardson, TX) - Sales, Sales" at bounding box center [523, 180] width 503 height 11
type input "Blowtherm USA (Richardson, TX) - Sales, Sales"
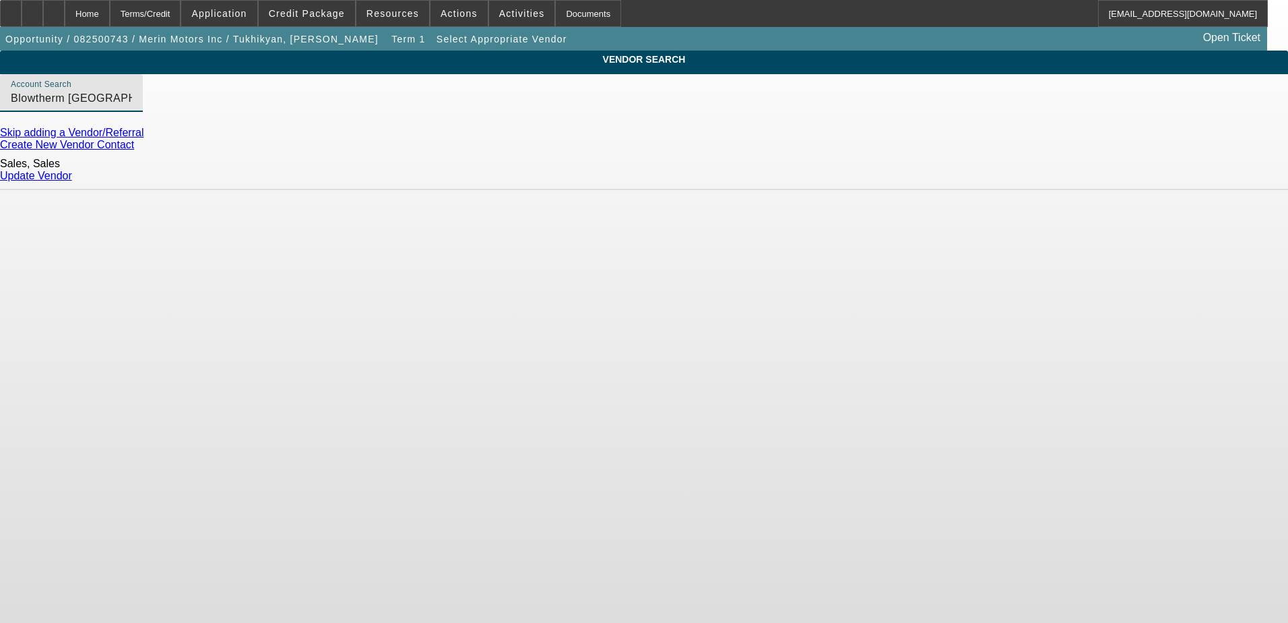
click at [72, 172] on link "Update Vendor" at bounding box center [36, 175] width 72 height 11
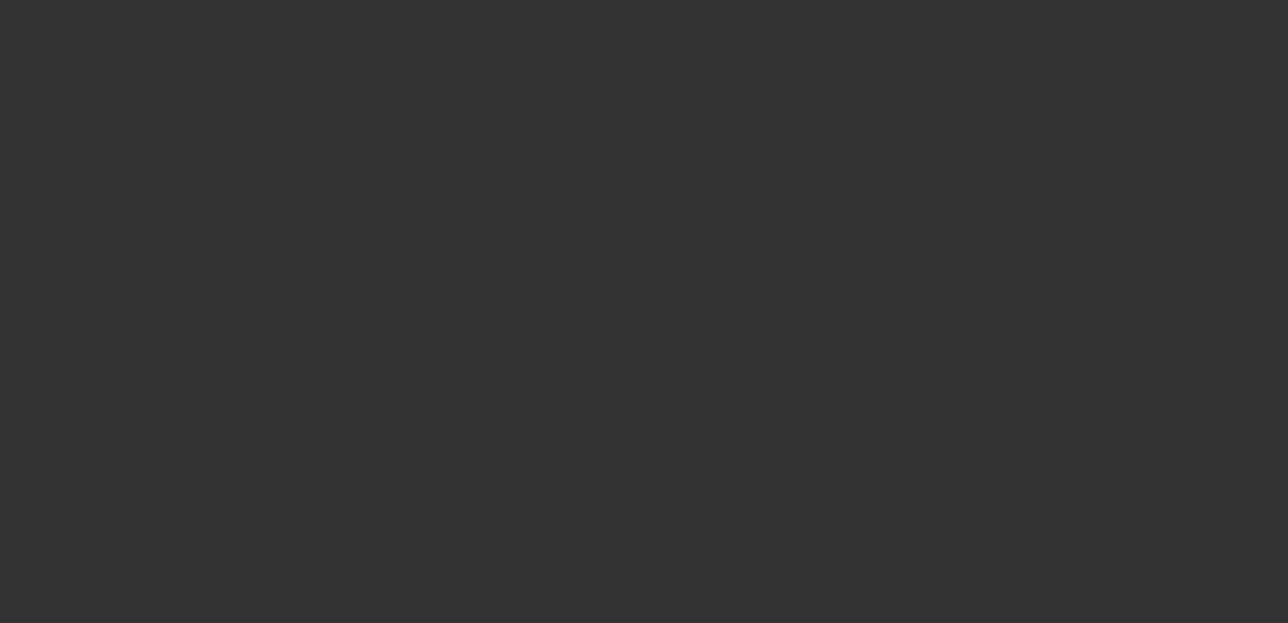
type input "$213,000.00"
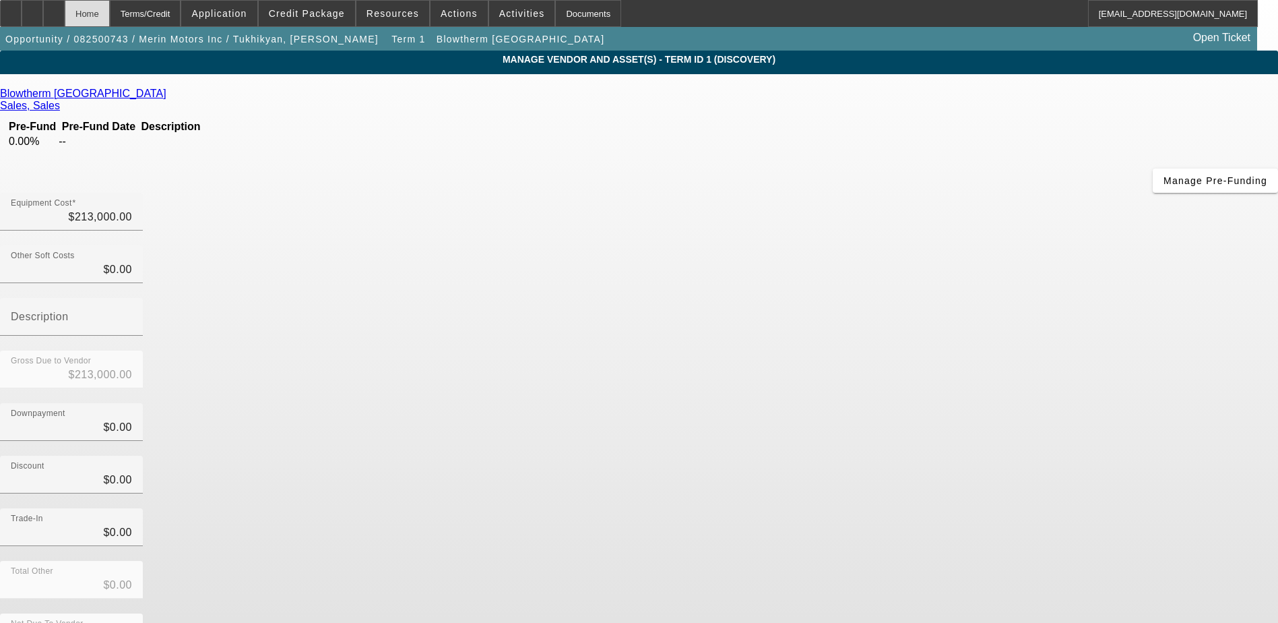
click at [110, 7] on div "Home" at bounding box center [87, 13] width 45 height 27
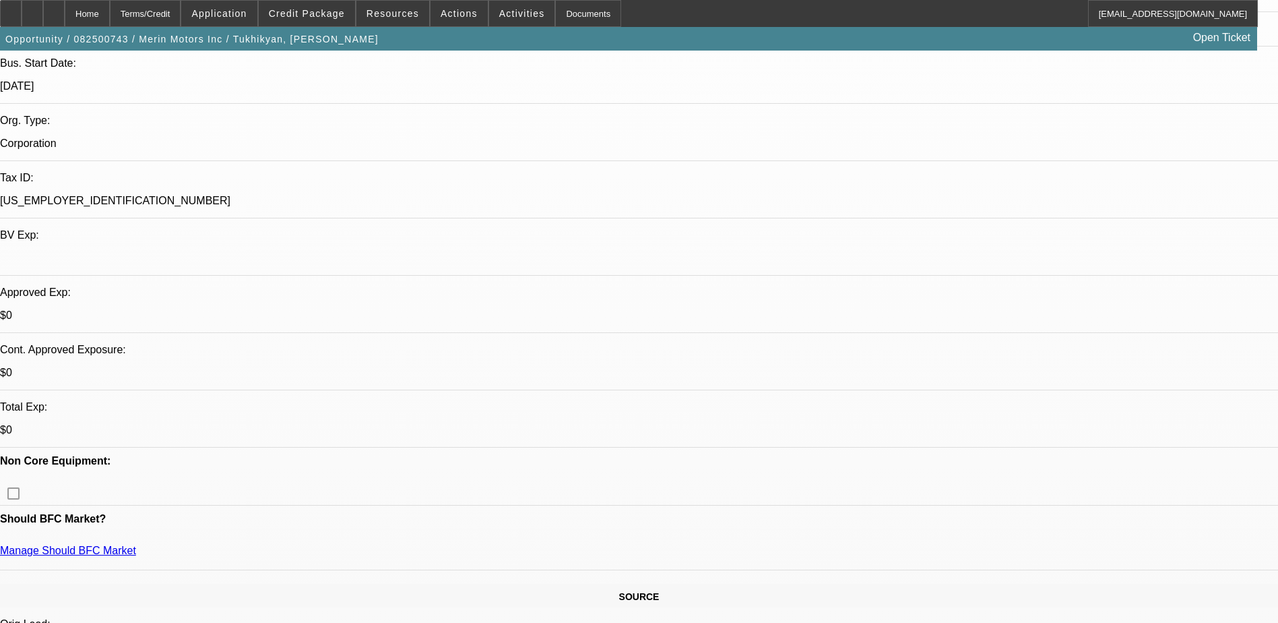
select select "0.2"
select select "2"
select select "0.1"
select select "4"
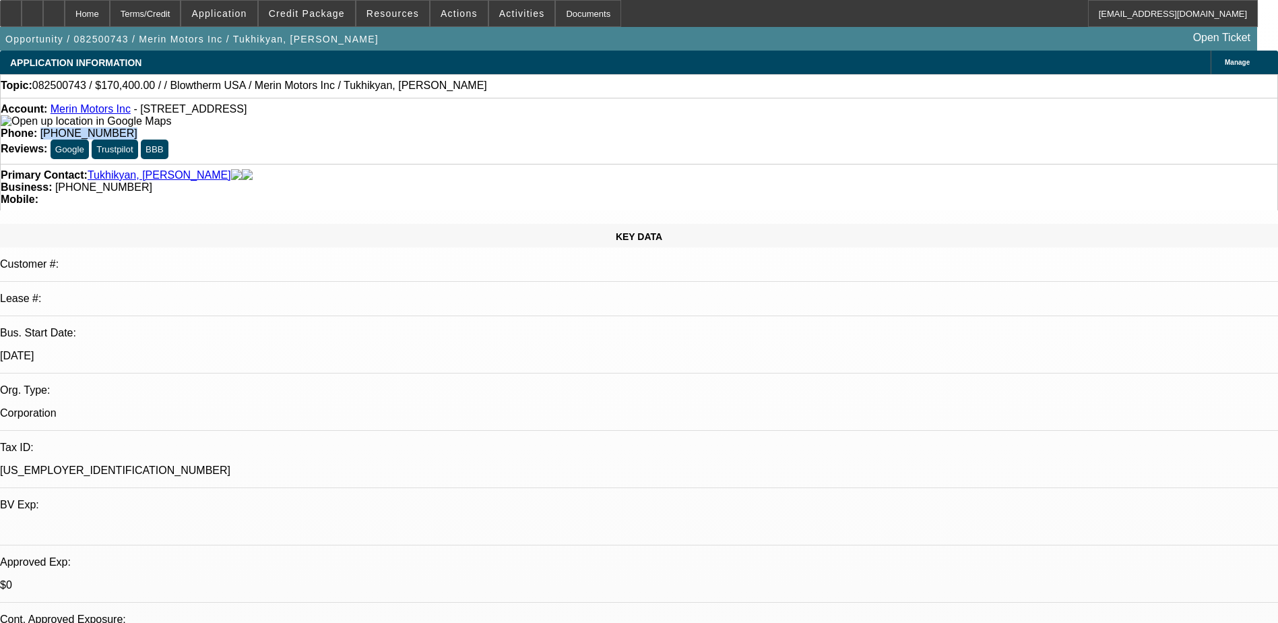
drag, startPoint x: 516, startPoint y: 109, endPoint x: 469, endPoint y: 115, distance: 47.5
click at [469, 127] on div "Phone: (707) 990-9990" at bounding box center [639, 133] width 1277 height 12
drag, startPoint x: 469, startPoint y: 115, endPoint x: 503, endPoint y: 111, distance: 33.9
copy span "[PHONE_NUMBER]"
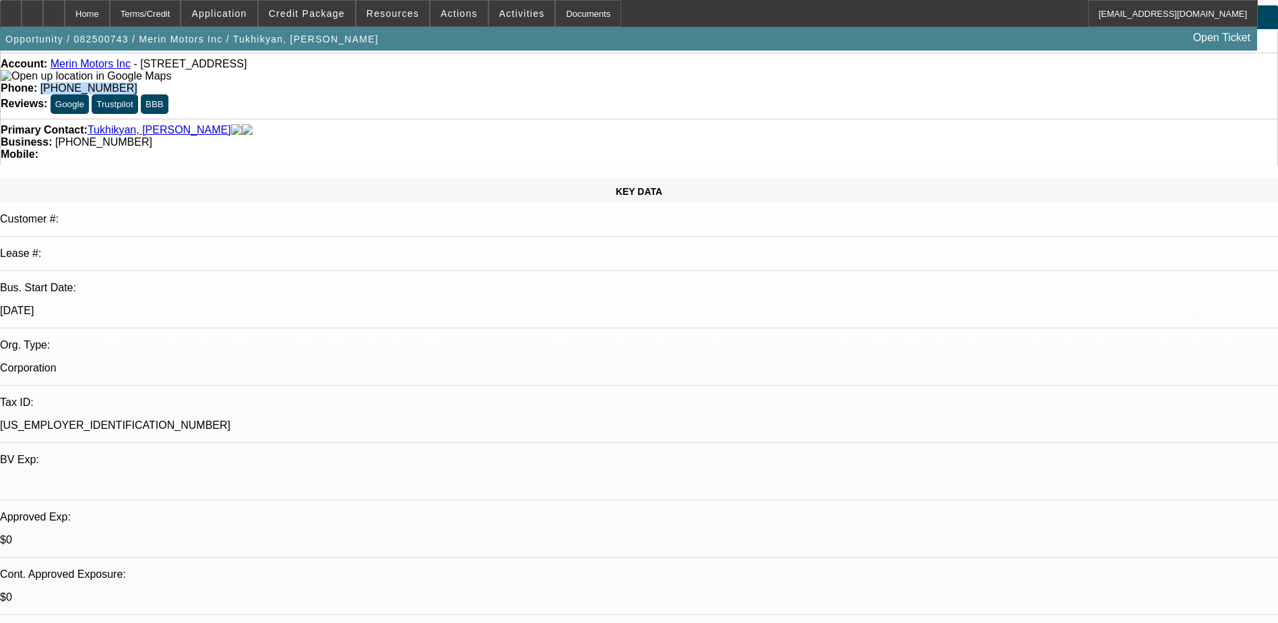
scroll to position [270, 0]
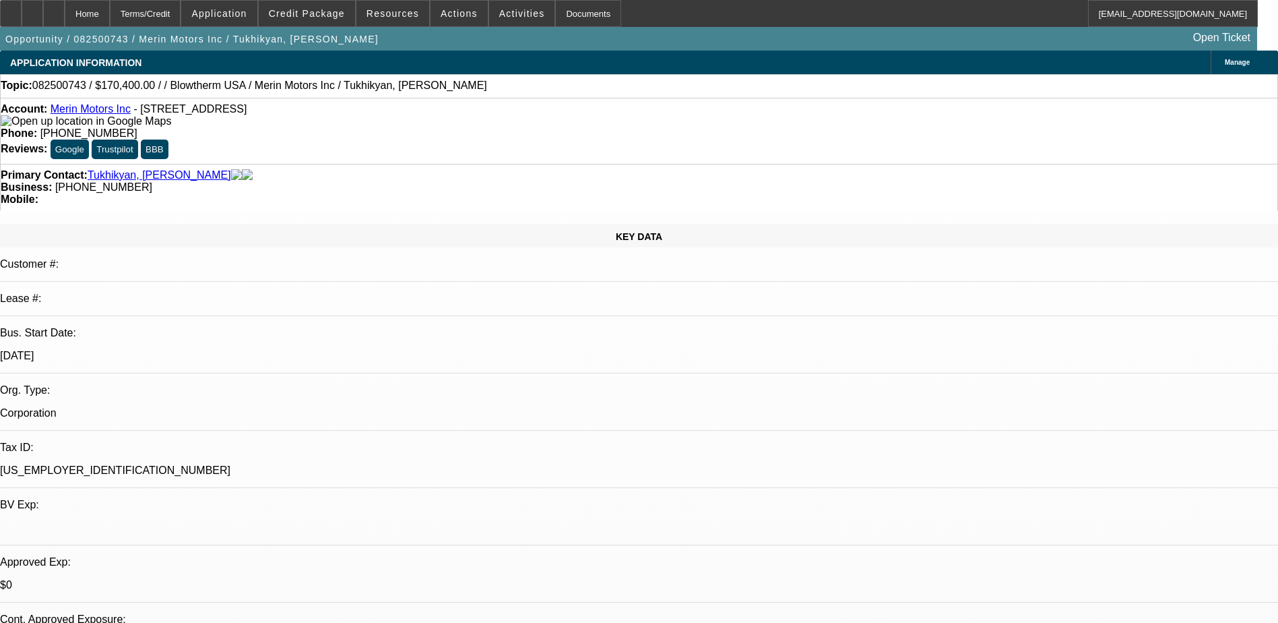
click at [65, 8] on div at bounding box center [54, 13] width 22 height 27
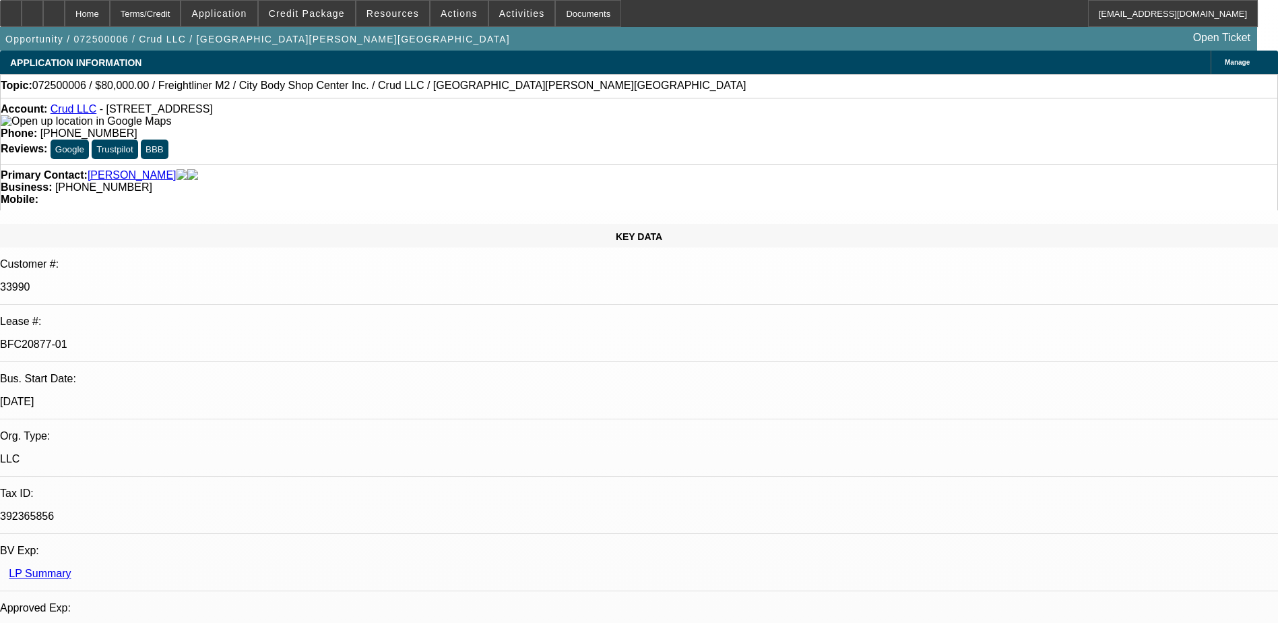
select select "0"
select select "2"
select select "0"
select select "2"
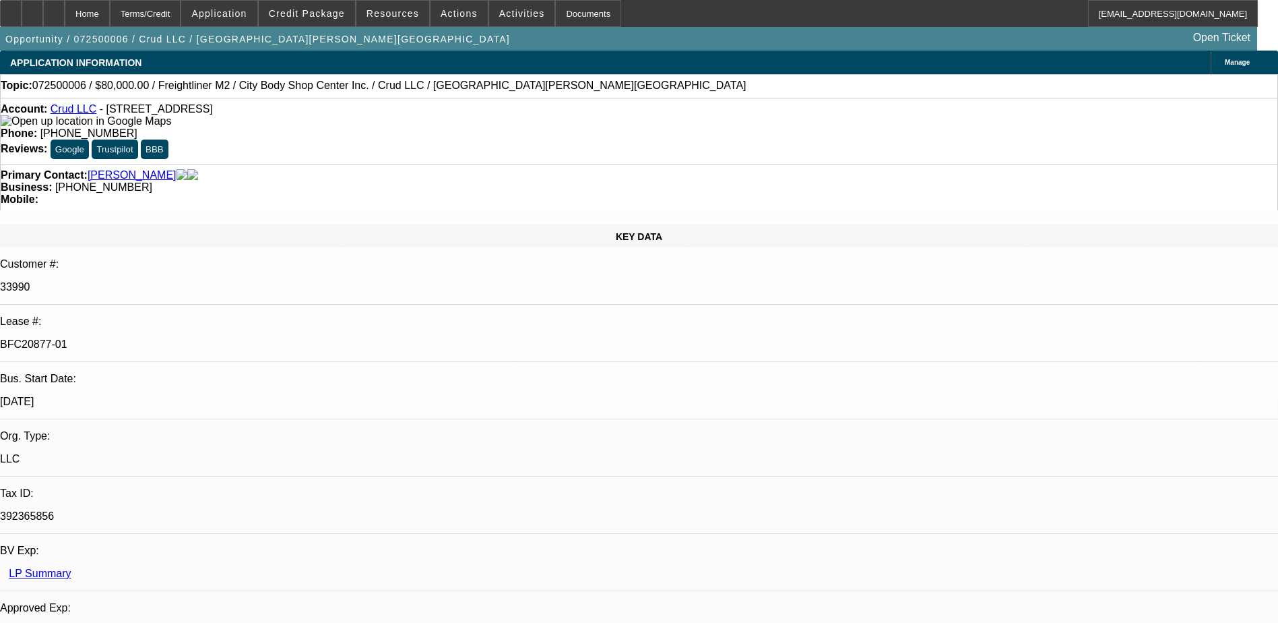
select select "0"
select select "2"
select select "0"
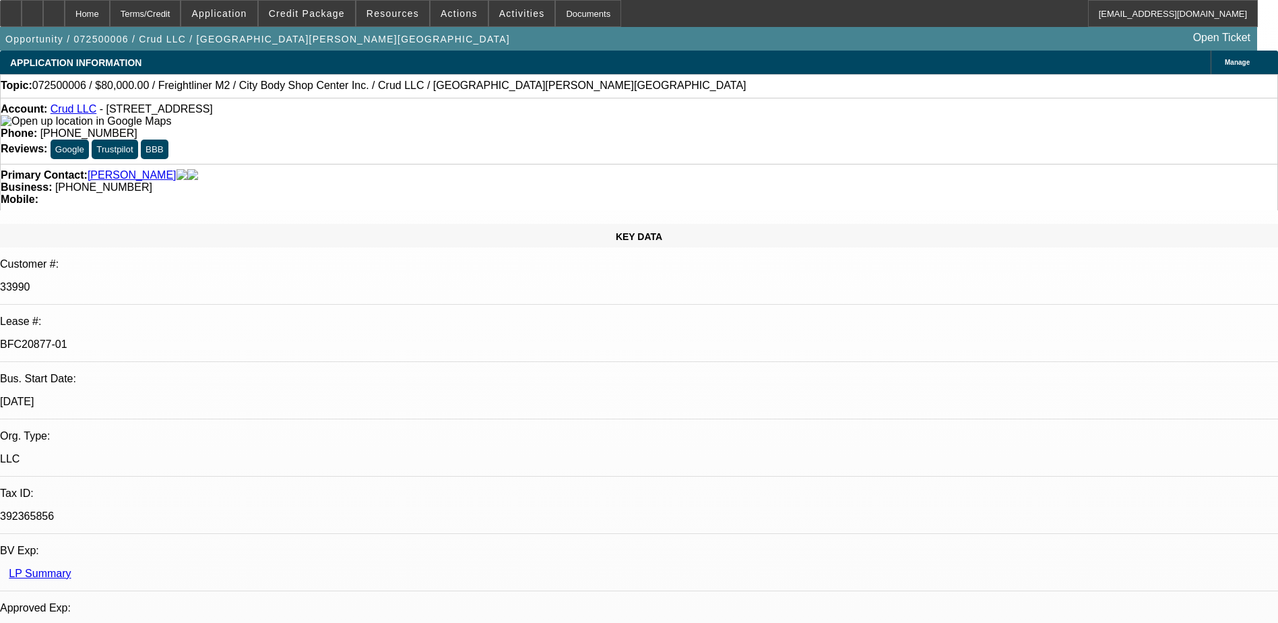
select select "2"
select select "0"
select select "1"
select select "2"
select select "6"
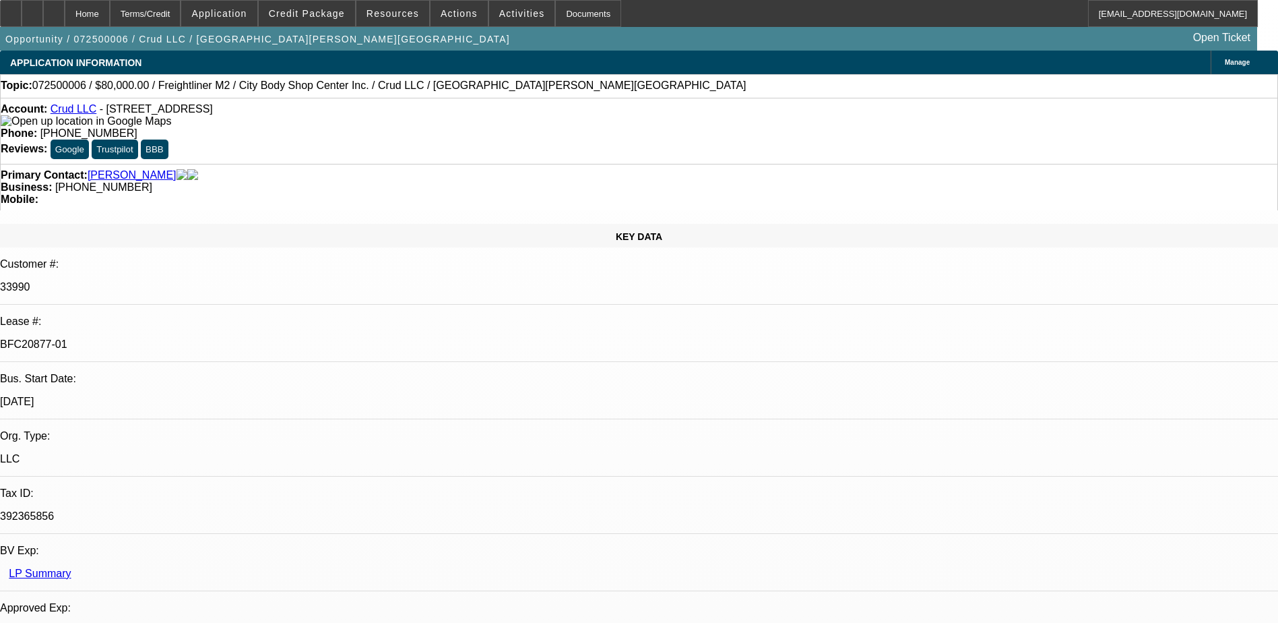
select select "1"
select select "2"
select select "6"
select select "1"
select select "2"
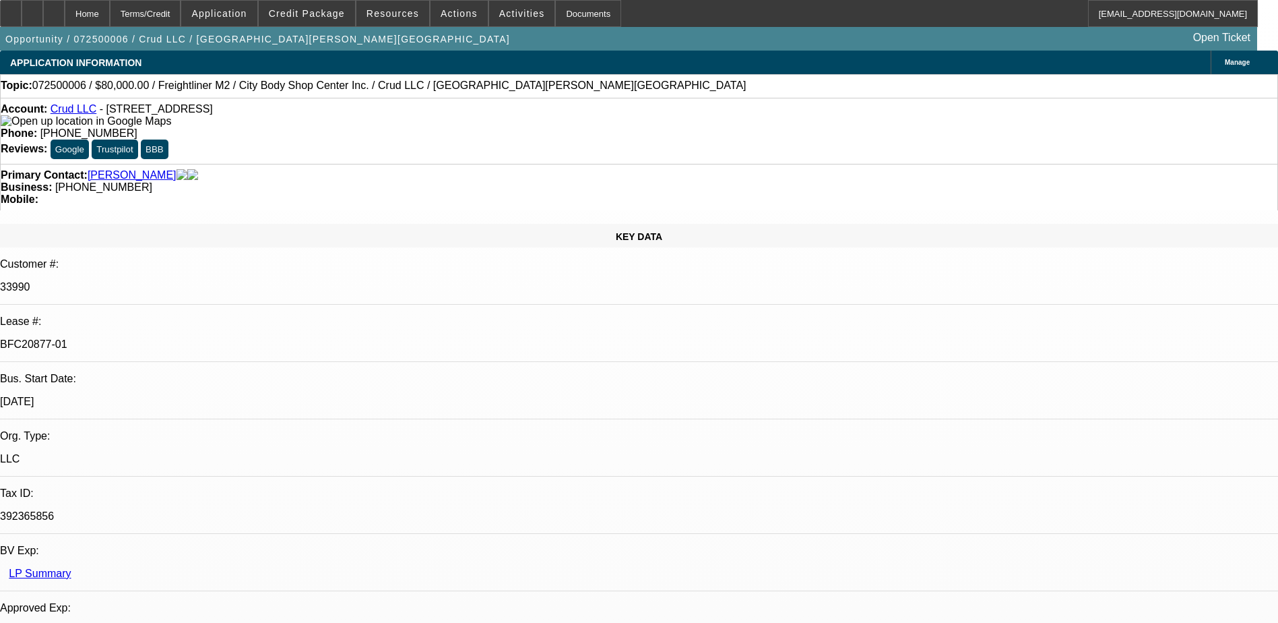
select select "6"
select select "1"
select select "2"
select select "6"
click at [32, 9] on icon at bounding box center [32, 9] width 0 height 0
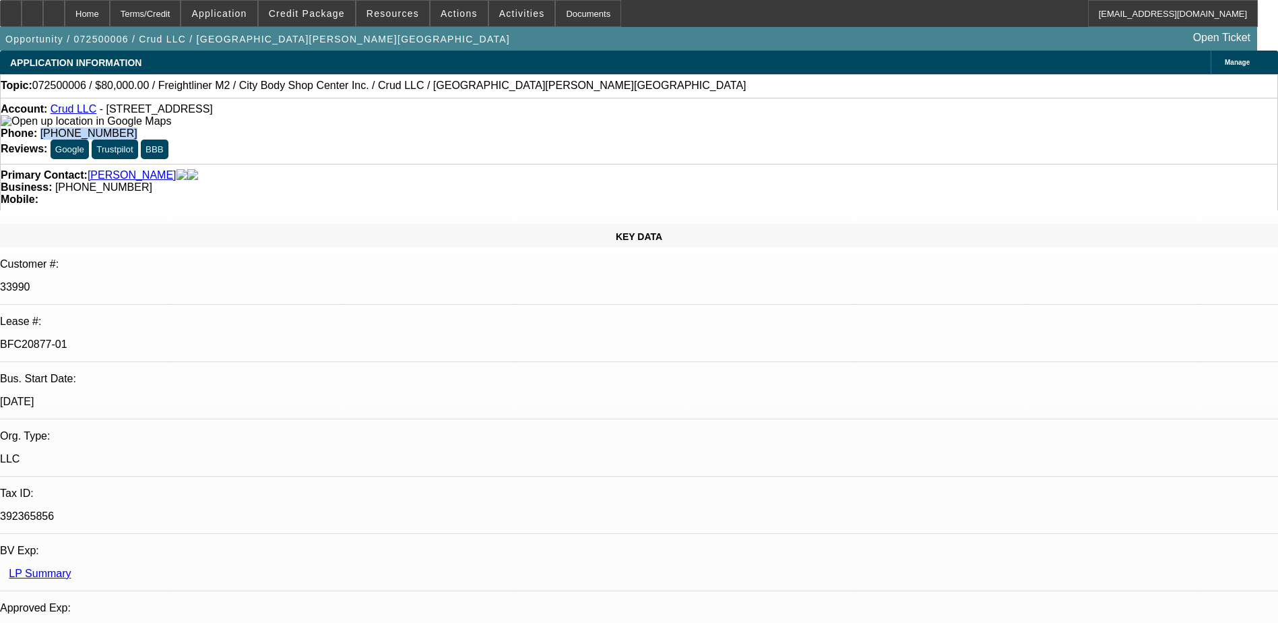
drag, startPoint x: 540, startPoint y: 113, endPoint x: 468, endPoint y: 114, distance: 72.1
click at [468, 127] on div "Phone: (850) 255-6607" at bounding box center [639, 133] width 1277 height 12
drag, startPoint x: 468, startPoint y: 114, endPoint x: 499, endPoint y: 114, distance: 31.0
copy span "(850) 255-6607"
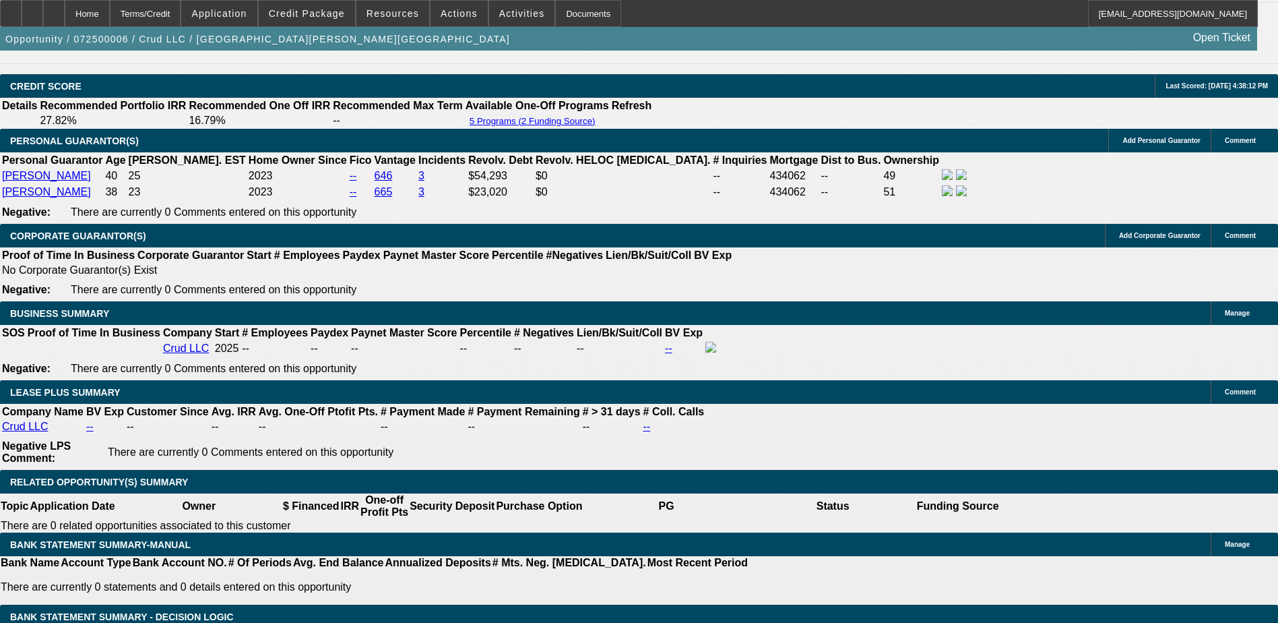
scroll to position [1752, 0]
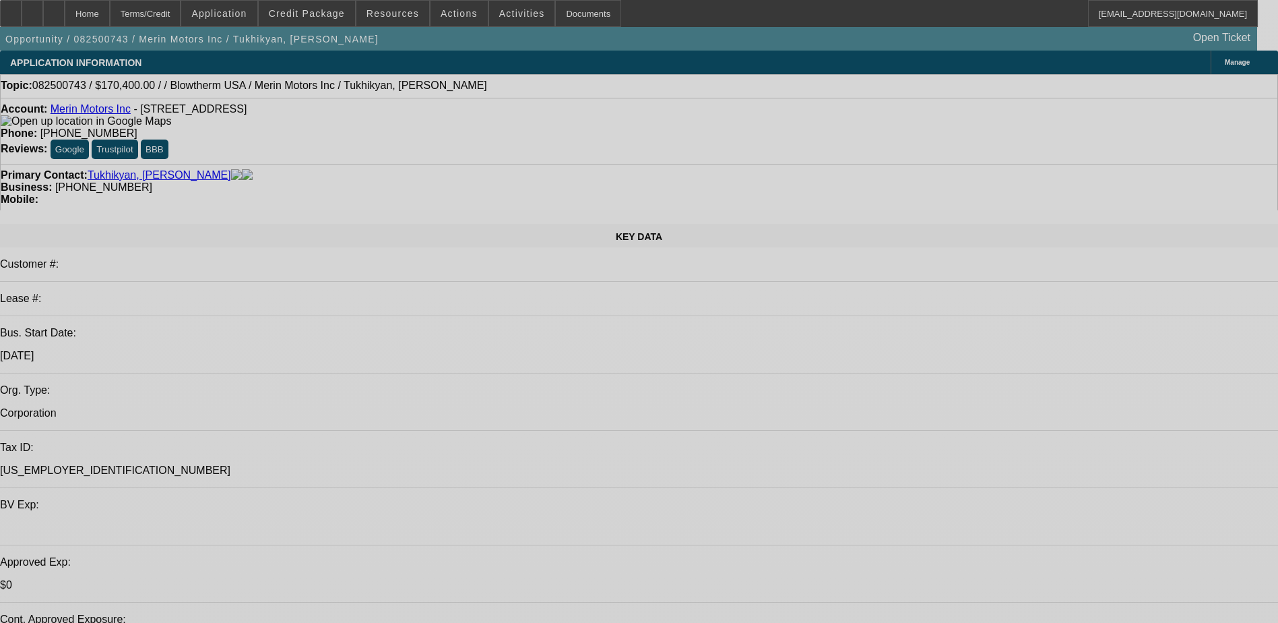
select select "0.2"
select select "2"
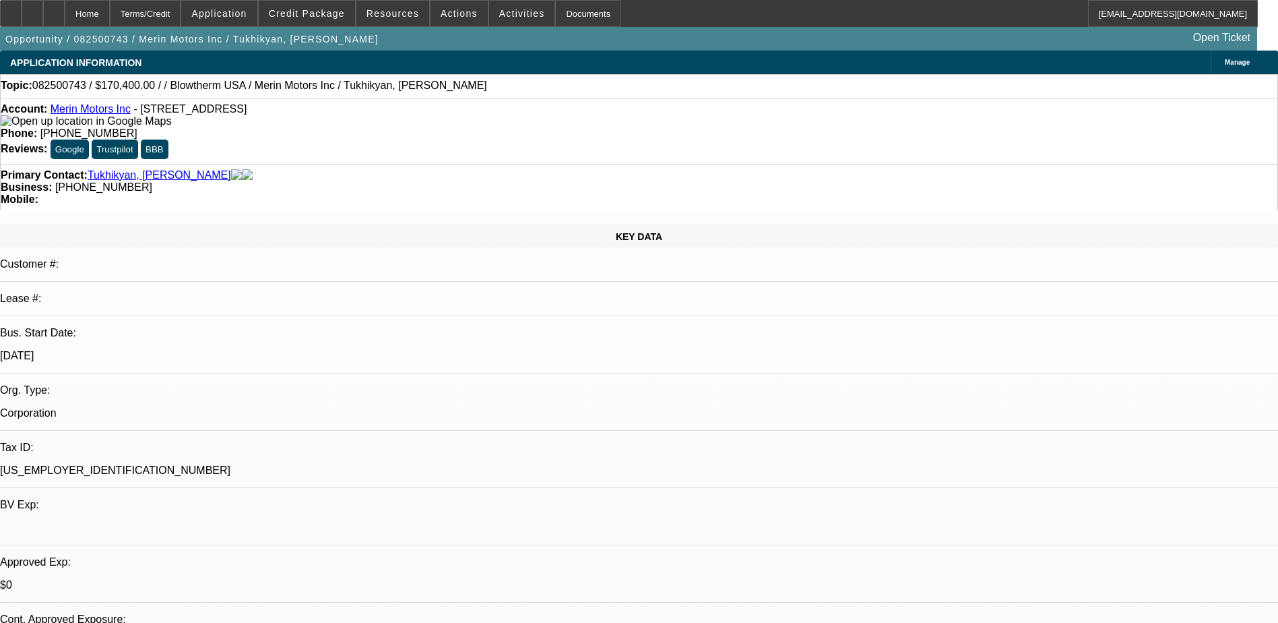
select select "2"
select select "0.1"
select select "4"
drag, startPoint x: 208, startPoint y: 278, endPoint x: 169, endPoint y: 278, distance: 38.4
click at [159, 464] on p "[US_EMPLOYER_IDENTIFICATION_NUMBER]" at bounding box center [639, 470] width 1278 height 12
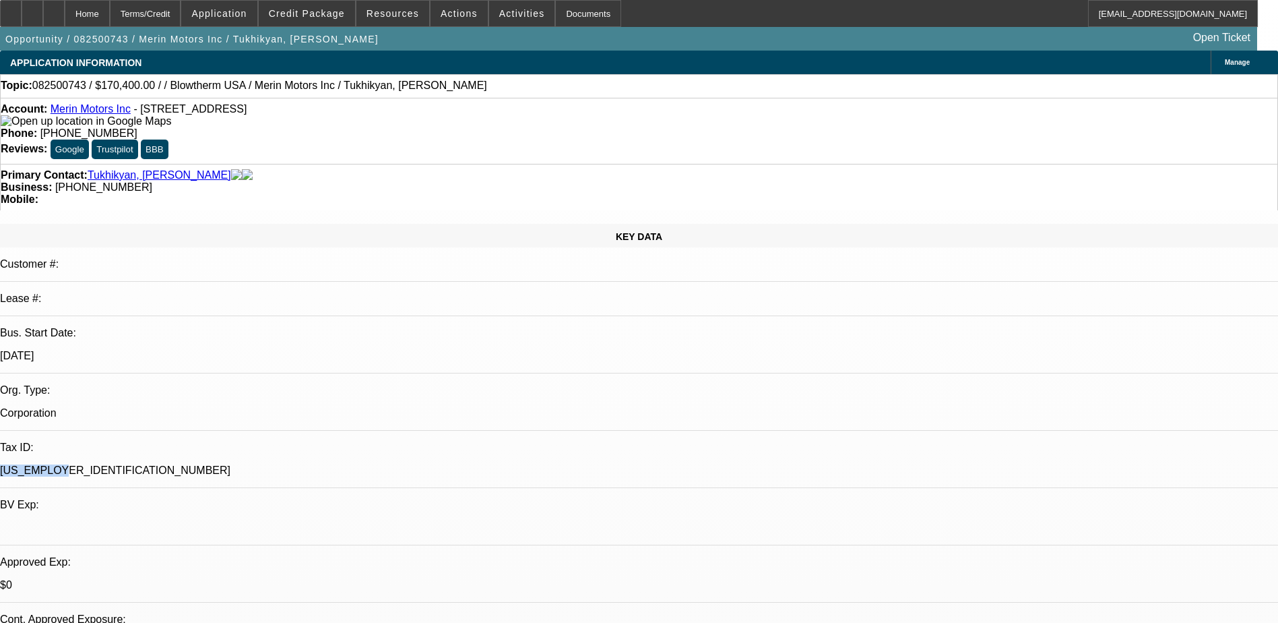
drag, startPoint x: 169, startPoint y: 278, endPoint x: 211, endPoint y: 282, distance: 42.0
drag, startPoint x: 211, startPoint y: 282, endPoint x: 195, endPoint y: 282, distance: 16.2
copy p "[US_EMPLOYER_IDENTIFICATION_NUMBER]"
click at [441, 13] on span "Actions" at bounding box center [459, 13] width 37 height 11
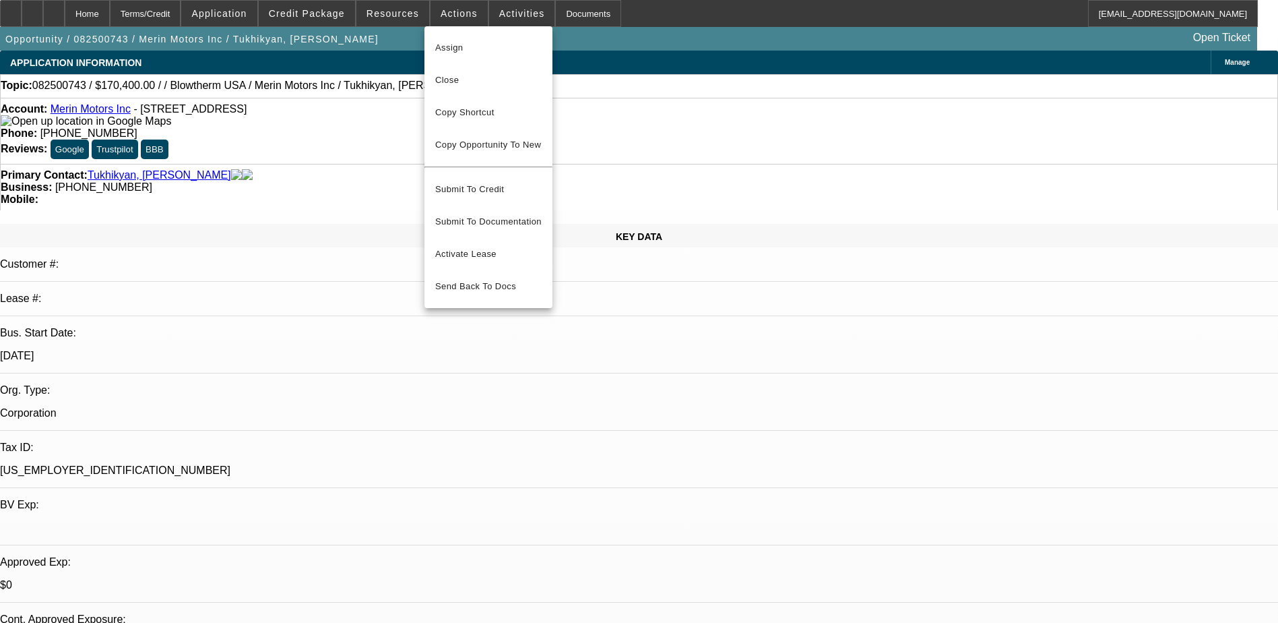
click at [317, 11] on div at bounding box center [639, 311] width 1278 height 623
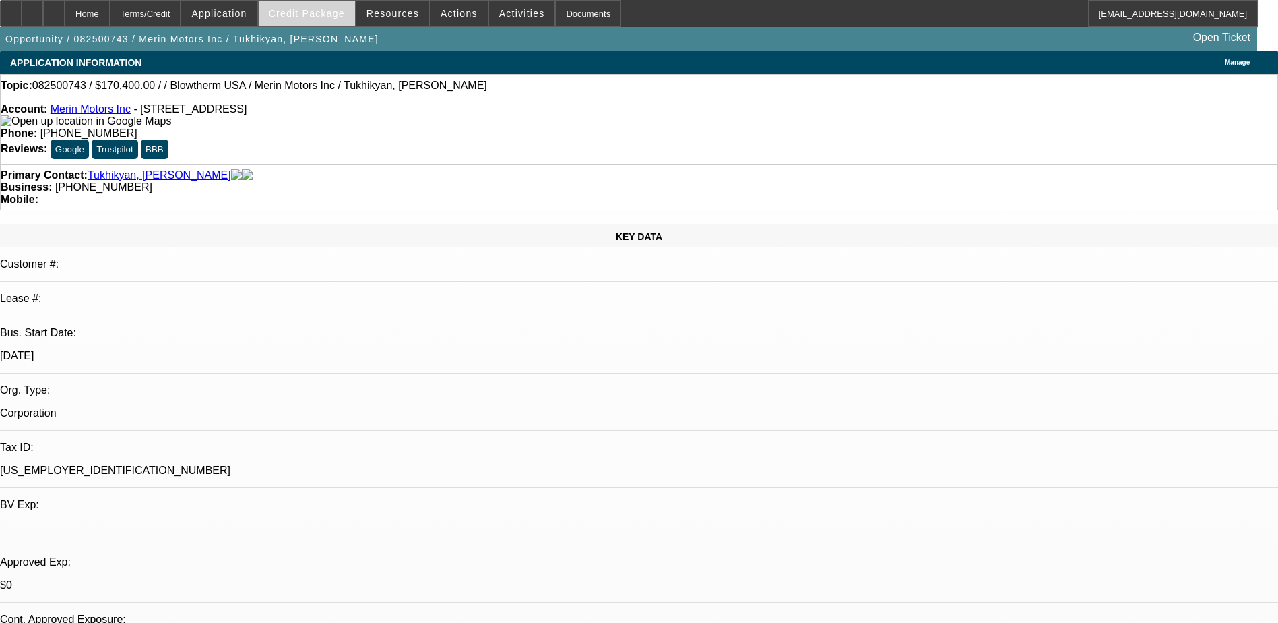
click at [319, 12] on span "Credit Package" at bounding box center [307, 13] width 76 height 11
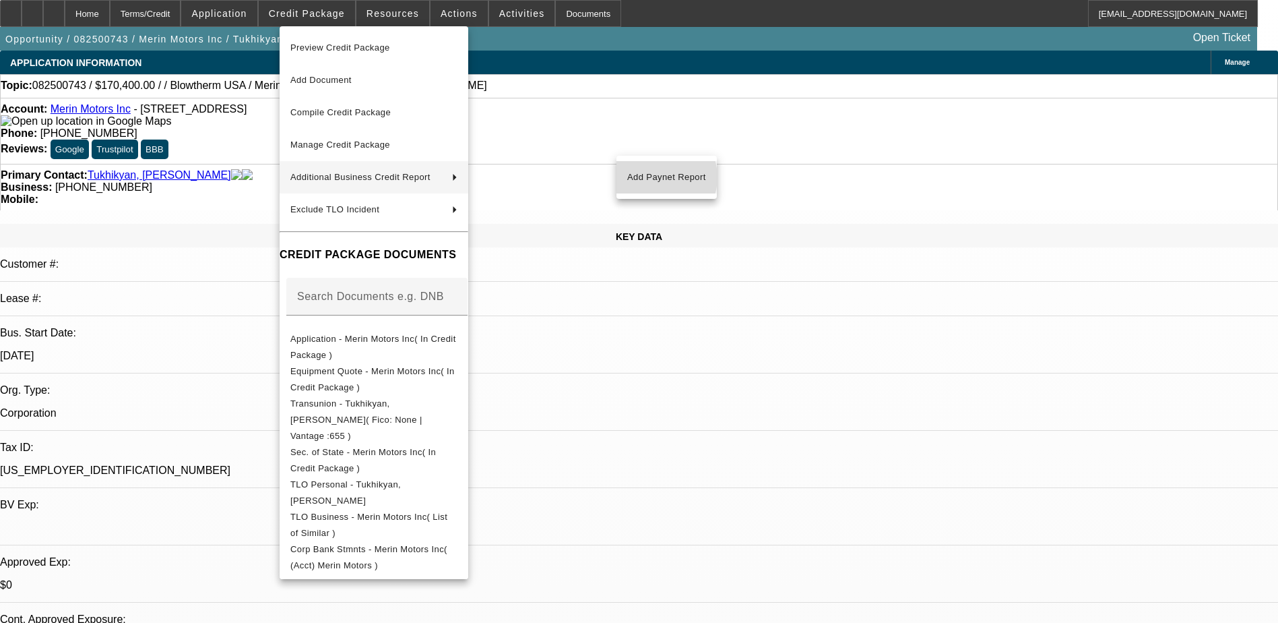
click at [655, 177] on span "Add Paynet Report" at bounding box center [666, 177] width 79 height 16
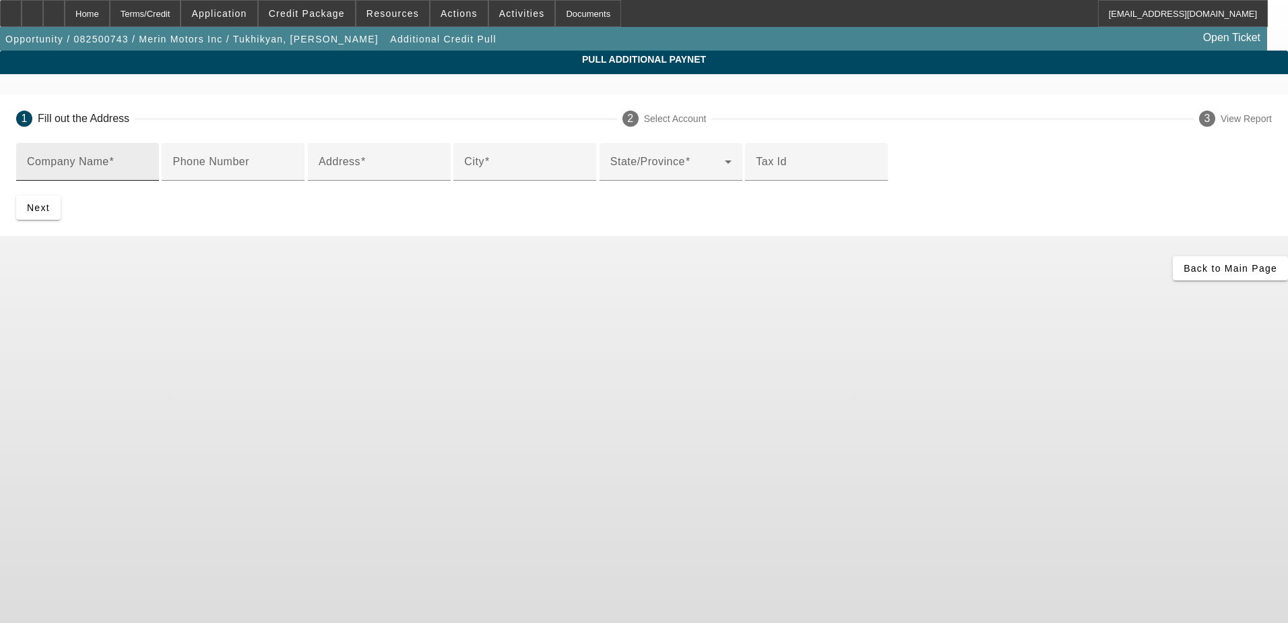
click at [148, 154] on div "Company Name" at bounding box center [87, 162] width 121 height 38
type input "Merin Motors Inc"
click at [1184, 274] on icon at bounding box center [1184, 268] width 0 height 11
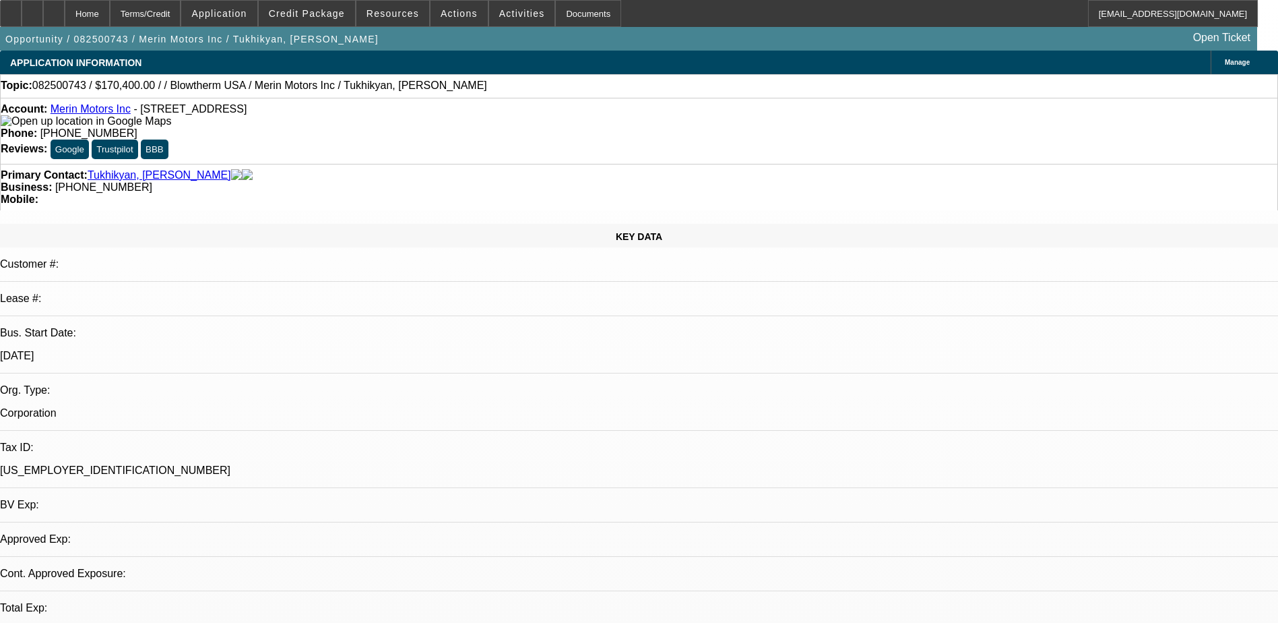
select select "0.2"
select select "2"
select select "0.1"
select select "4"
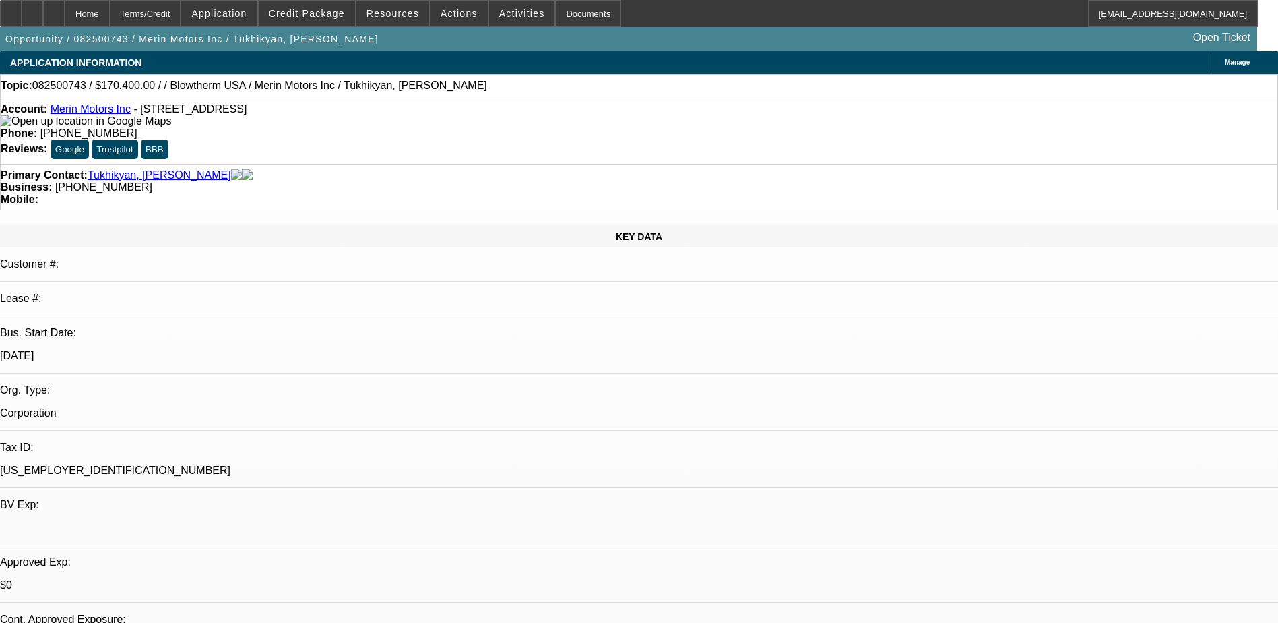
click at [460, 77] on div "Topic: 082500743 / $170,400.00 / / Blowtherm USA / Merin Motors Inc / Tukhikyan…" at bounding box center [639, 86] width 1278 height 24
click at [32, 9] on icon at bounding box center [32, 9] width 0 height 0
click at [317, 18] on span "Credit Package" at bounding box center [307, 13] width 76 height 11
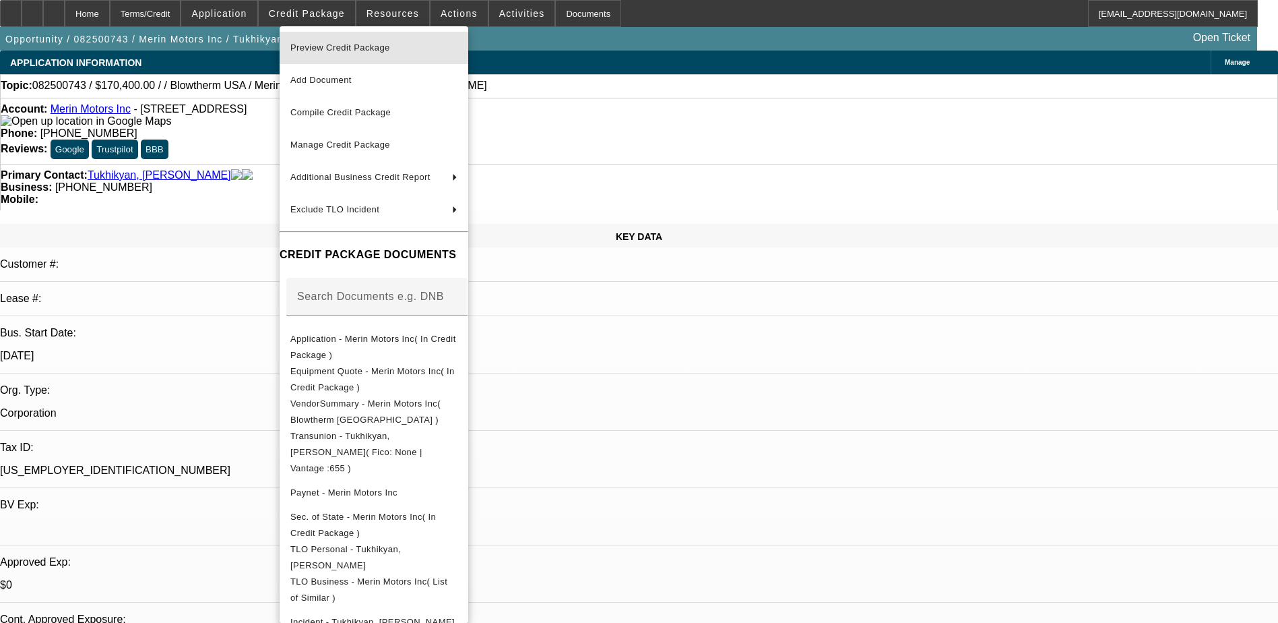
click at [377, 49] on span "Preview Credit Package" at bounding box center [340, 47] width 100 height 10
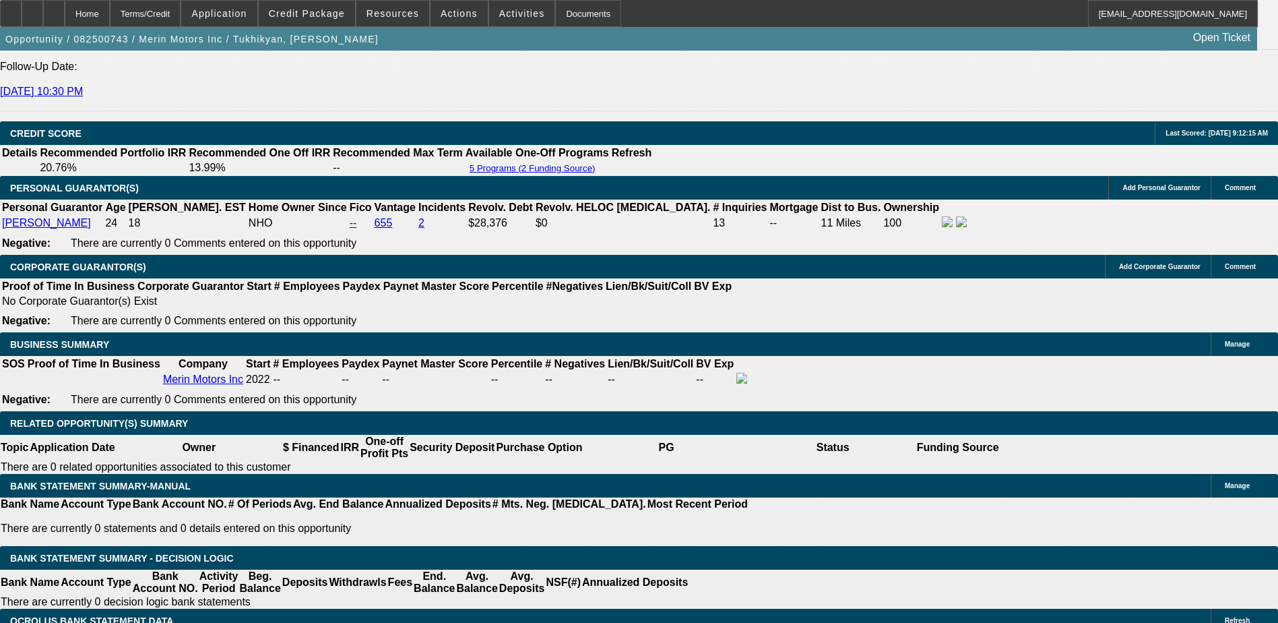
scroll to position [1954, 0]
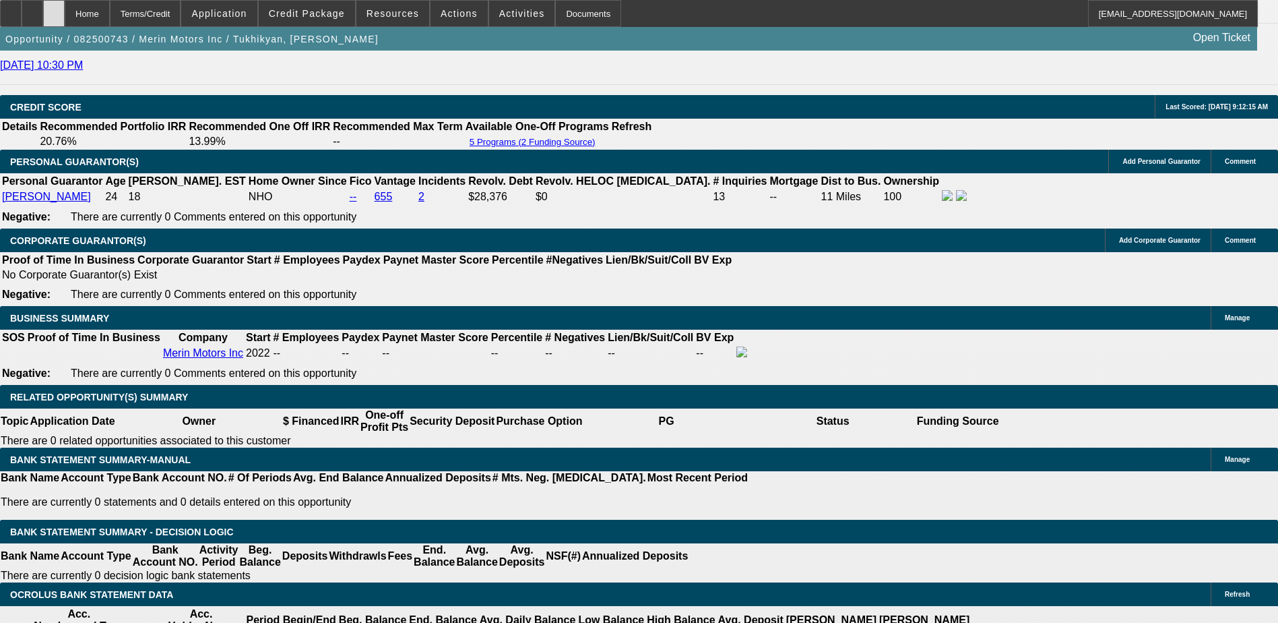
click at [65, 12] on div at bounding box center [54, 13] width 22 height 27
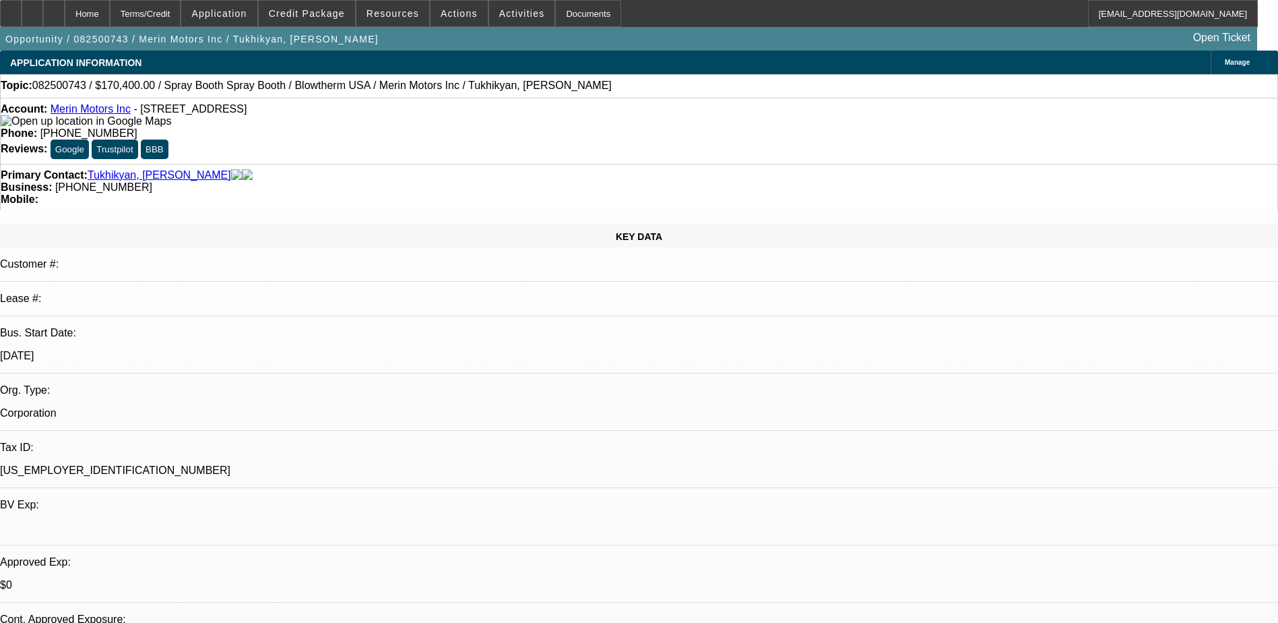
select select "0.2"
select select "2"
select select "0.1"
select select "4"
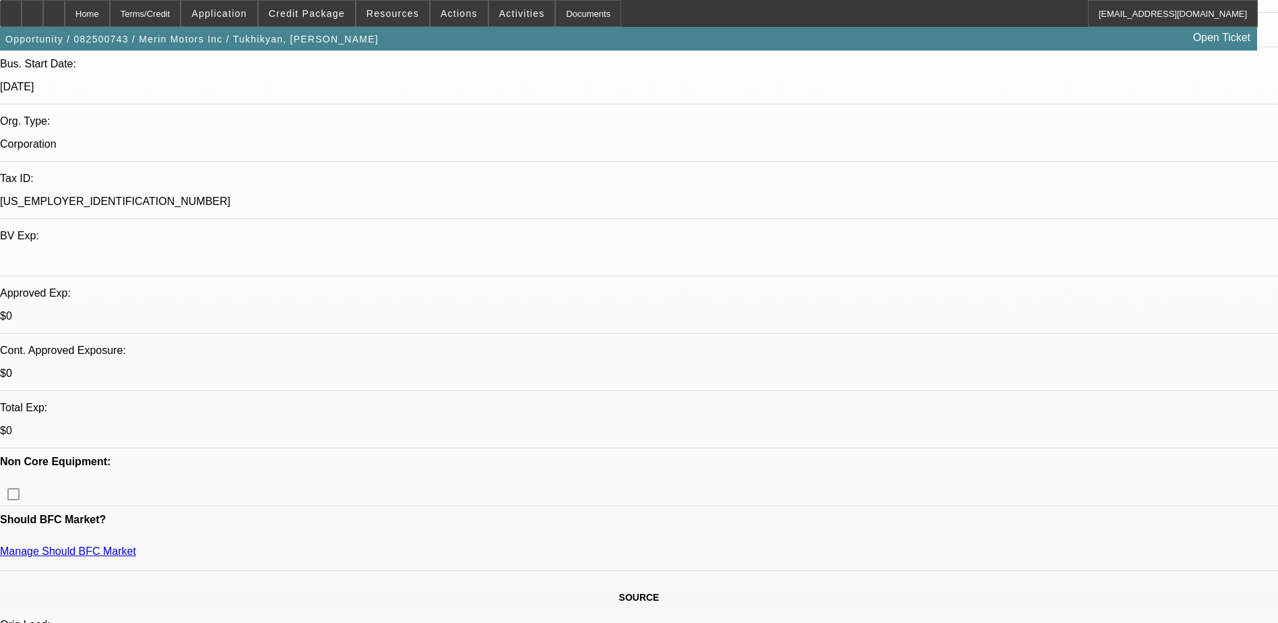
scroll to position [270, 0]
